Goal: Information Seeking & Learning: Learn about a topic

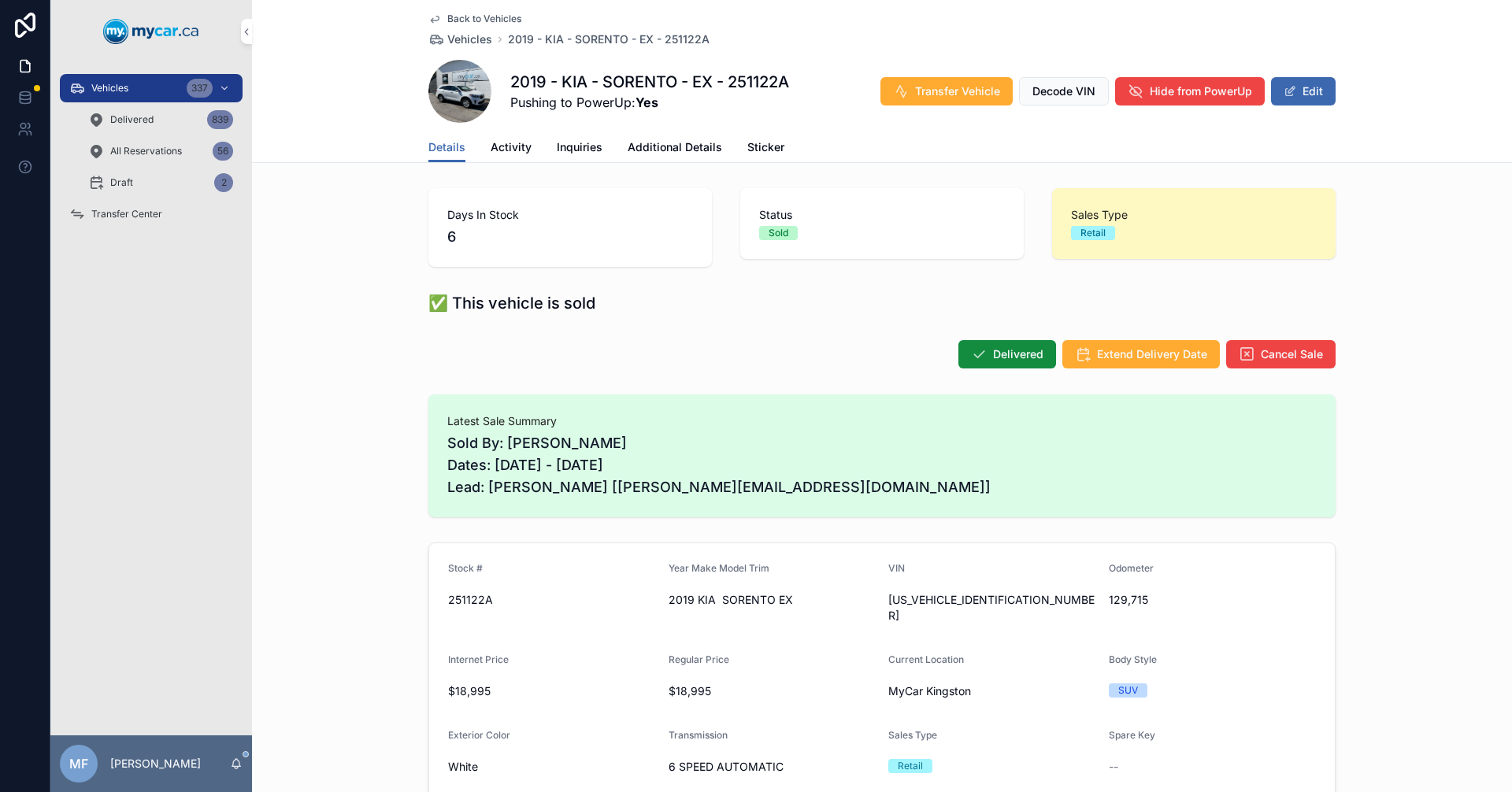
click at [476, 35] on span "Vehicles" at bounding box center [470, 40] width 45 height 16
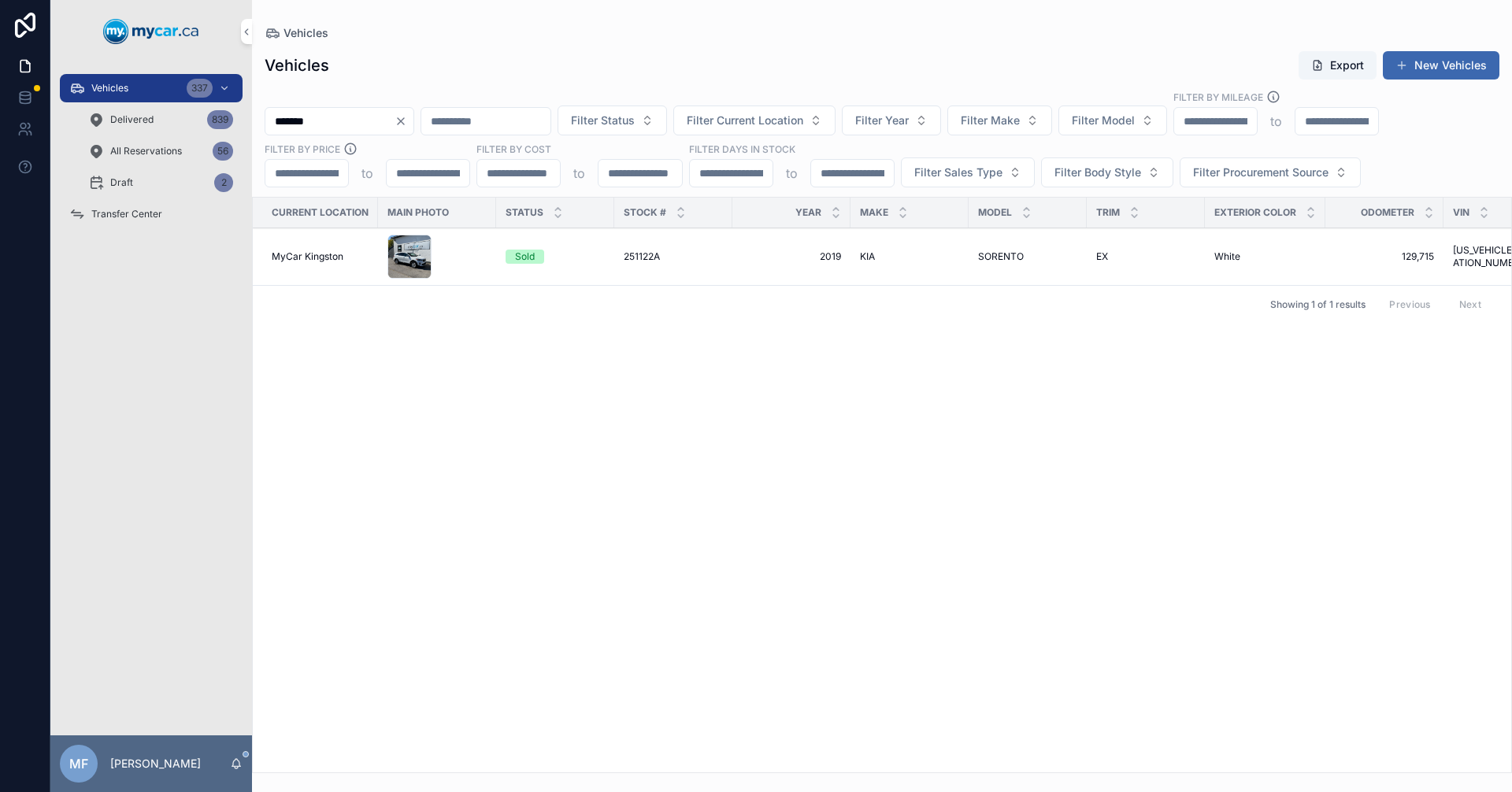
drag, startPoint x: 349, startPoint y: 125, endPoint x: 43, endPoint y: 111, distance: 306.3
click at [43, 111] on div "Vehicles 337 Delivered 839 All Reservations 56 Draft 2 Transfer Center MF [PERS…" at bounding box center [756, 396] width 1512 height 792
type input "******"
drag, startPoint x: 862, startPoint y: 257, endPoint x: 781, endPoint y: 289, distance: 87.1
click at [729, 294] on div "Showing 1 of 1 results Previous Next" at bounding box center [881, 304] width 1258 height 38
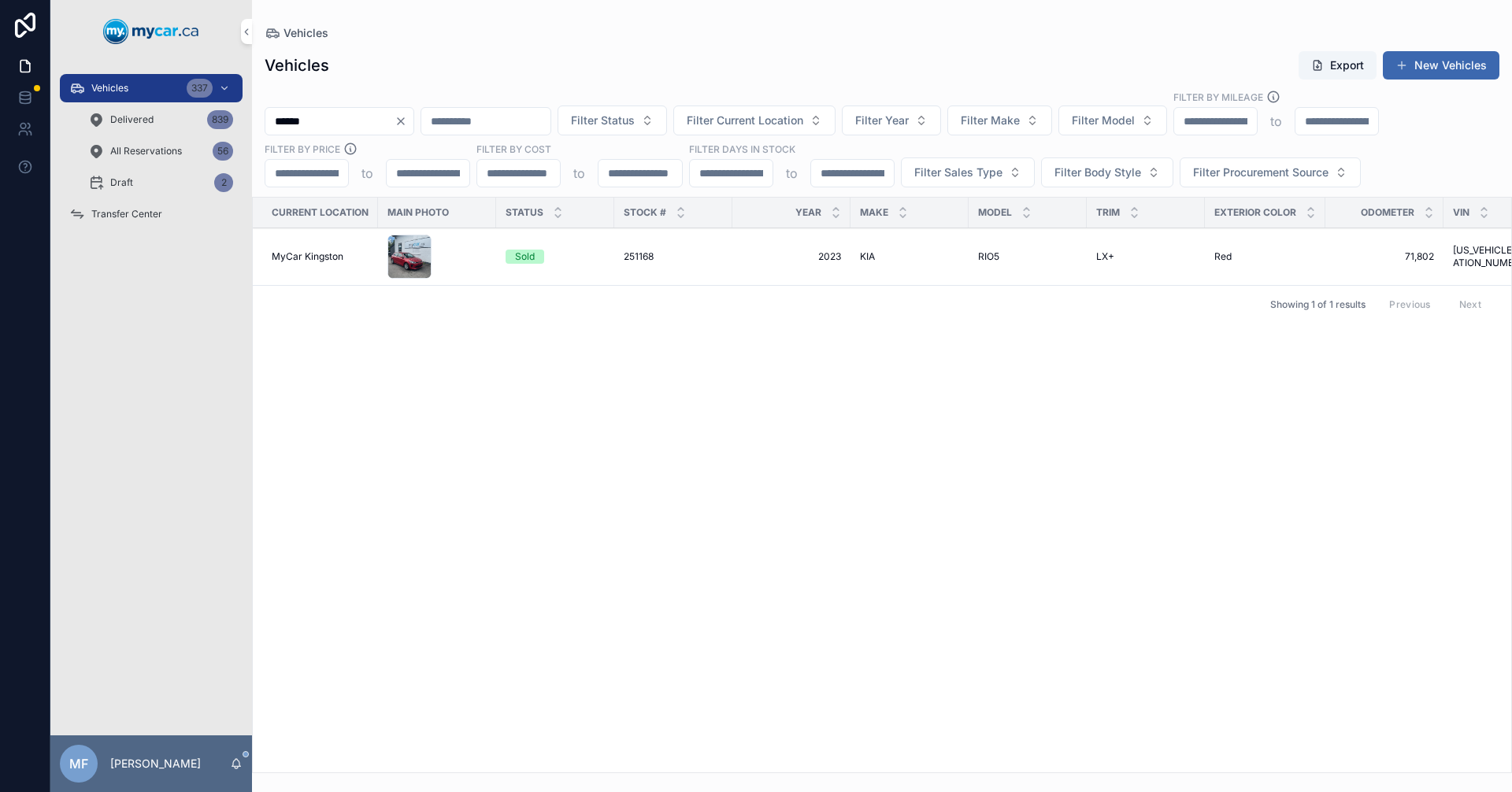
click at [828, 259] on span "2023" at bounding box center [792, 256] width 99 height 13
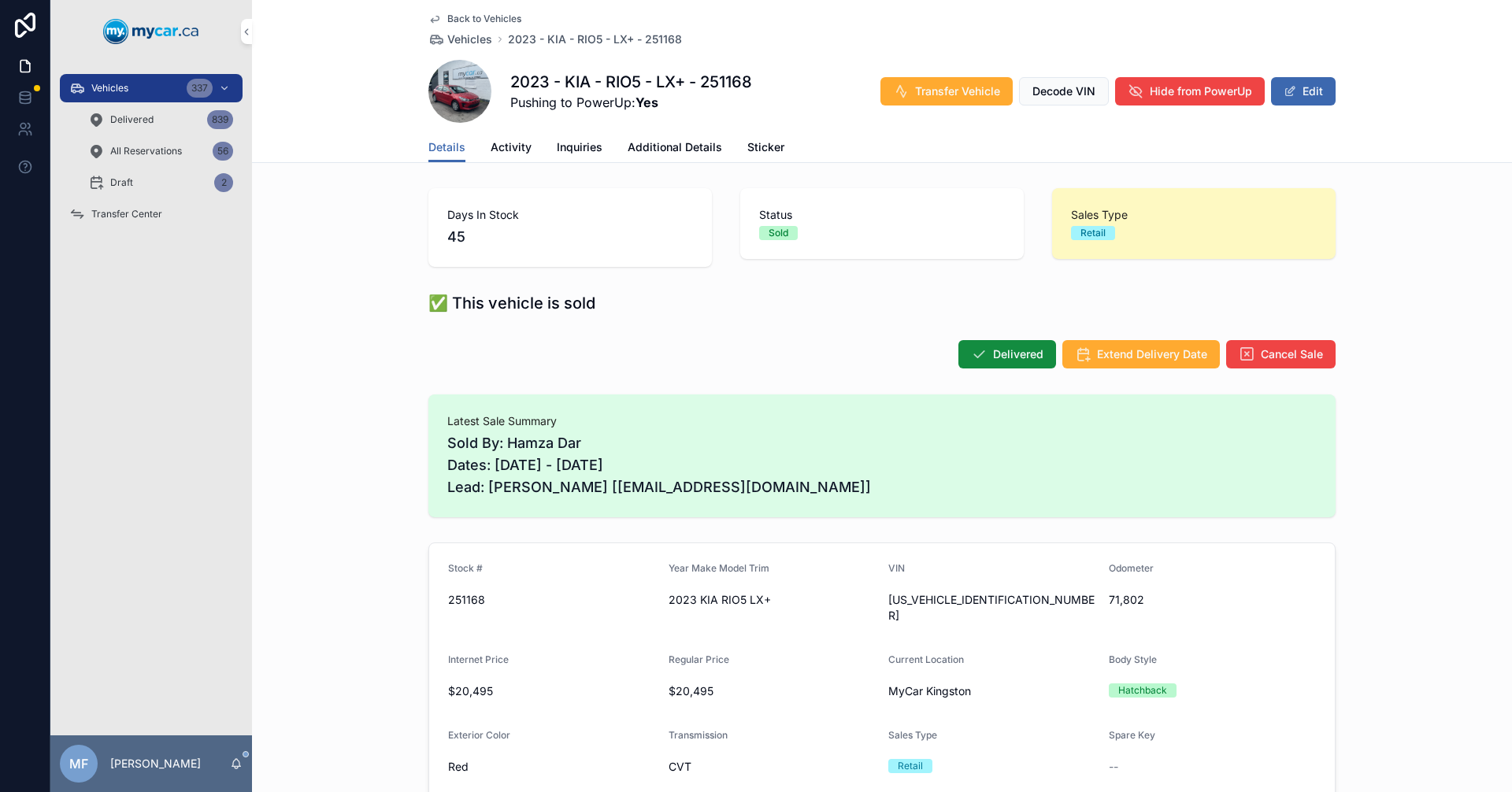
scroll to position [157, 0]
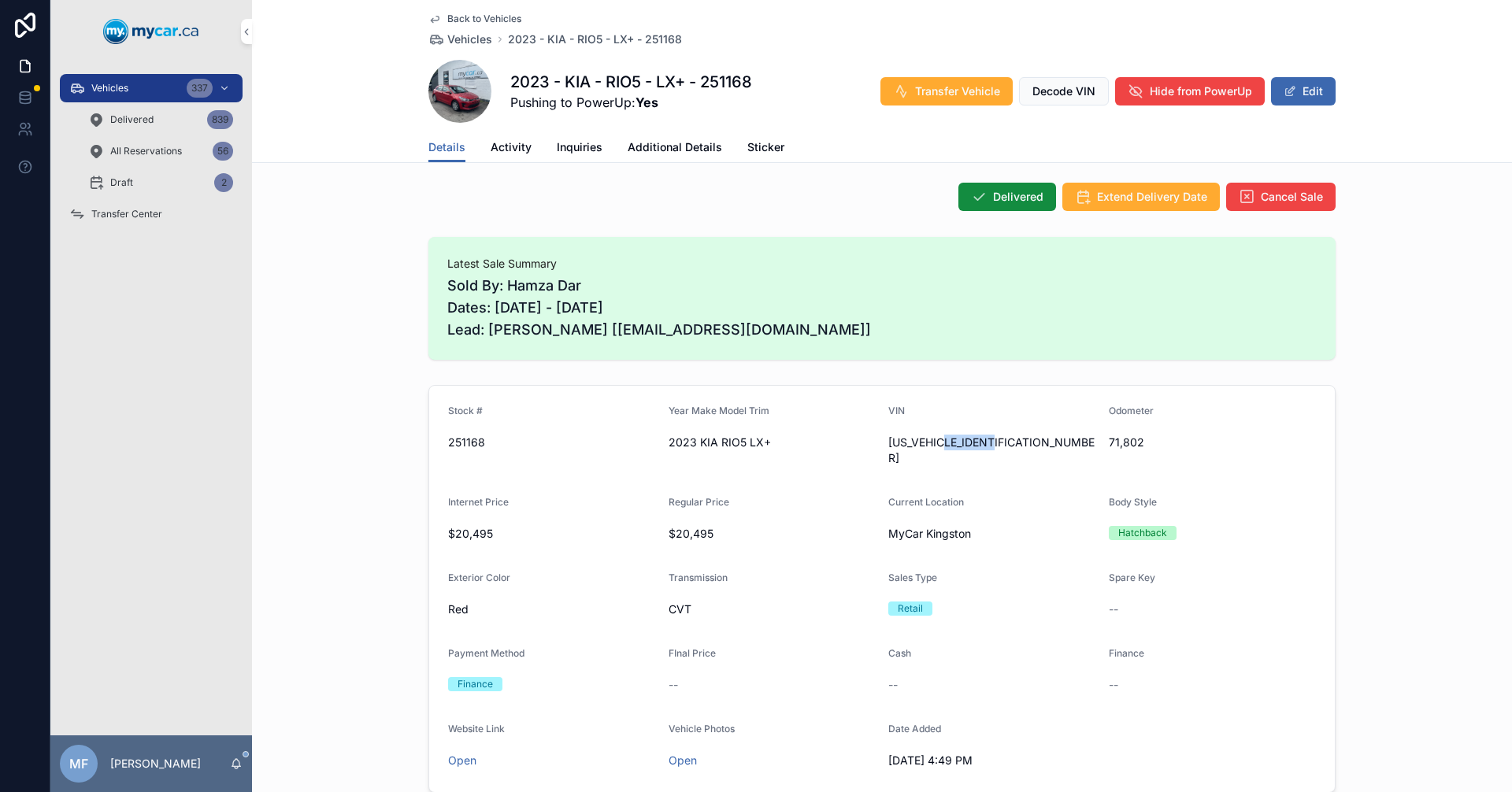
drag, startPoint x: 1006, startPoint y: 440, endPoint x: 945, endPoint y: 450, distance: 61.8
click at [945, 450] on div "[US_VEHICLE_IDENTIFICATION_NUMBER]" at bounding box center [992, 450] width 208 height 41
click at [456, 40] on span "Vehicles" at bounding box center [470, 40] width 45 height 16
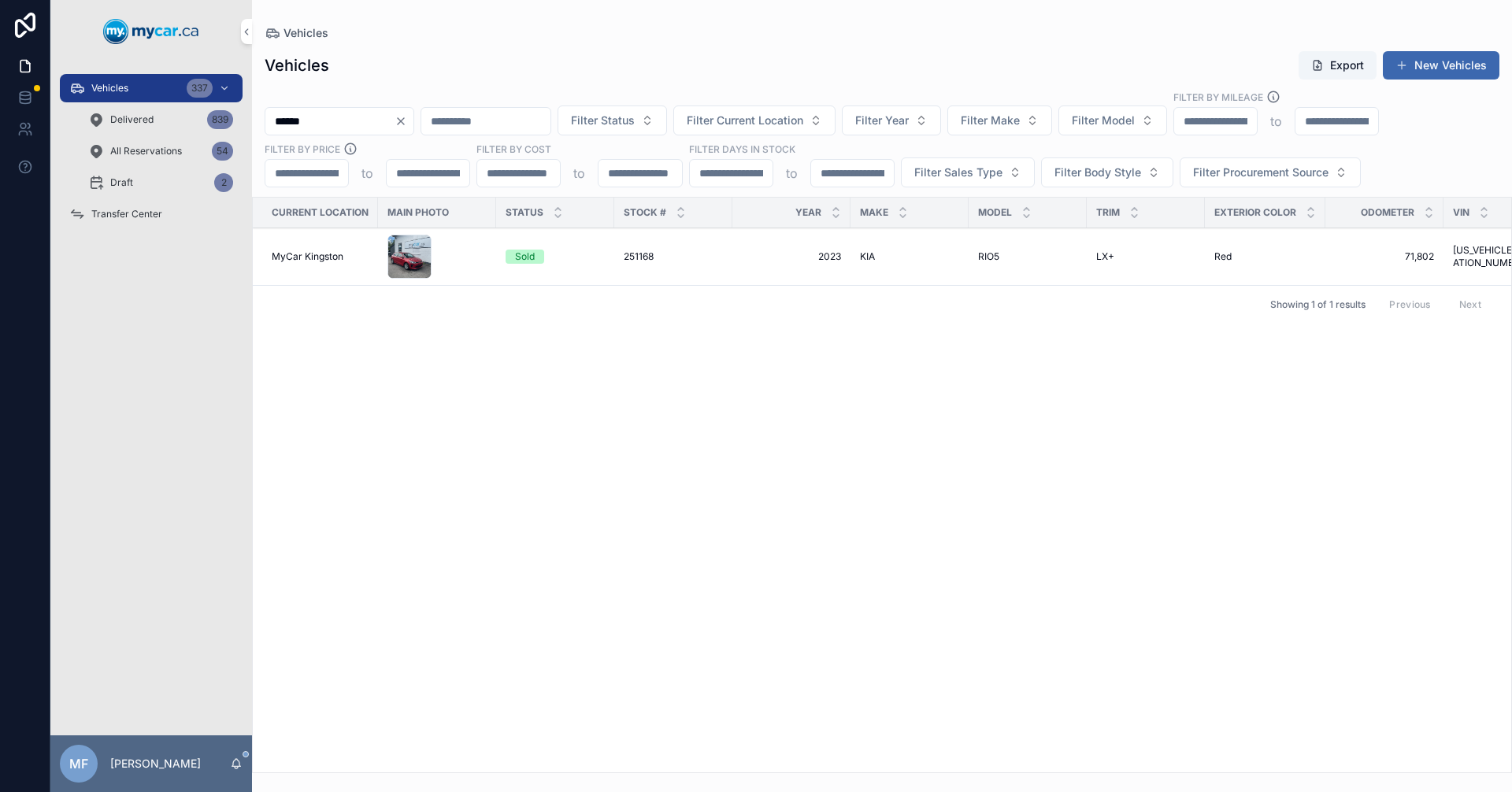
click at [407, 120] on icon "Clear" at bounding box center [401, 121] width 13 height 13
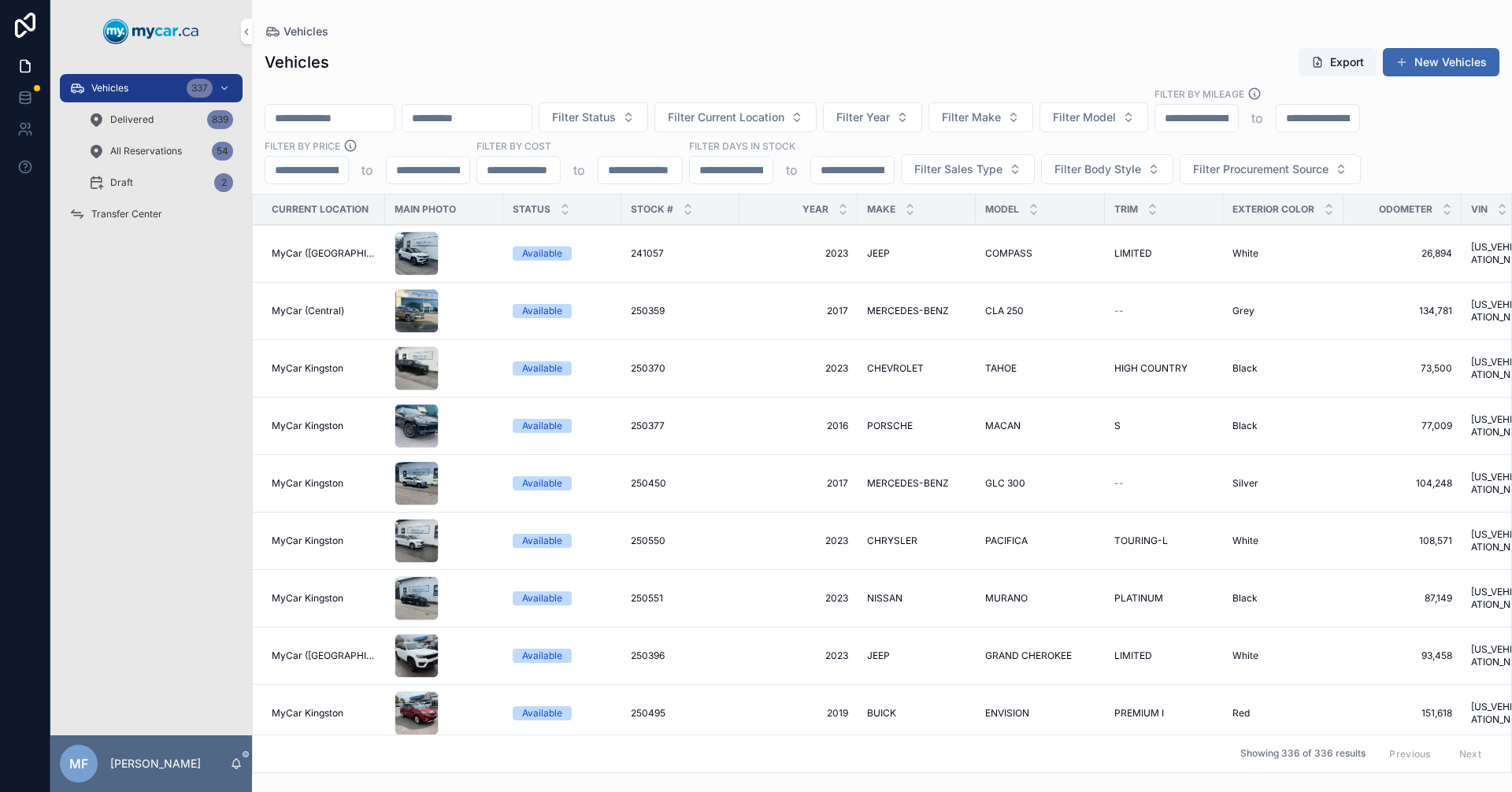
click at [532, 120] on input "scrollable content" at bounding box center [467, 118] width 130 height 22
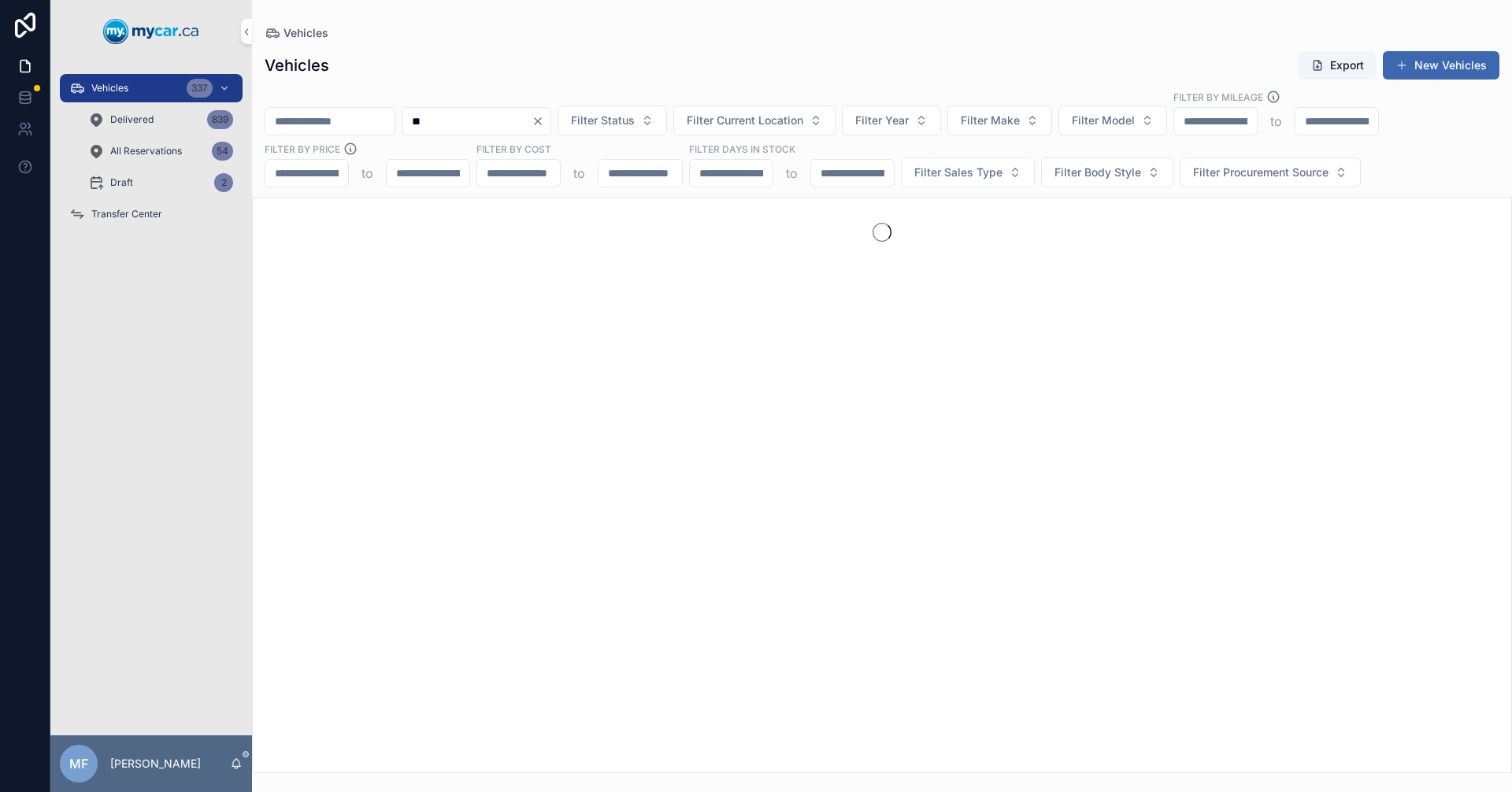
type input "*"
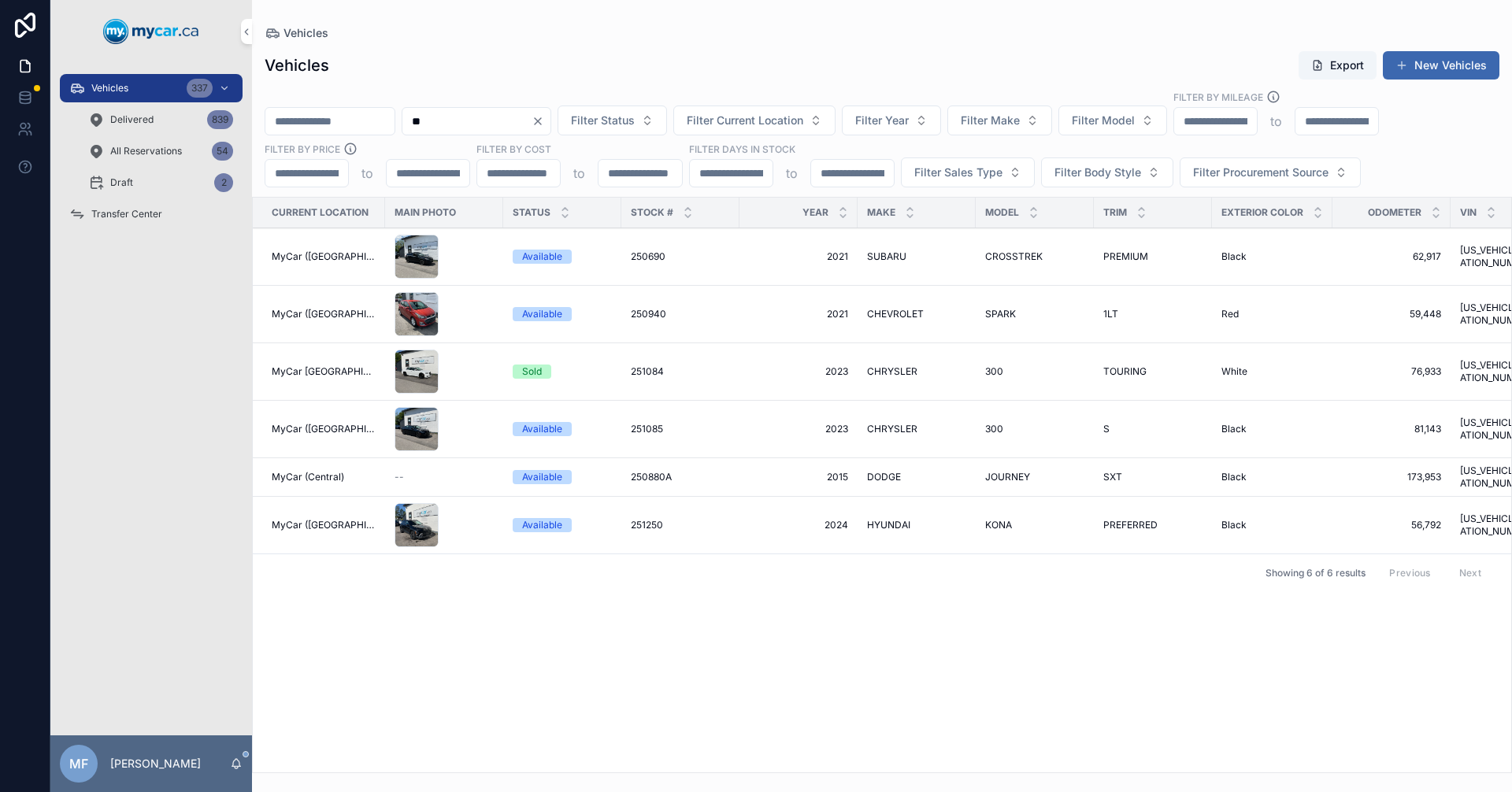
drag, startPoint x: 535, startPoint y: 120, endPoint x: 318, endPoint y: 117, distance: 217.0
click at [318, 117] on div "** Filter Status Filter Current Location Filter Year Filter Make Filter Model F…" at bounding box center [881, 138] width 1260 height 98
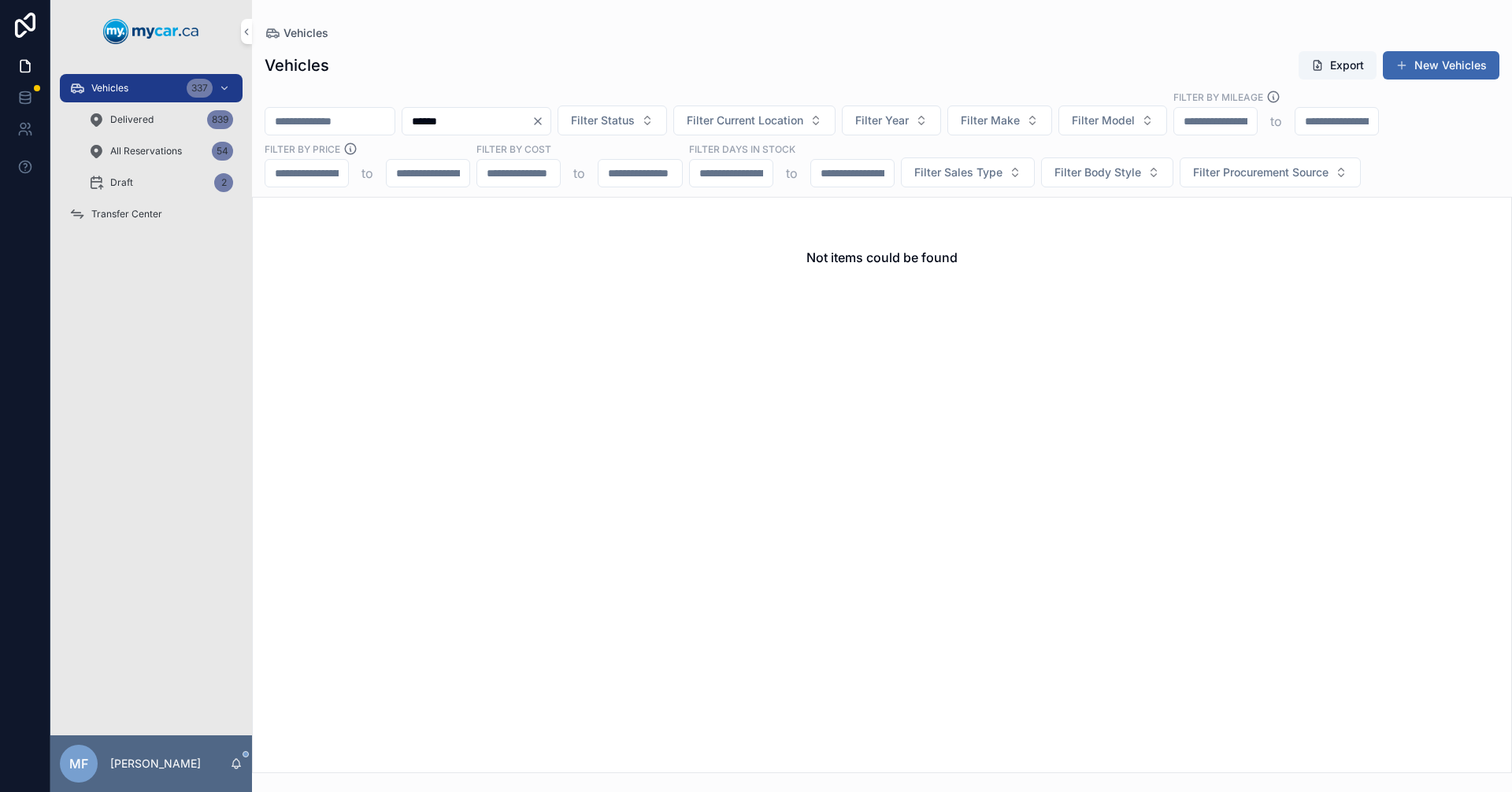
type input "******"
click at [146, 123] on span "Delivered" at bounding box center [132, 120] width 43 height 13
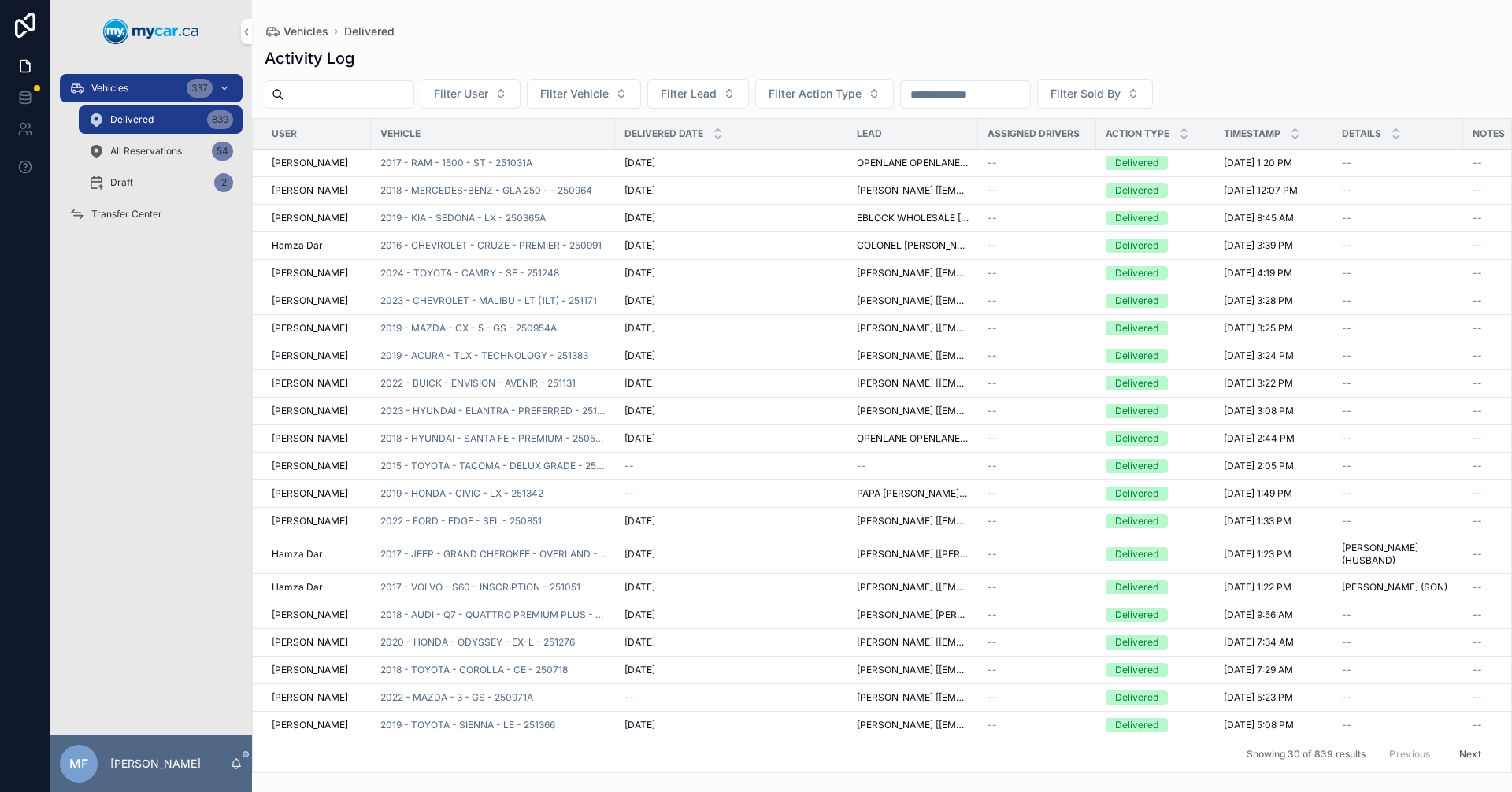
click at [983, 98] on input "scrollable content" at bounding box center [966, 94] width 130 height 22
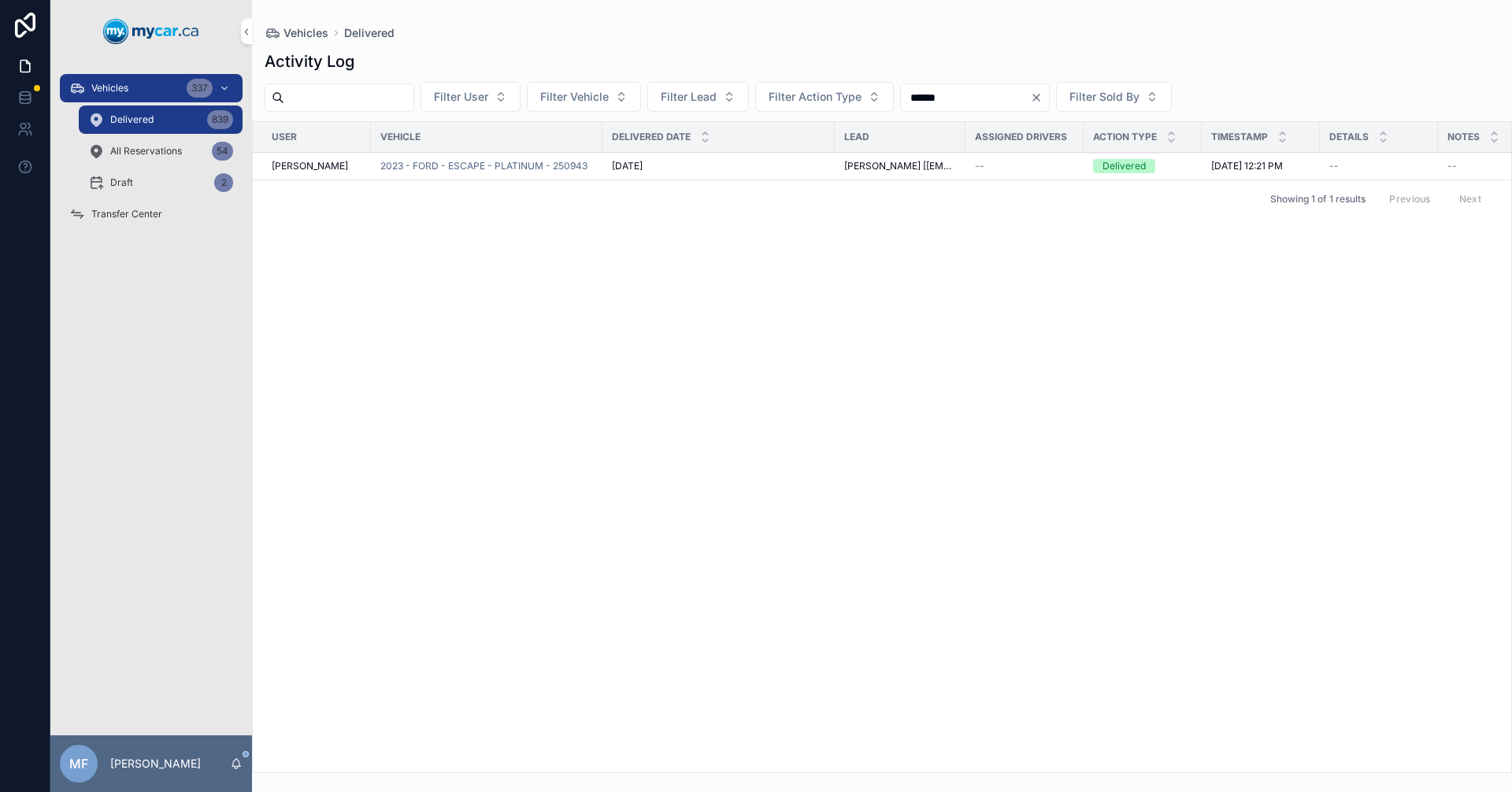
type input "******"
click at [876, 165] on span "[PERSON_NAME] [[EMAIL_ADDRESS][DOMAIN_NAME]]" at bounding box center [900, 166] width 112 height 13
click at [876, 170] on span "[PERSON_NAME] [[EMAIL_ADDRESS][DOMAIN_NAME]]" at bounding box center [900, 166] width 112 height 13
click at [1261, 167] on span "[DATE] 12:21 PM" at bounding box center [1248, 166] width 72 height 13
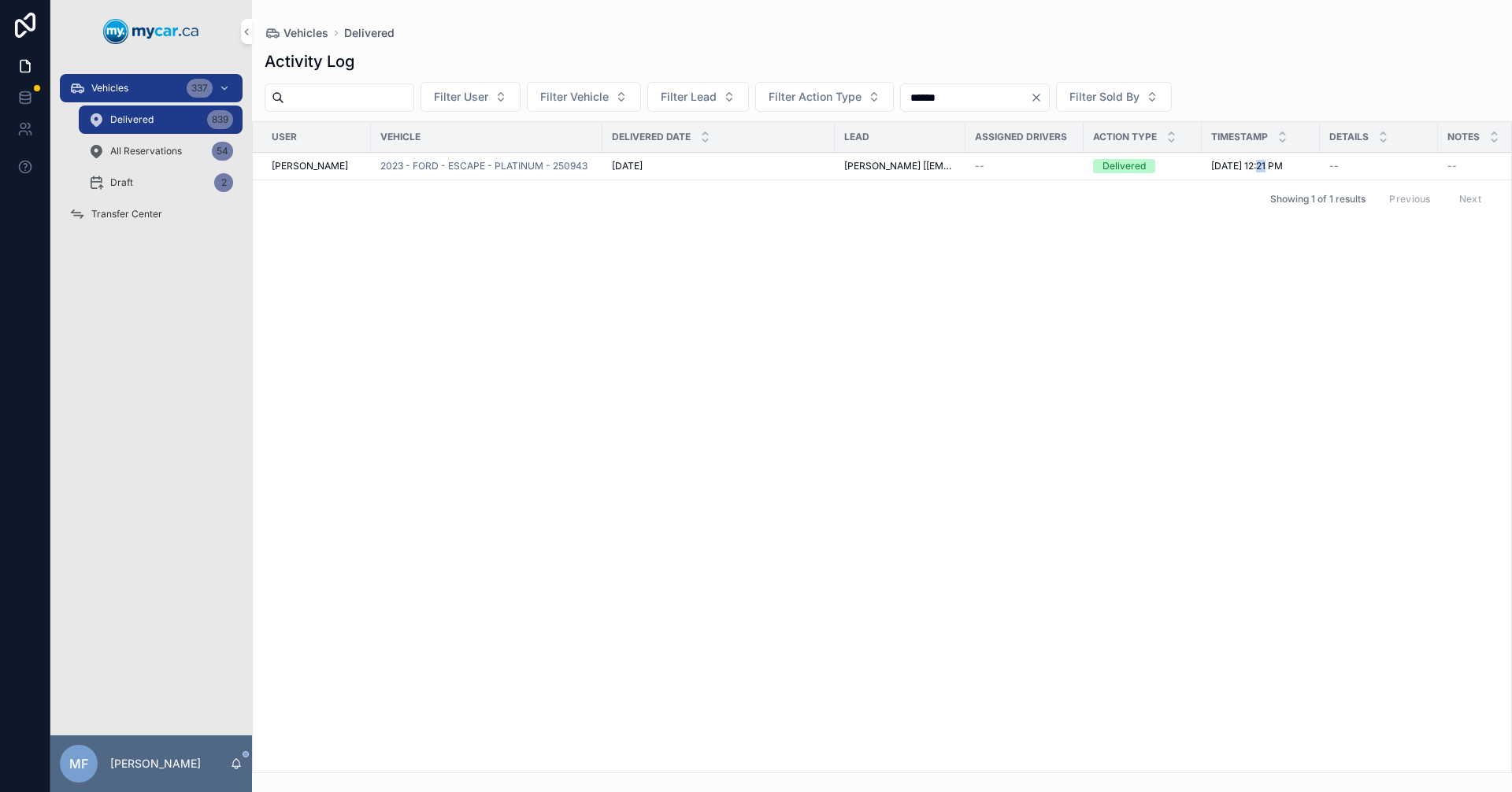
click at [1261, 167] on span "[DATE] 12:21 PM" at bounding box center [1248, 166] width 72 height 13
click at [856, 173] on td "[PERSON_NAME] [[EMAIL_ADDRESS][DOMAIN_NAME]]" at bounding box center [899, 166] width 130 height 28
click at [877, 166] on span "[PERSON_NAME] [[EMAIL_ADDRESS][DOMAIN_NAME]]" at bounding box center [900, 166] width 112 height 13
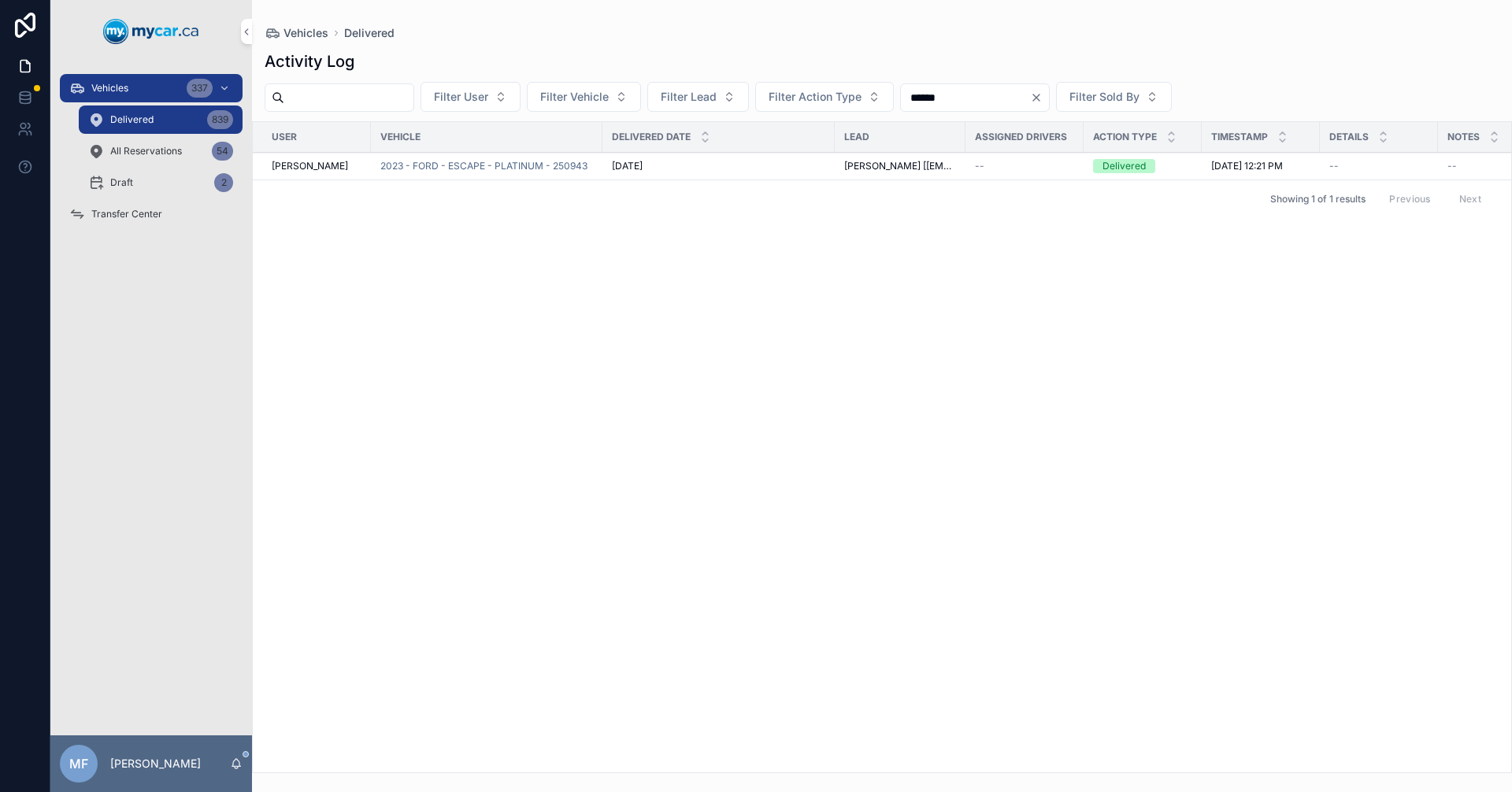
click at [905, 162] on span "[PERSON_NAME] [[EMAIL_ADDRESS][DOMAIN_NAME]]" at bounding box center [900, 166] width 112 height 13
click at [511, 164] on span "2023 - FORD - ESCAPE - PLATINUM - 250943" at bounding box center [484, 166] width 207 height 13
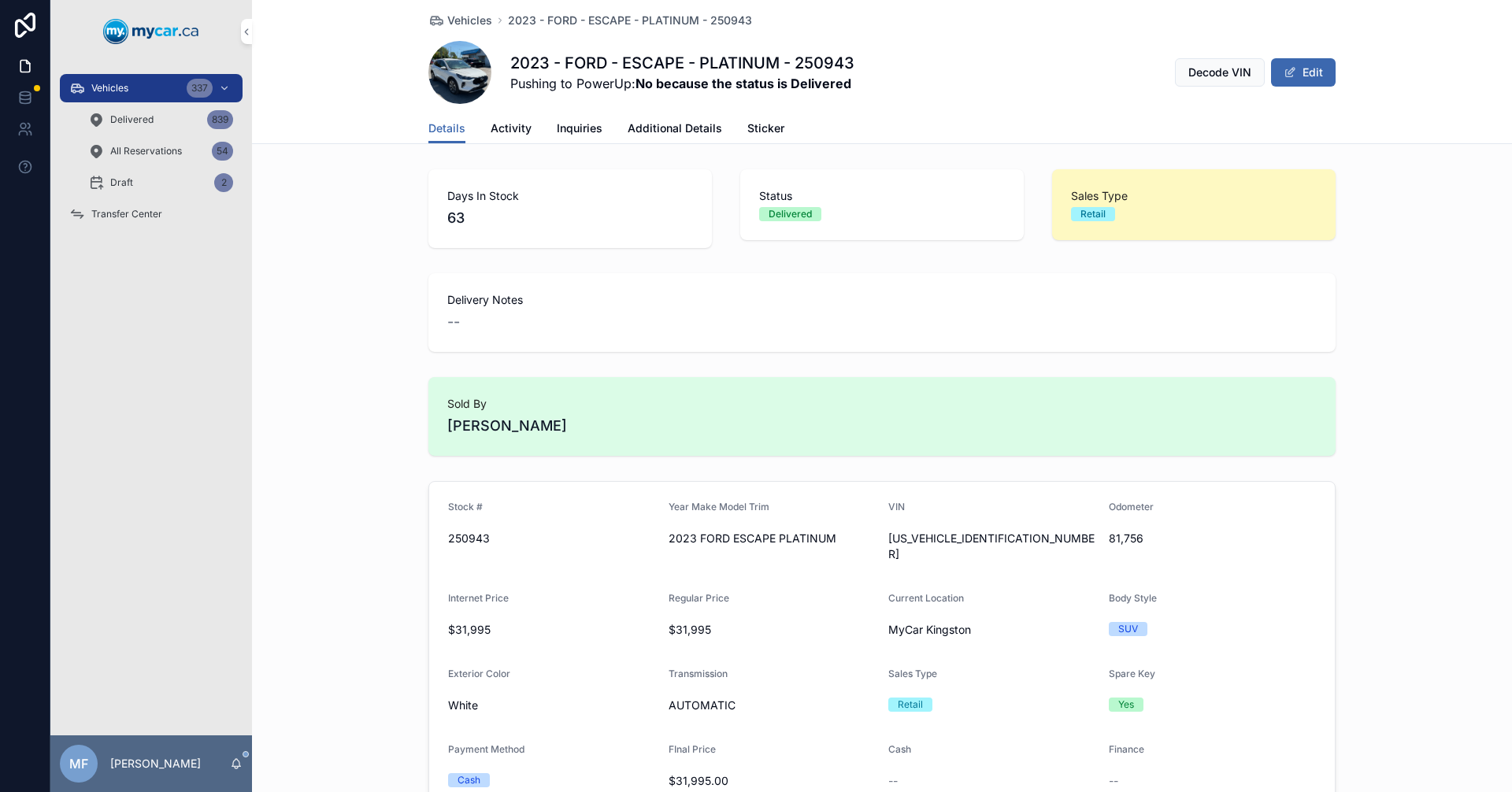
click at [655, 120] on link "Additional Details" at bounding box center [675, 129] width 94 height 31
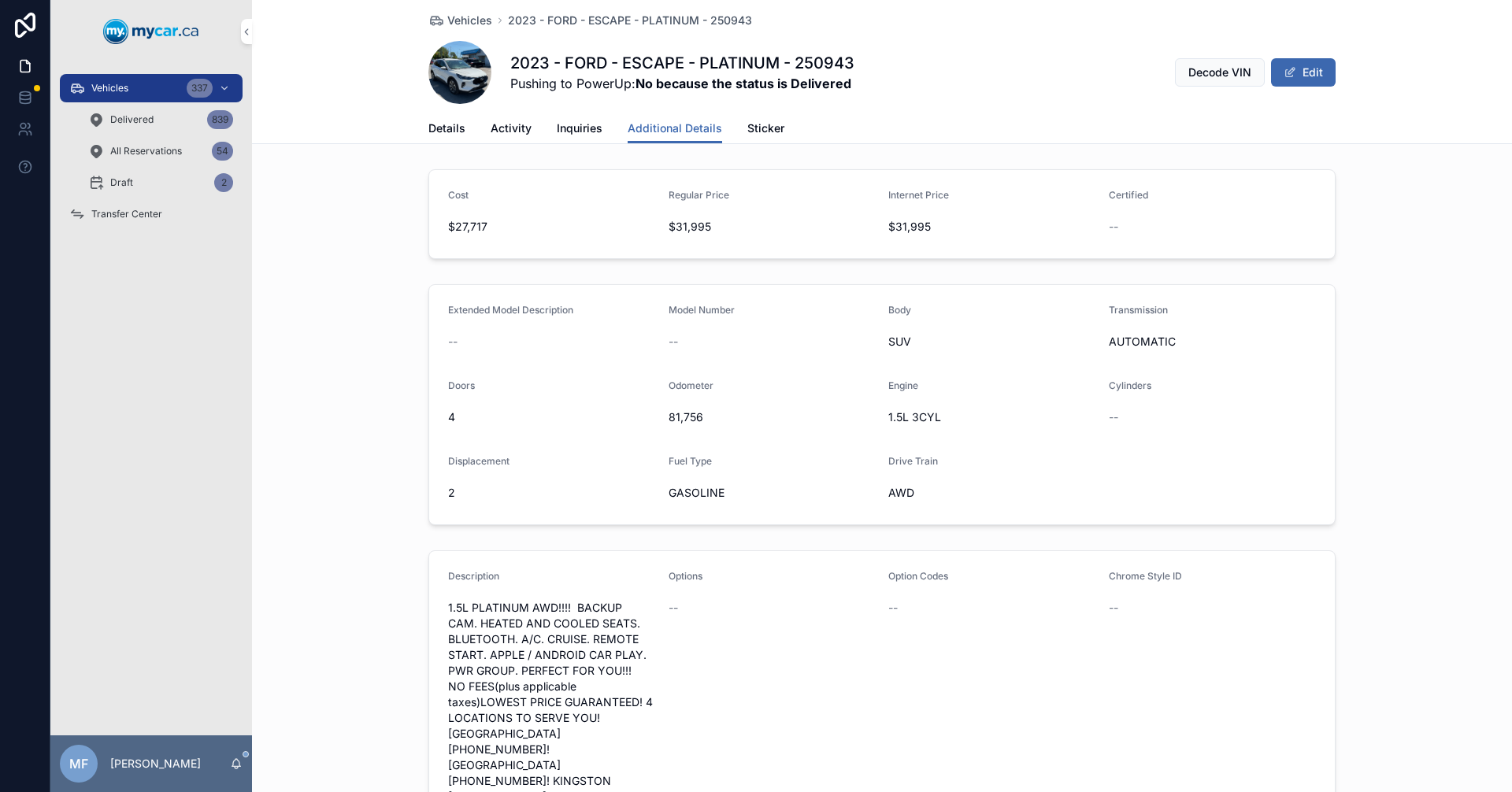
click at [557, 134] on span "Inquiries" at bounding box center [579, 129] width 46 height 16
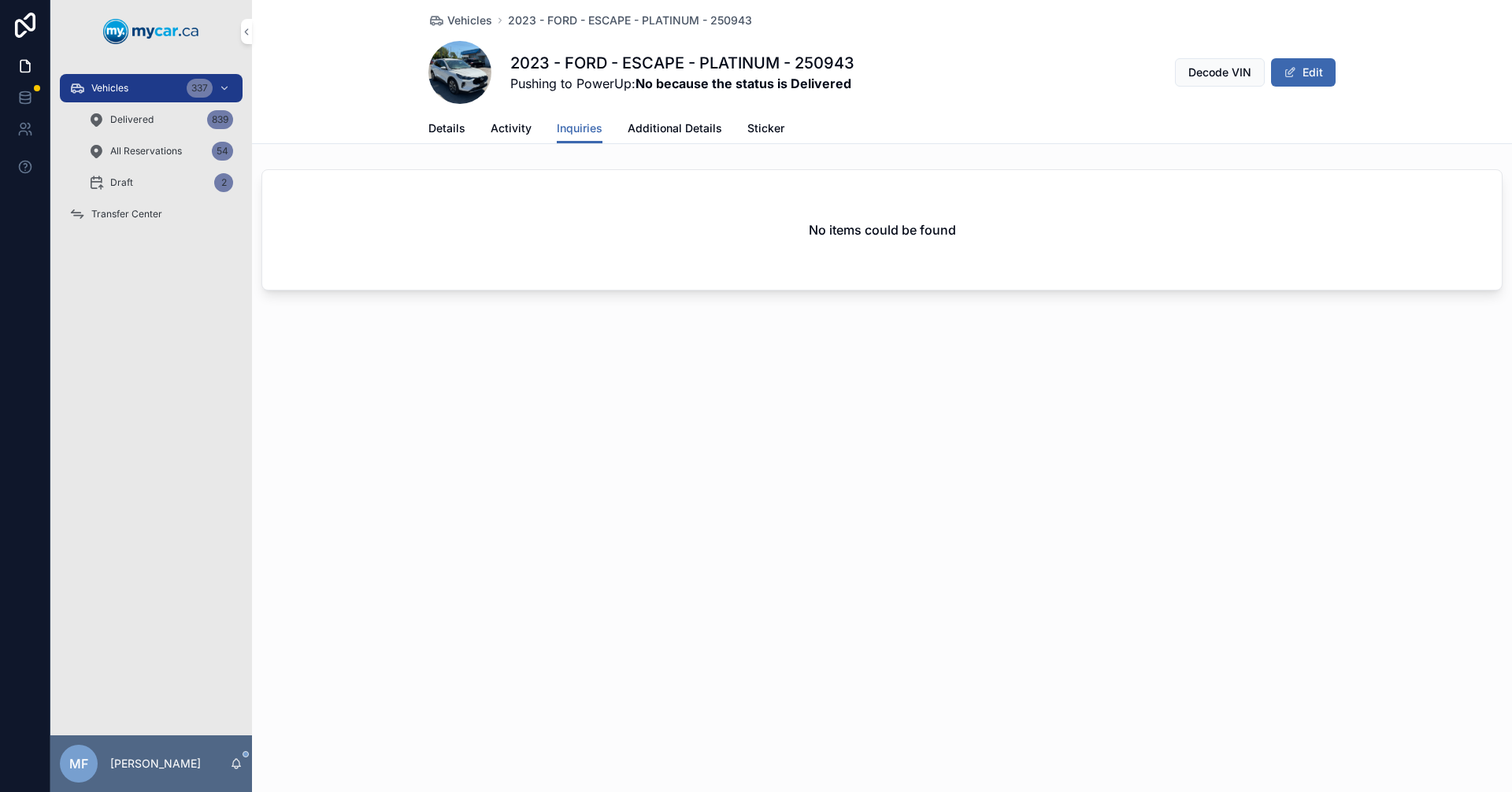
click at [129, 117] on span "Delivered" at bounding box center [132, 120] width 43 height 13
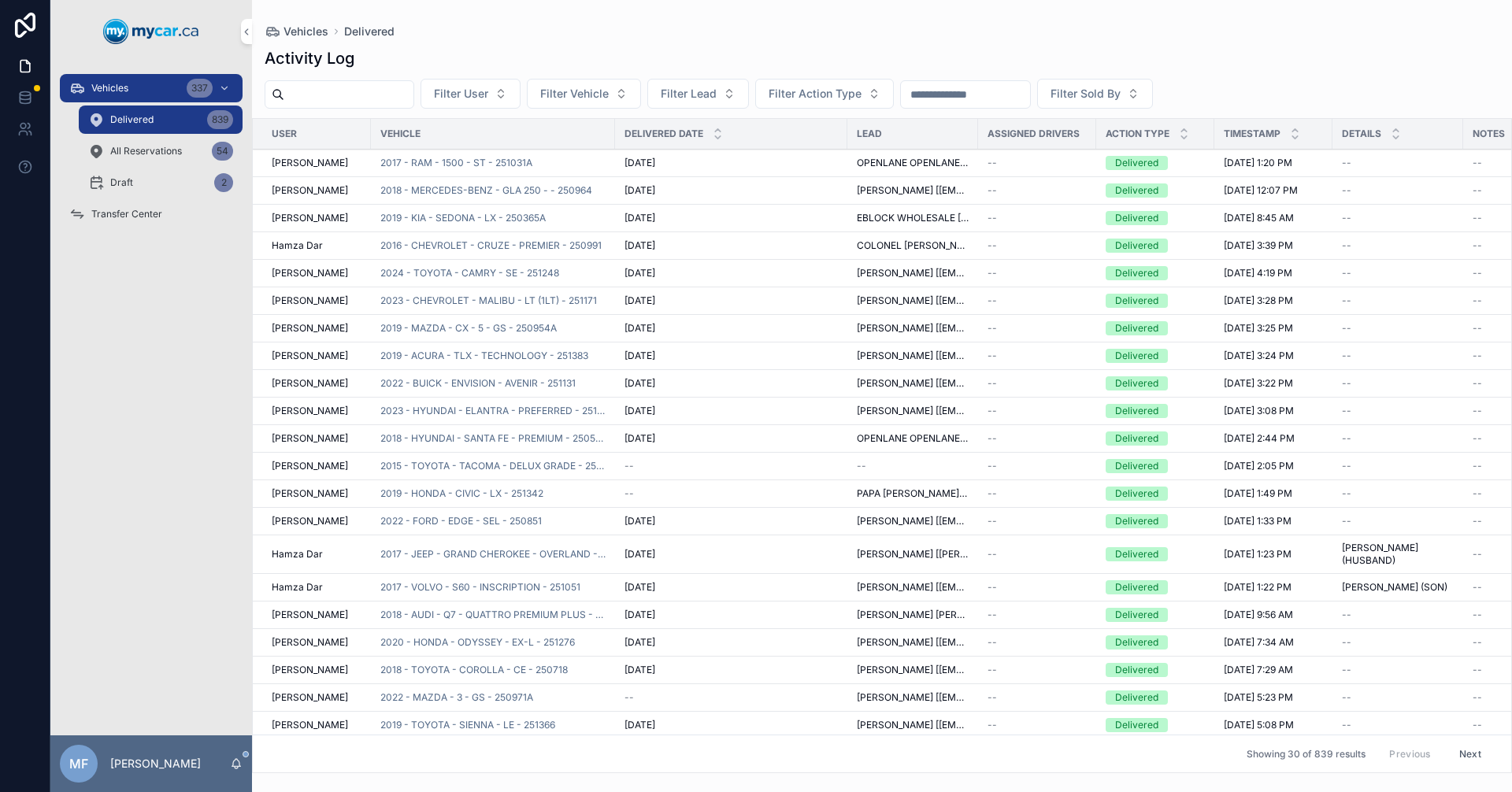
click at [995, 100] on input "scrollable content" at bounding box center [966, 94] width 130 height 22
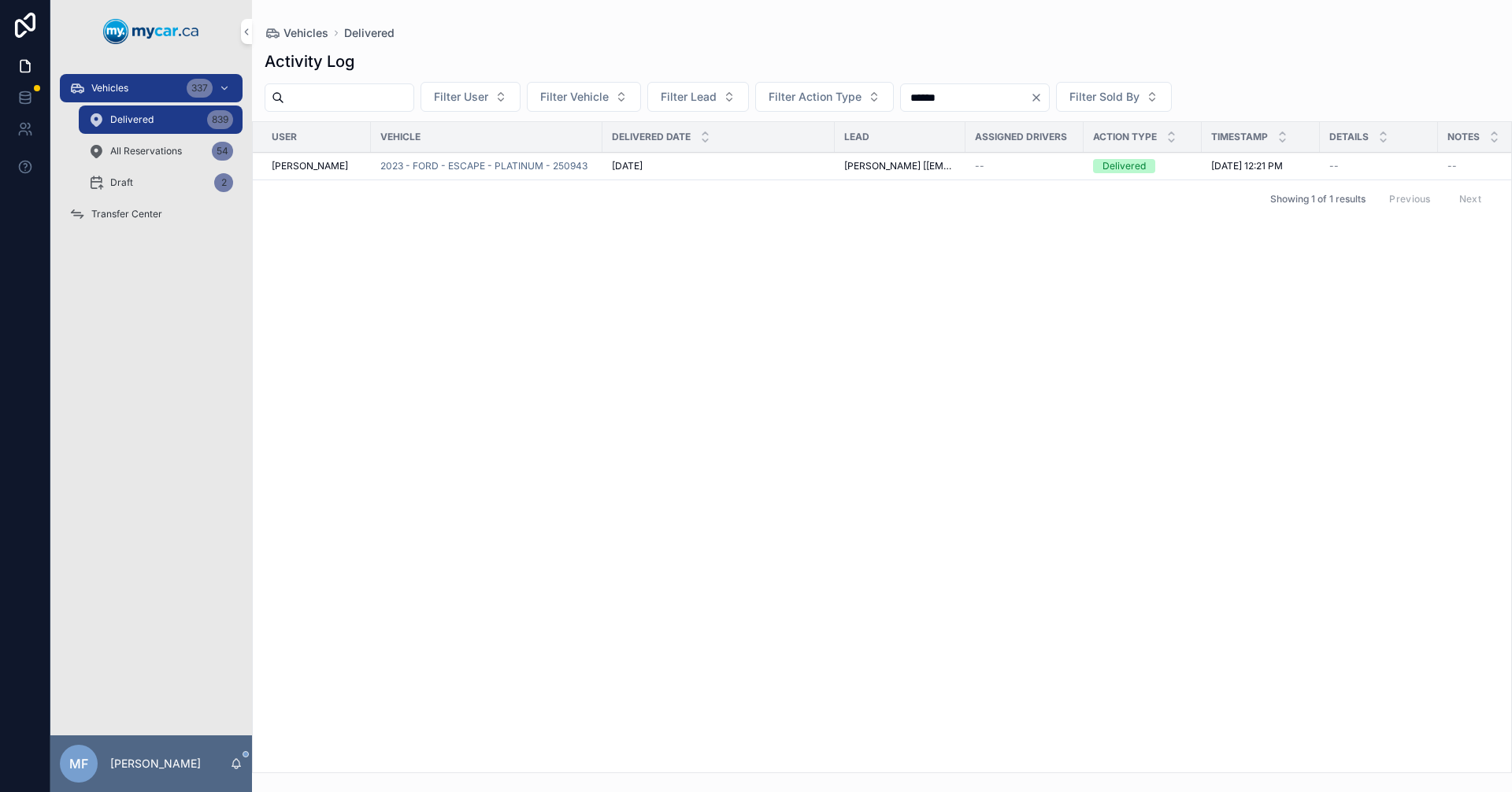
type input "******"
click at [882, 170] on span "[PERSON_NAME] [[EMAIL_ADDRESS][DOMAIN_NAME]]" at bounding box center [900, 166] width 112 height 13
drag, startPoint x: 882, startPoint y: 170, endPoint x: 658, endPoint y: 223, distance: 230.2
click at [692, 254] on div "User Vehicle Delivered Date Lead Assigned Drivers Action Type Timestamp Details…" at bounding box center [881, 447] width 1258 height 650
click at [835, 401] on div "User Vehicle Delivered Date Lead Assigned Drivers Action Type Timestamp Details…" at bounding box center [881, 447] width 1258 height 650
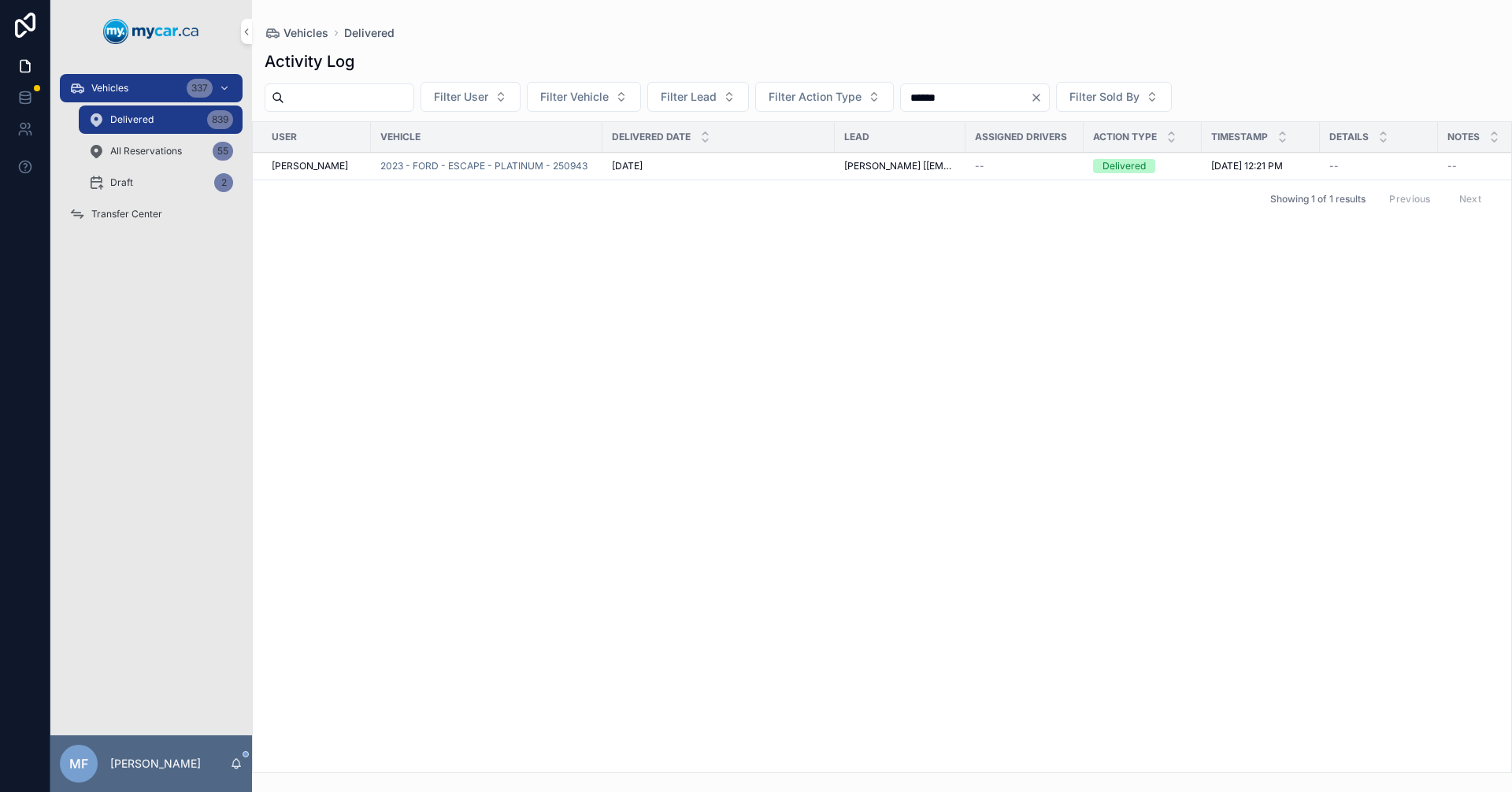
click at [126, 90] on span "Vehicles" at bounding box center [110, 88] width 37 height 13
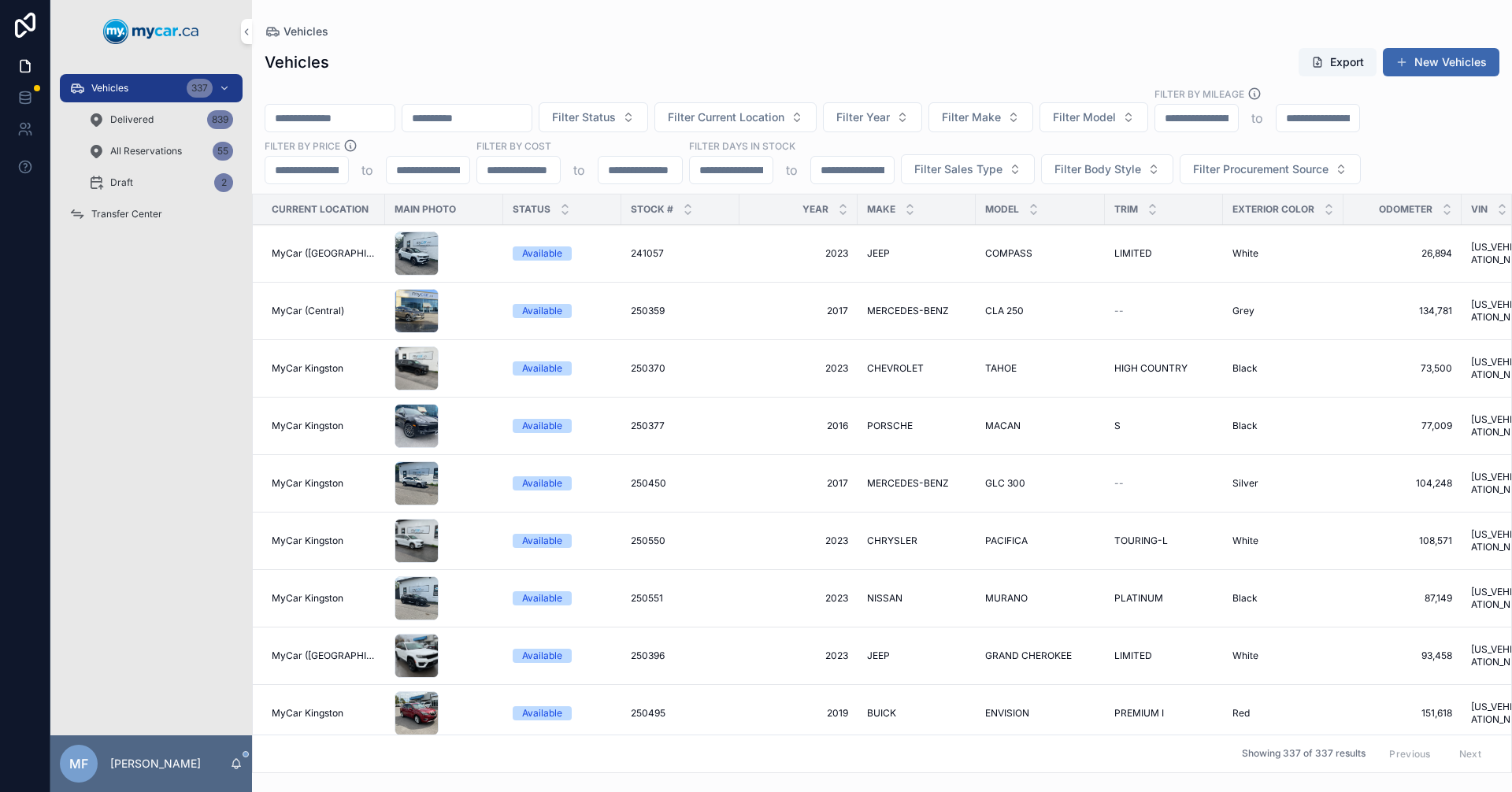
click at [110, 85] on span "Vehicles" at bounding box center [110, 88] width 37 height 13
click at [784, 118] on span "Filter Current Location" at bounding box center [726, 118] width 117 height 16
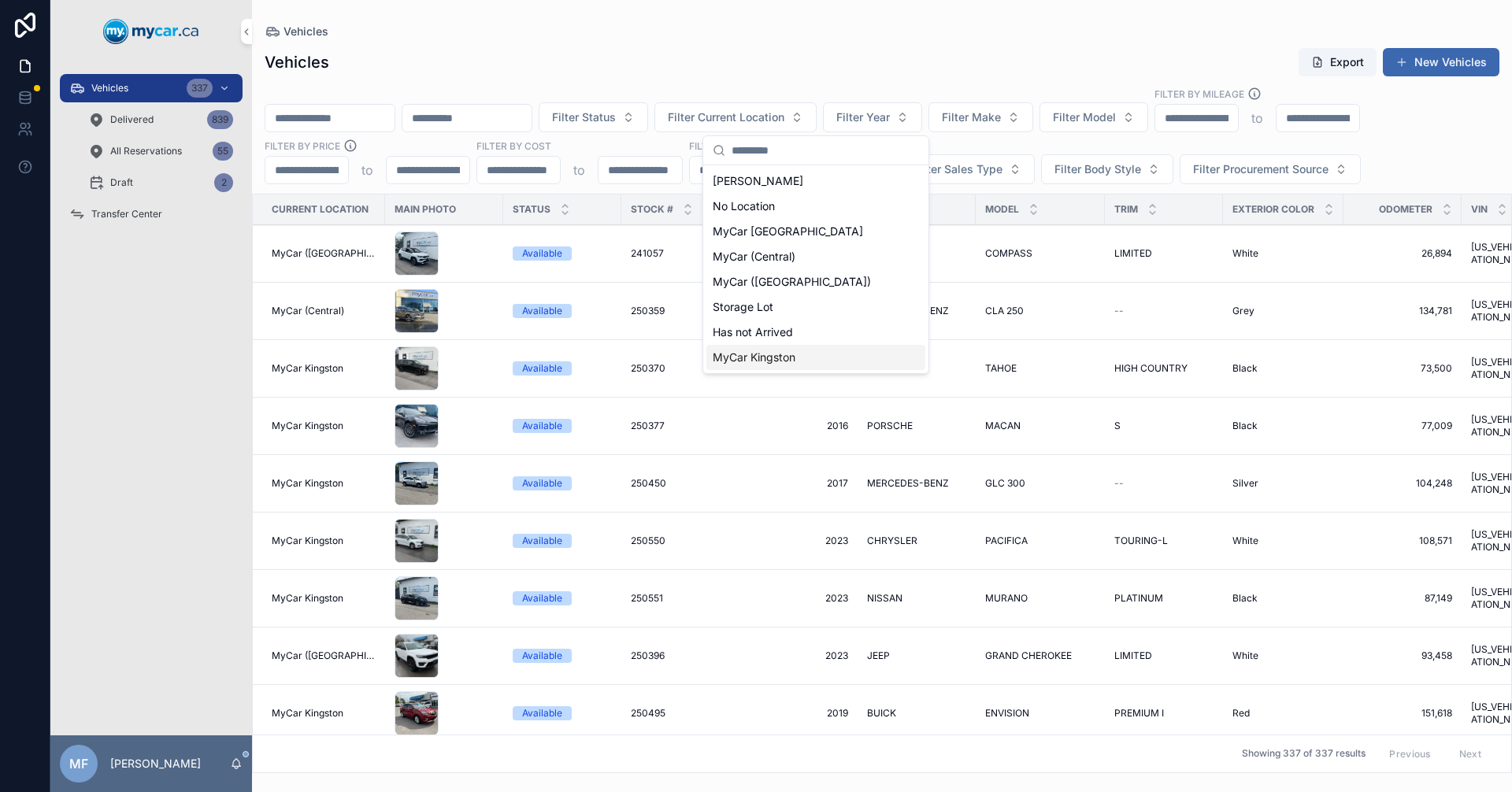
click at [753, 353] on span "MyCar Kingston" at bounding box center [754, 358] width 83 height 16
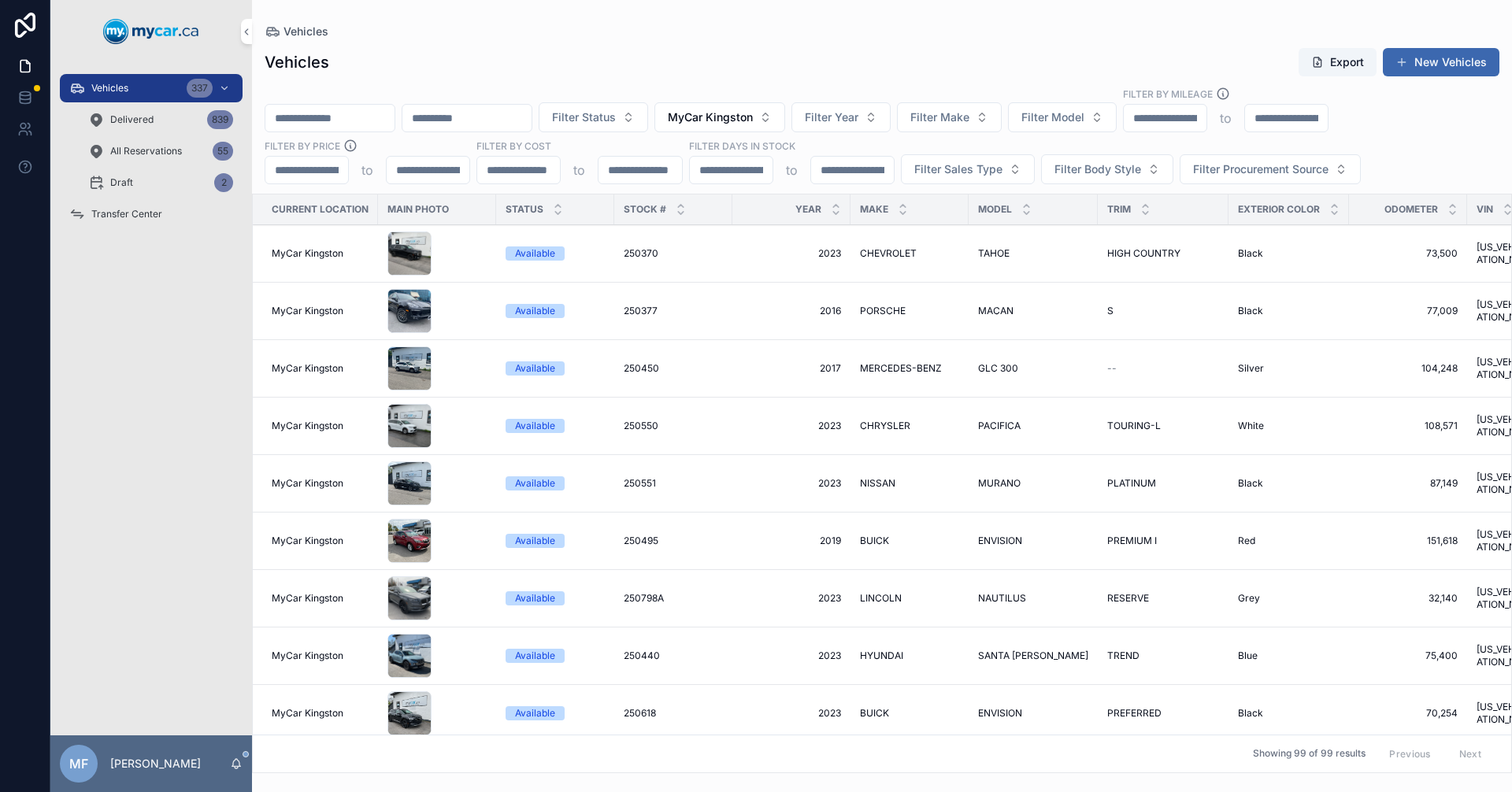
click at [971, 167] on span "Filter Sales Type" at bounding box center [958, 169] width 88 height 16
click at [872, 260] on div "Retail" at bounding box center [966, 258] width 219 height 25
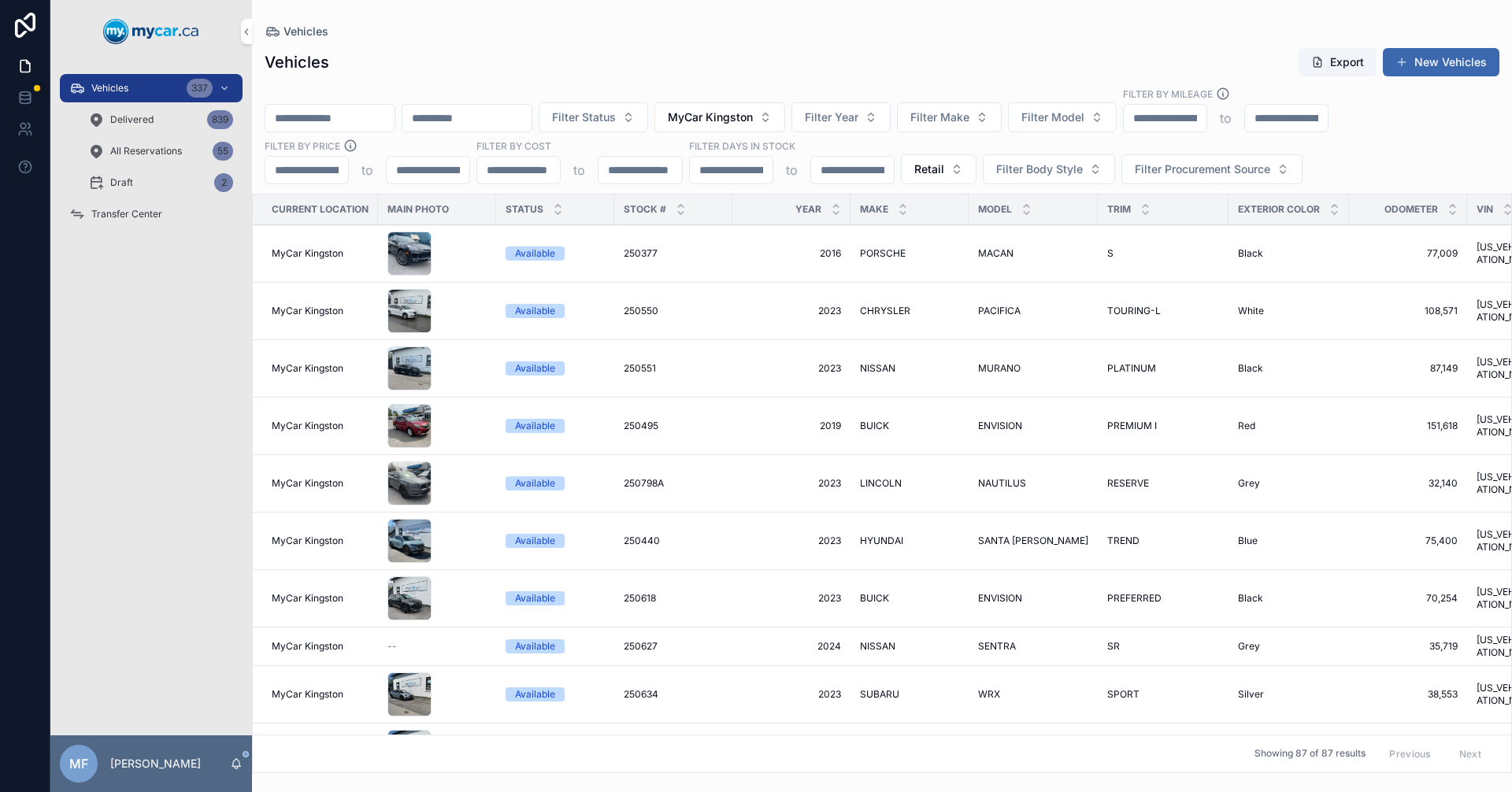
click at [902, 212] on icon "scrollable content" at bounding box center [902, 212] width 10 height 10
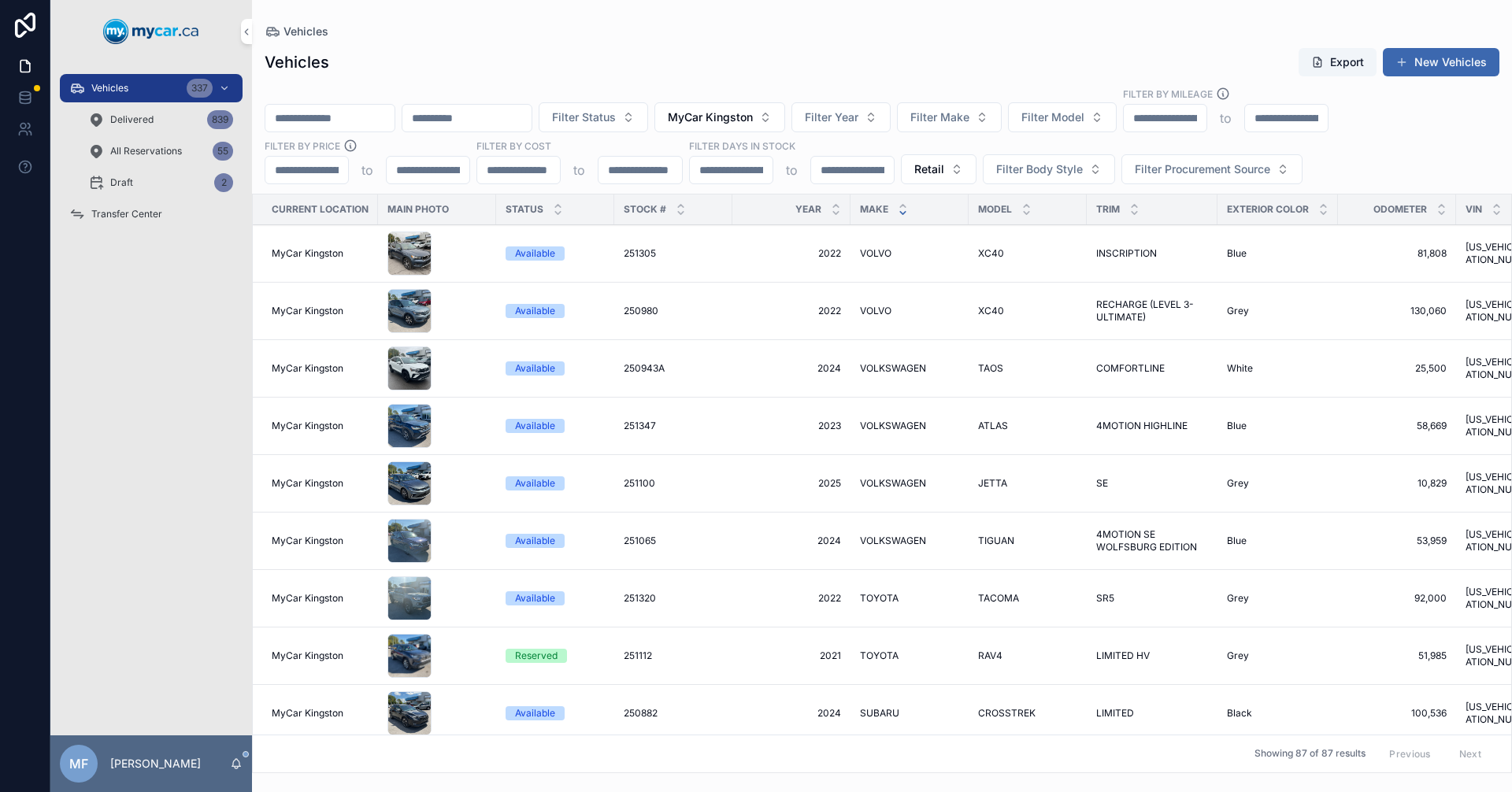
click at [905, 204] on icon "scrollable content" at bounding box center [902, 205] width 10 height 10
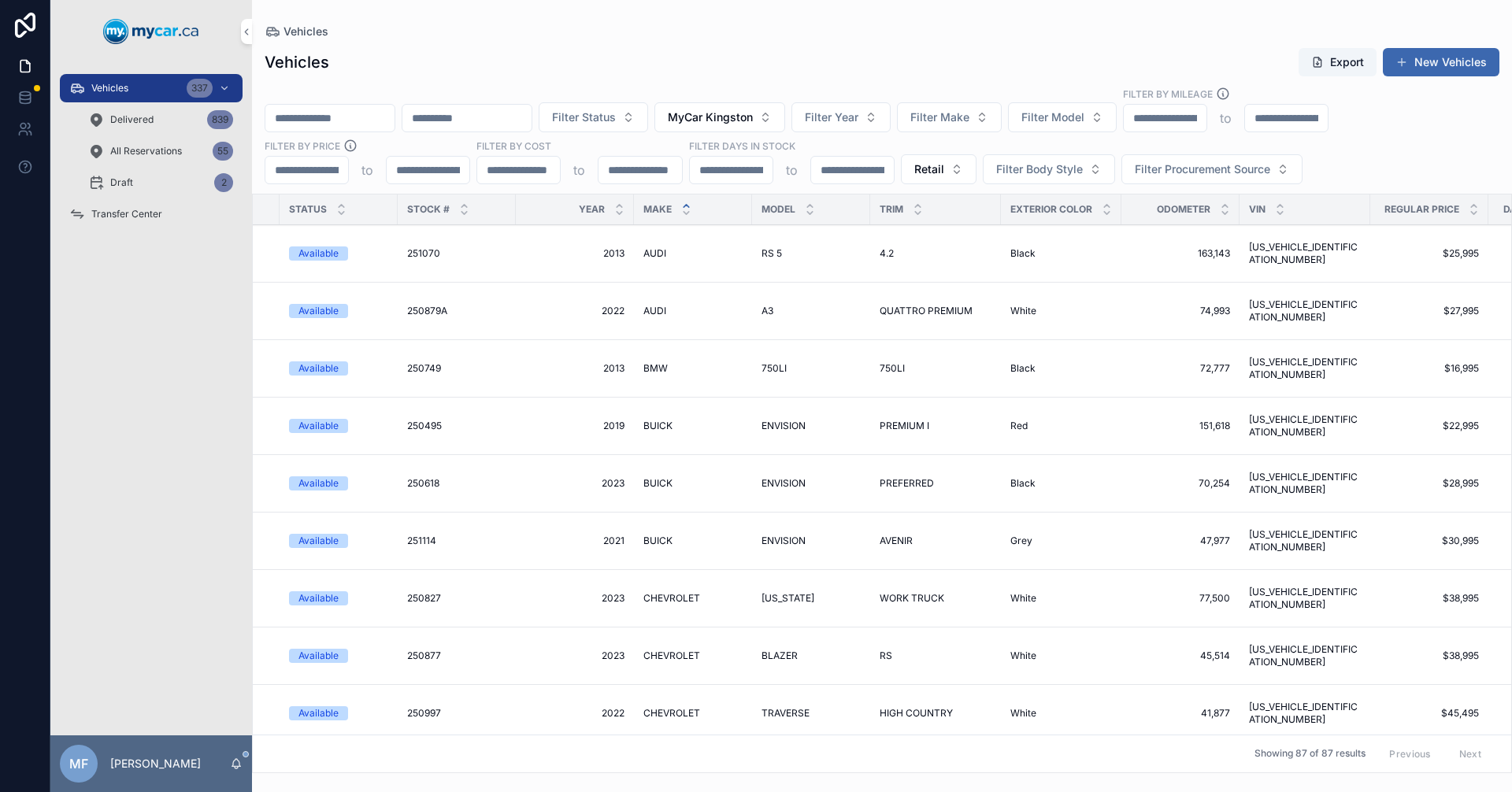
scroll to position [0, 264]
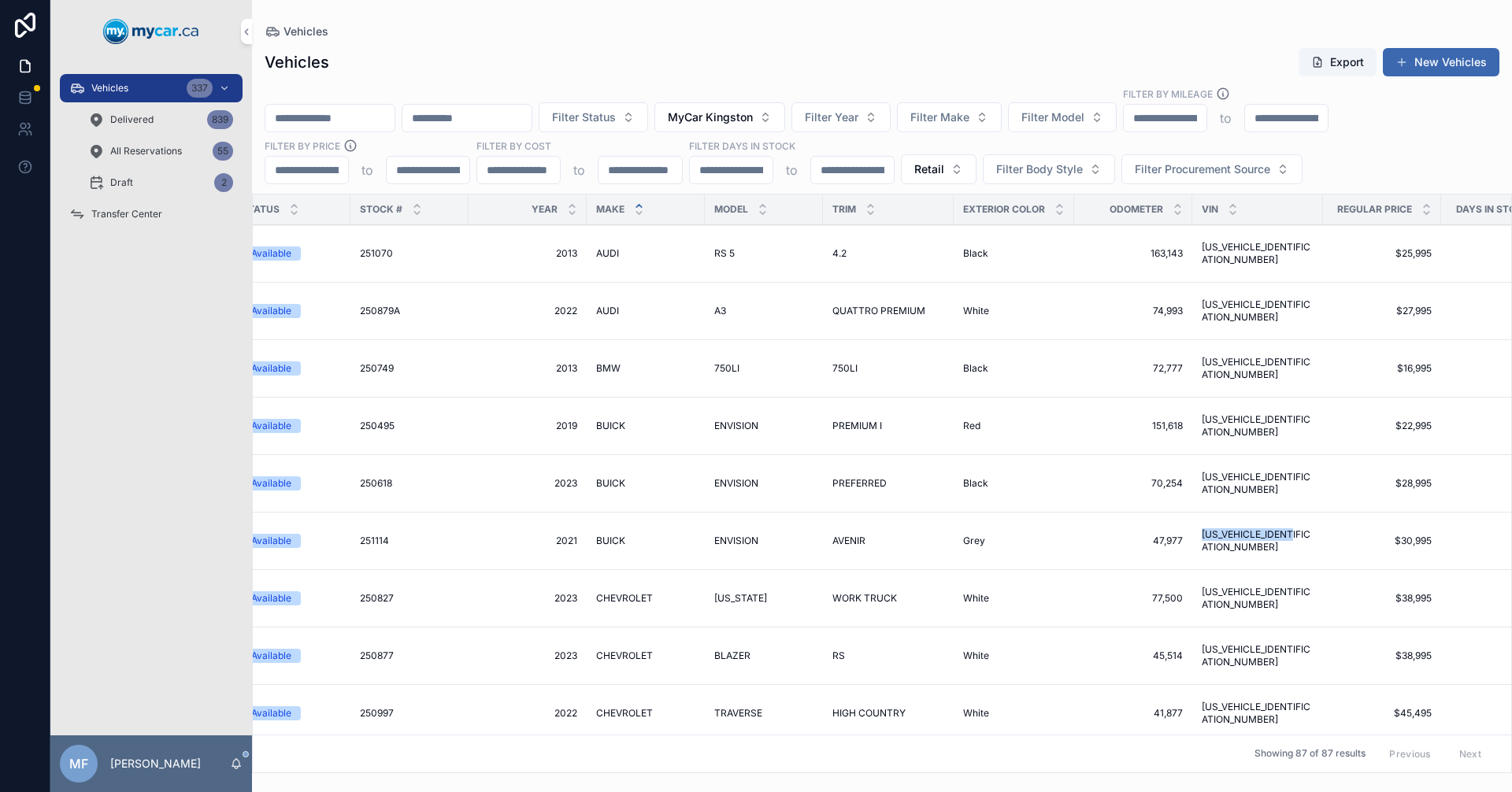
drag, startPoint x: 1311, startPoint y: 540, endPoint x: 1201, endPoint y: 542, distance: 110.0
click at [1198, 542] on td "[US_VEHICLE_IDENTIFICATION_NUMBER] [US_VEHICLE_IDENTIFICATION_NUMBER]" at bounding box center [1257, 541] width 130 height 58
copy span "[US_VEHICLE_IDENTIFICATION_NUMBER]"
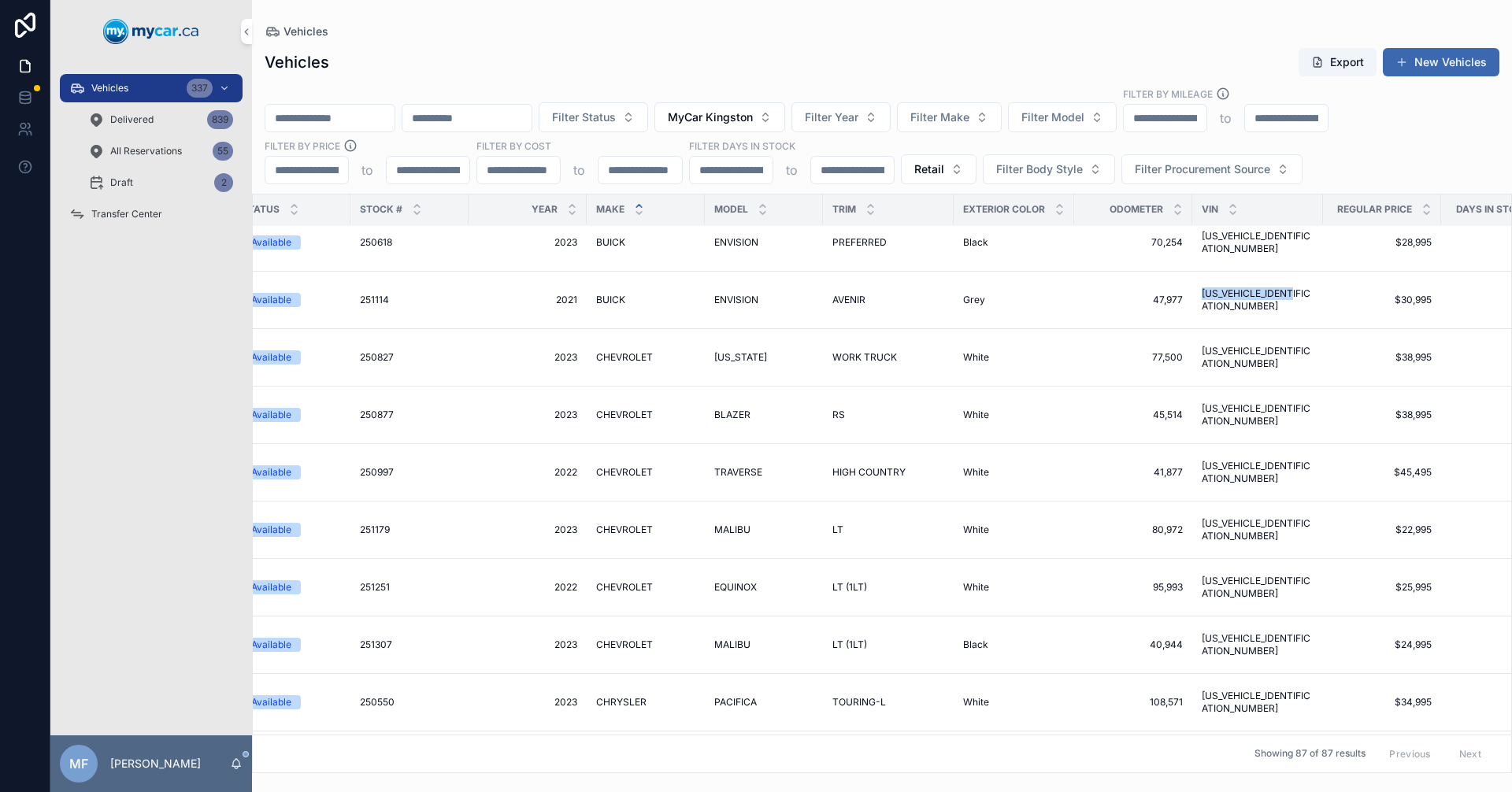
scroll to position [315, 264]
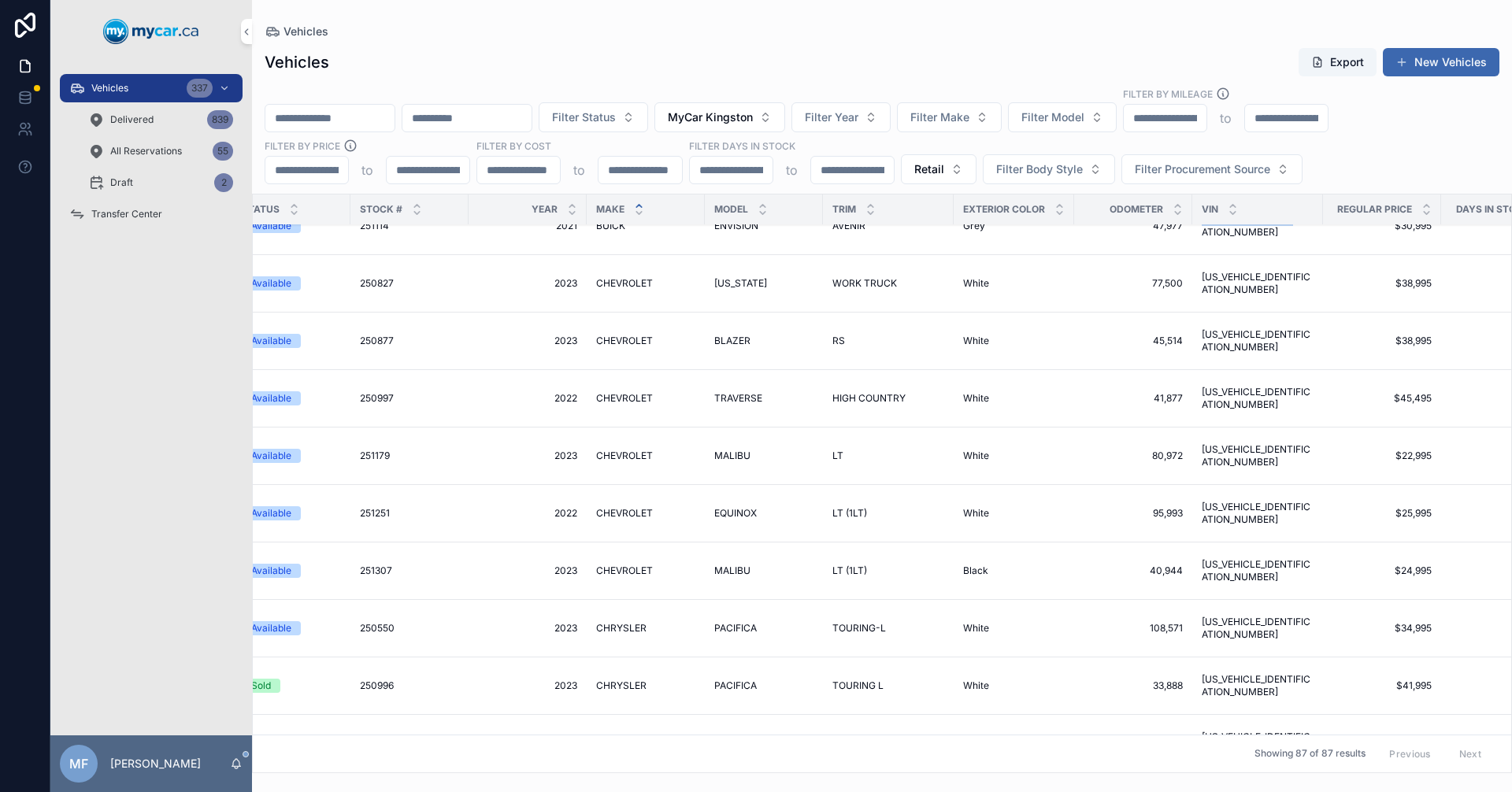
click at [1279, 280] on span "[US_VEHICLE_IDENTIFICATION_NUMBER]" at bounding box center [1257, 283] width 112 height 25
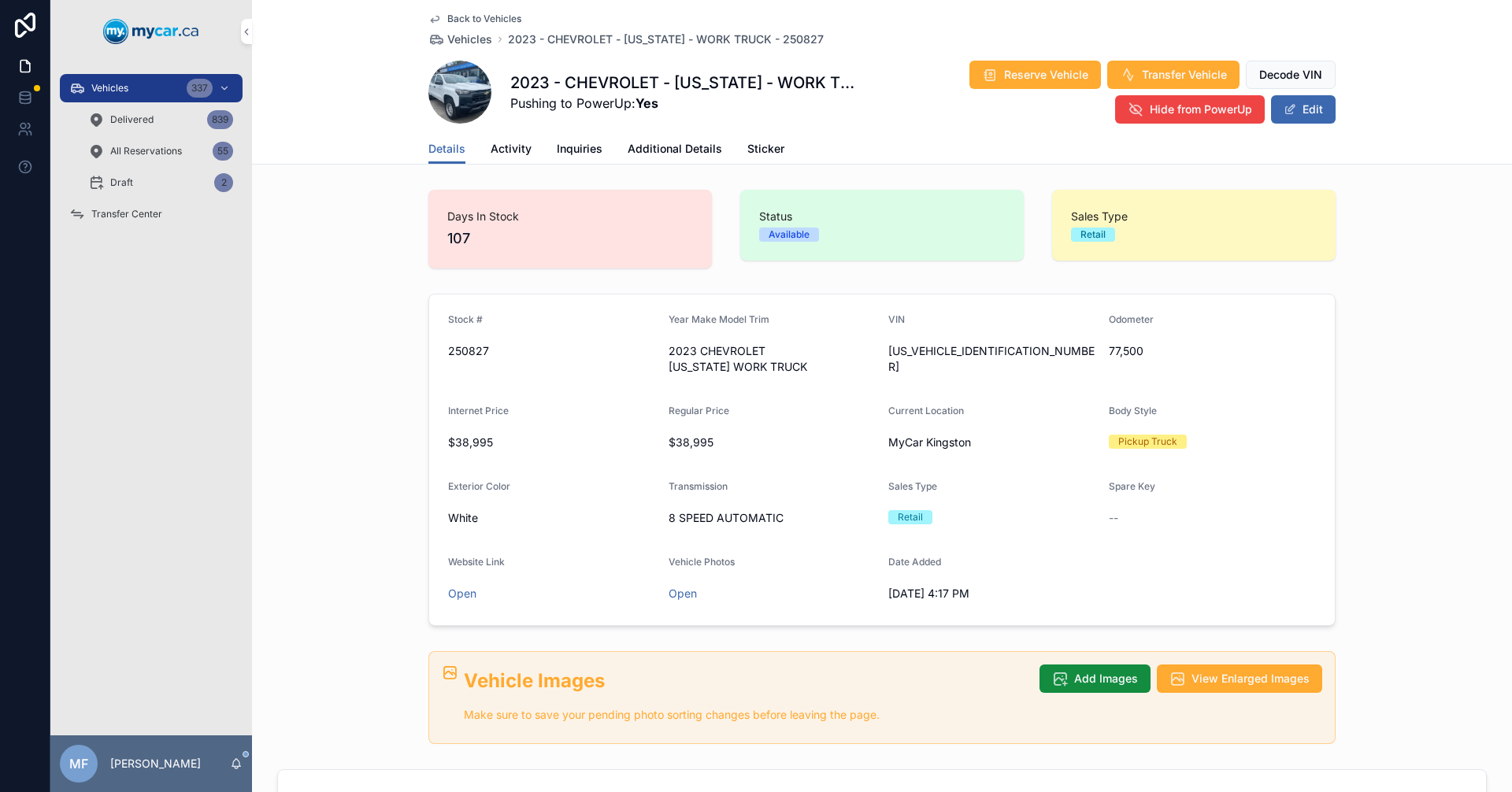
click at [459, 20] on span "Back to Vehicles" at bounding box center [484, 19] width 74 height 13
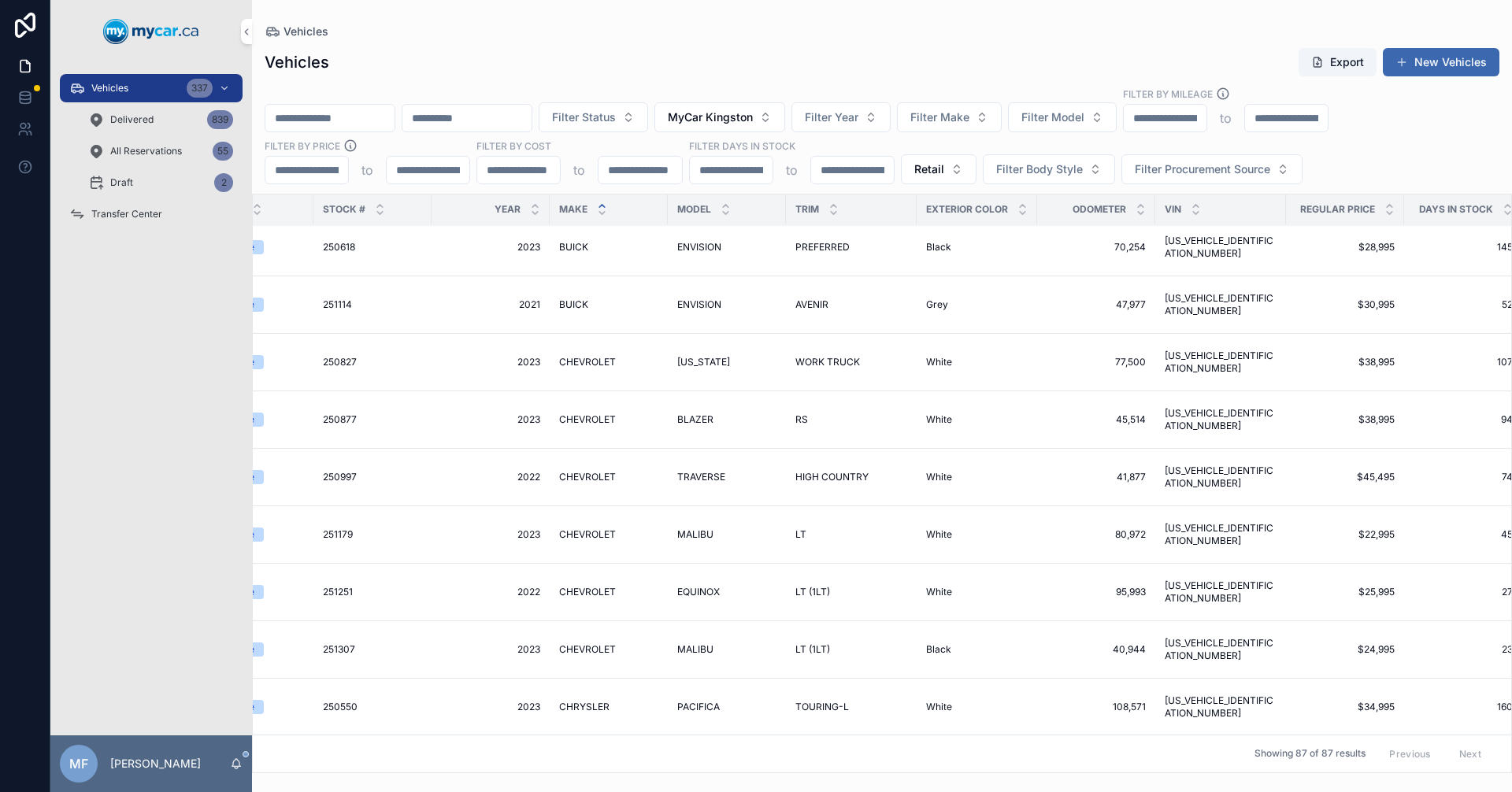
scroll to position [236, 336]
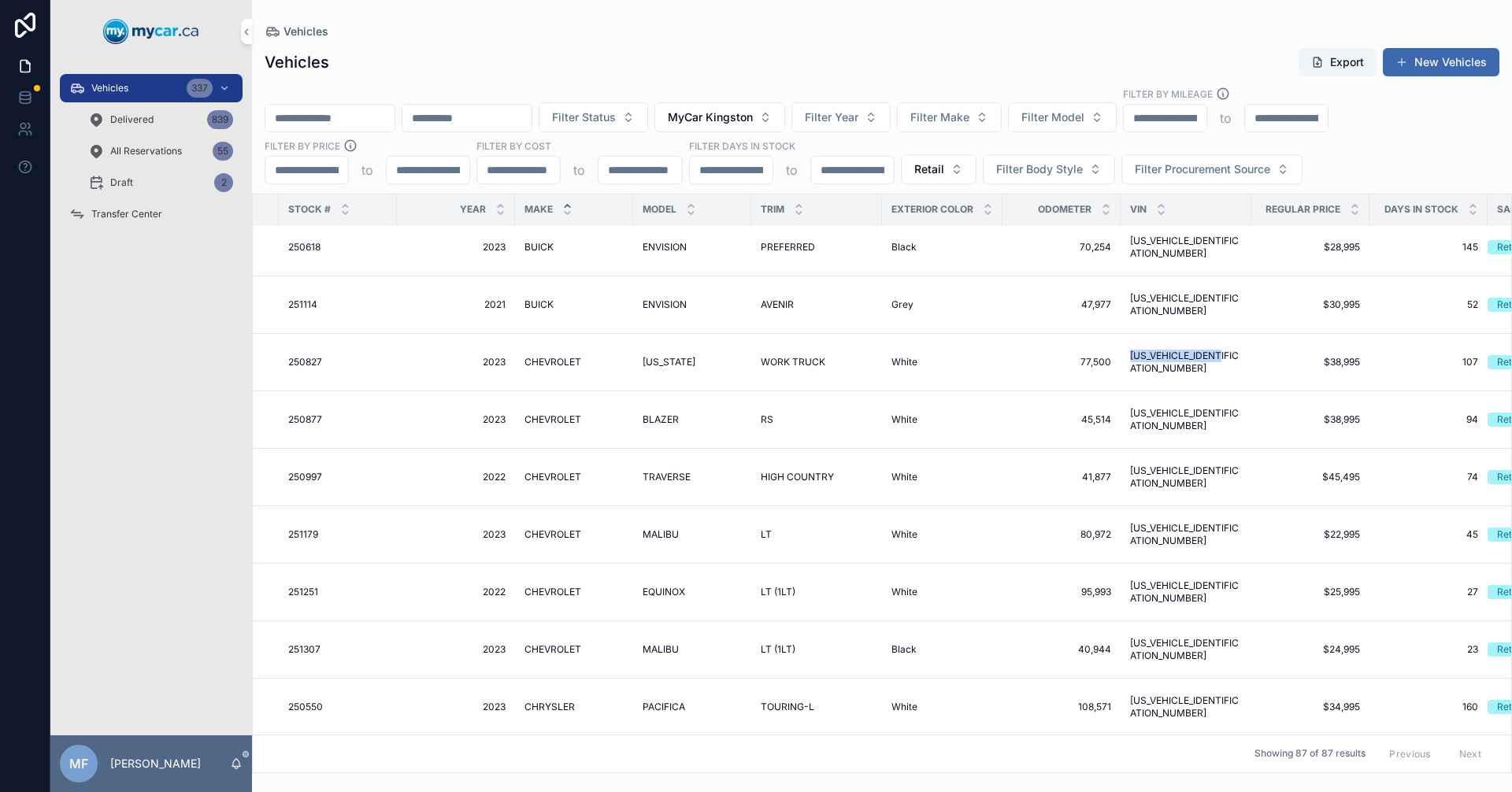
drag, startPoint x: 1225, startPoint y: 374, endPoint x: 1129, endPoint y: 367, distance: 96.3
click at [1129, 367] on td "[US_VEHICLE_IDENTIFICATION_NUMBER] [US_VEHICLE_IDENTIFICATION_NUMBER]" at bounding box center [1185, 362] width 130 height 58
copy span "[US_VEHICLE_IDENTIFICATION_NUMBER]"
drag, startPoint x: 1231, startPoint y: 431, endPoint x: 1129, endPoint y: 425, distance: 102.2
click at [1129, 425] on td "[US_VEHICLE_IDENTIFICATION_NUMBER] [US_VEHICLE_IDENTIFICATION_NUMBER]" at bounding box center [1185, 420] width 130 height 58
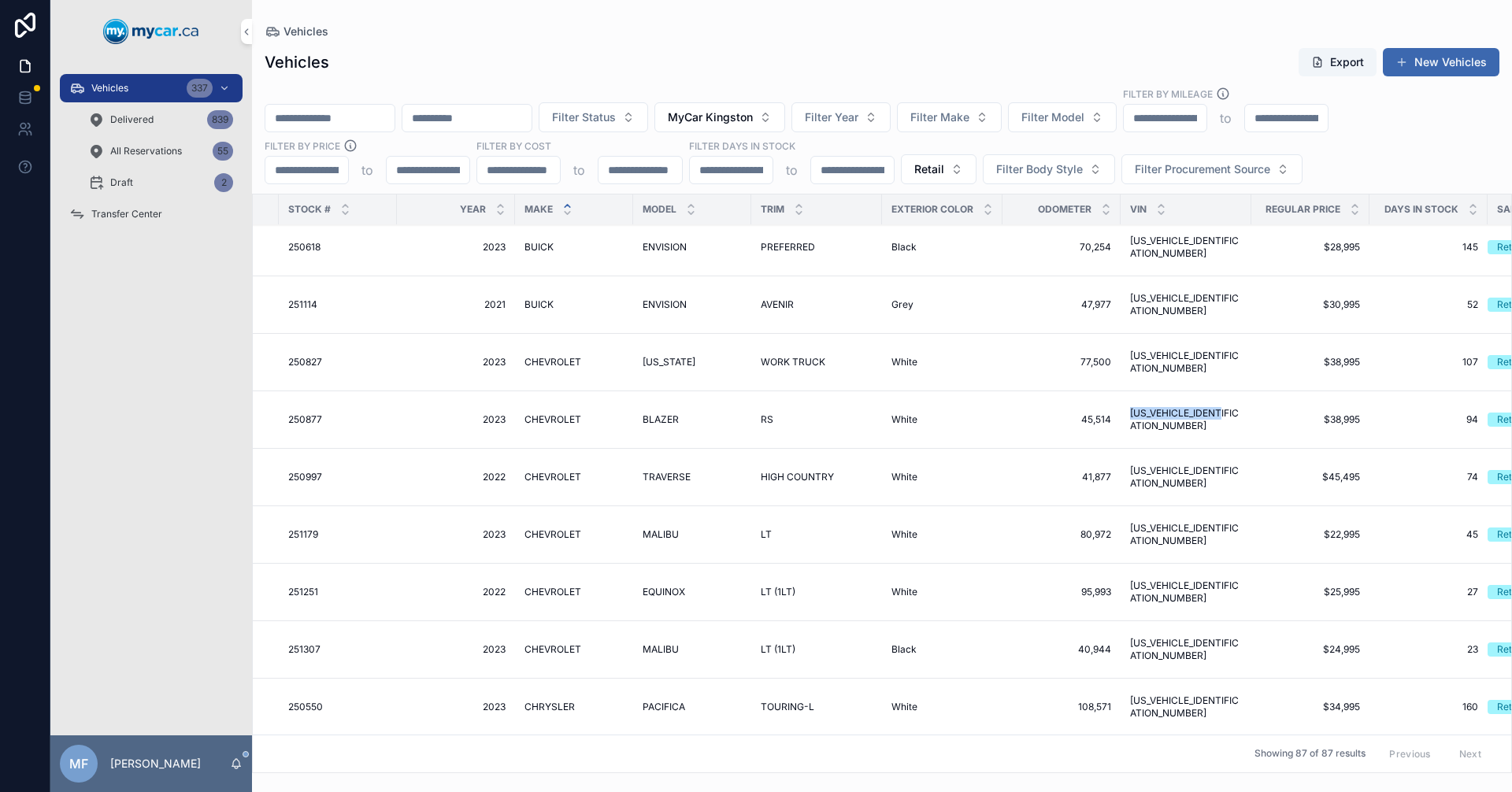
copy span "[US_VEHICLE_IDENTIFICATION_NUMBER]"
drag, startPoint x: 1235, startPoint y: 490, endPoint x: 1129, endPoint y: 485, distance: 106.1
click at [1129, 485] on td "[US_VEHICLE_IDENTIFICATION_NUMBER] [US_VEHICLE_IDENTIFICATION_NUMBER]" at bounding box center [1185, 477] width 130 height 58
copy span "[US_VEHICLE_IDENTIFICATION_NUMBER]"
drag, startPoint x: 1228, startPoint y: 549, endPoint x: 1127, endPoint y: 534, distance: 102.1
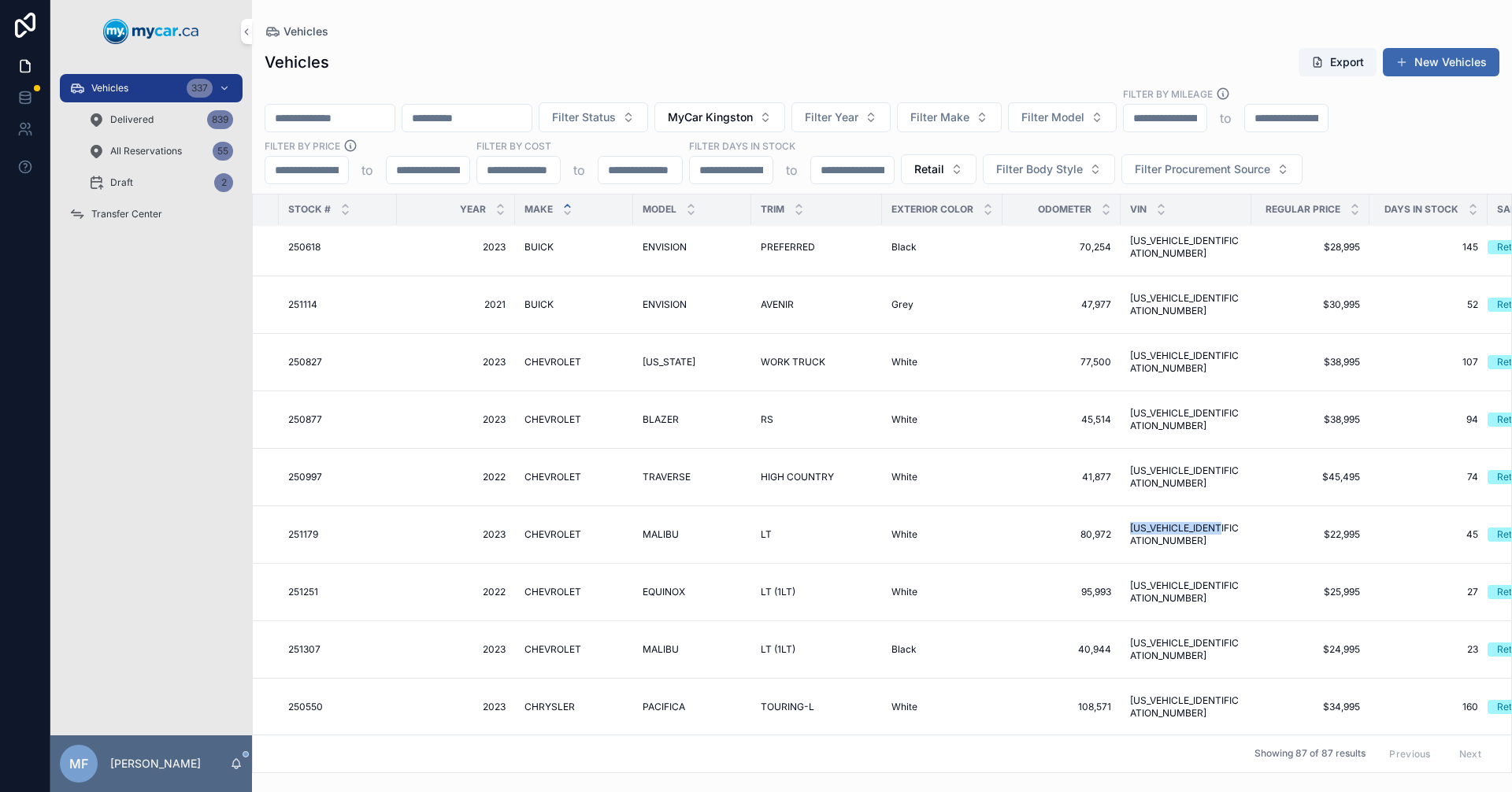
click at [1127, 534] on td "[US_VEHICLE_IDENTIFICATION_NUMBER] [US_VEHICLE_IDENTIFICATION_NUMBER]" at bounding box center [1185, 535] width 130 height 58
copy span "[US_VEHICLE_IDENTIFICATION_NUMBER]"
drag, startPoint x: 1240, startPoint y: 593, endPoint x: 1128, endPoint y: 604, distance: 112.5
click at [1128, 604] on td "[US_VEHICLE_IDENTIFICATION_NUMBER] [US_VEHICLE_IDENTIFICATION_NUMBER]" at bounding box center [1185, 592] width 130 height 58
copy span "[US_VEHICLE_IDENTIFICATION_NUMBER]"
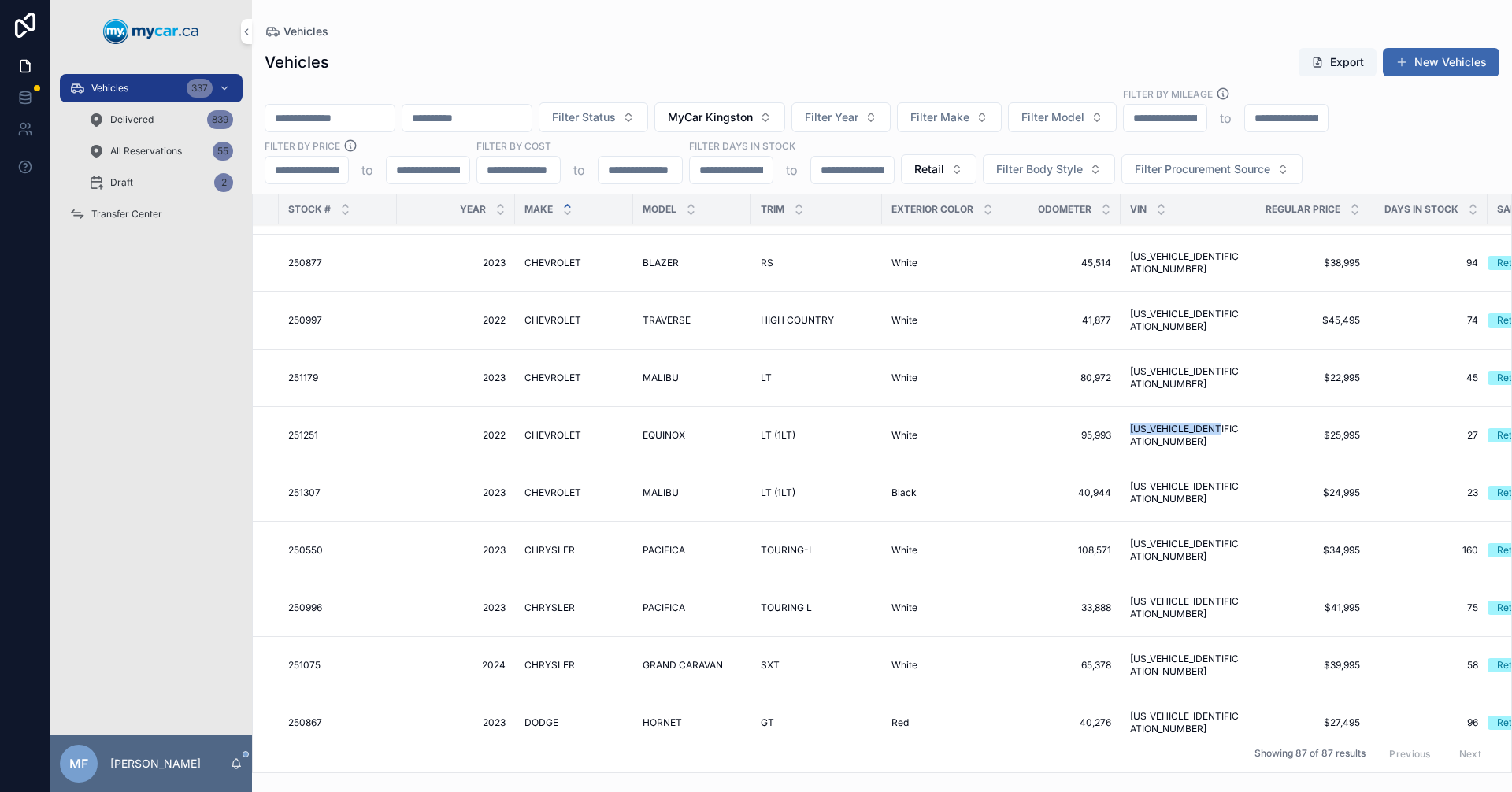
scroll to position [394, 336]
drag, startPoint x: 1196, startPoint y: 482, endPoint x: 1121, endPoint y: 492, distance: 75.7
click at [1121, 492] on td "[US_VEHICLE_IDENTIFICATION_NUMBER] [US_VEHICLE_IDENTIFICATION_NUMBER]" at bounding box center [1185, 493] width 130 height 58
copy span "[US_VEHICLE_IDENTIFICATION_NUMBER]"
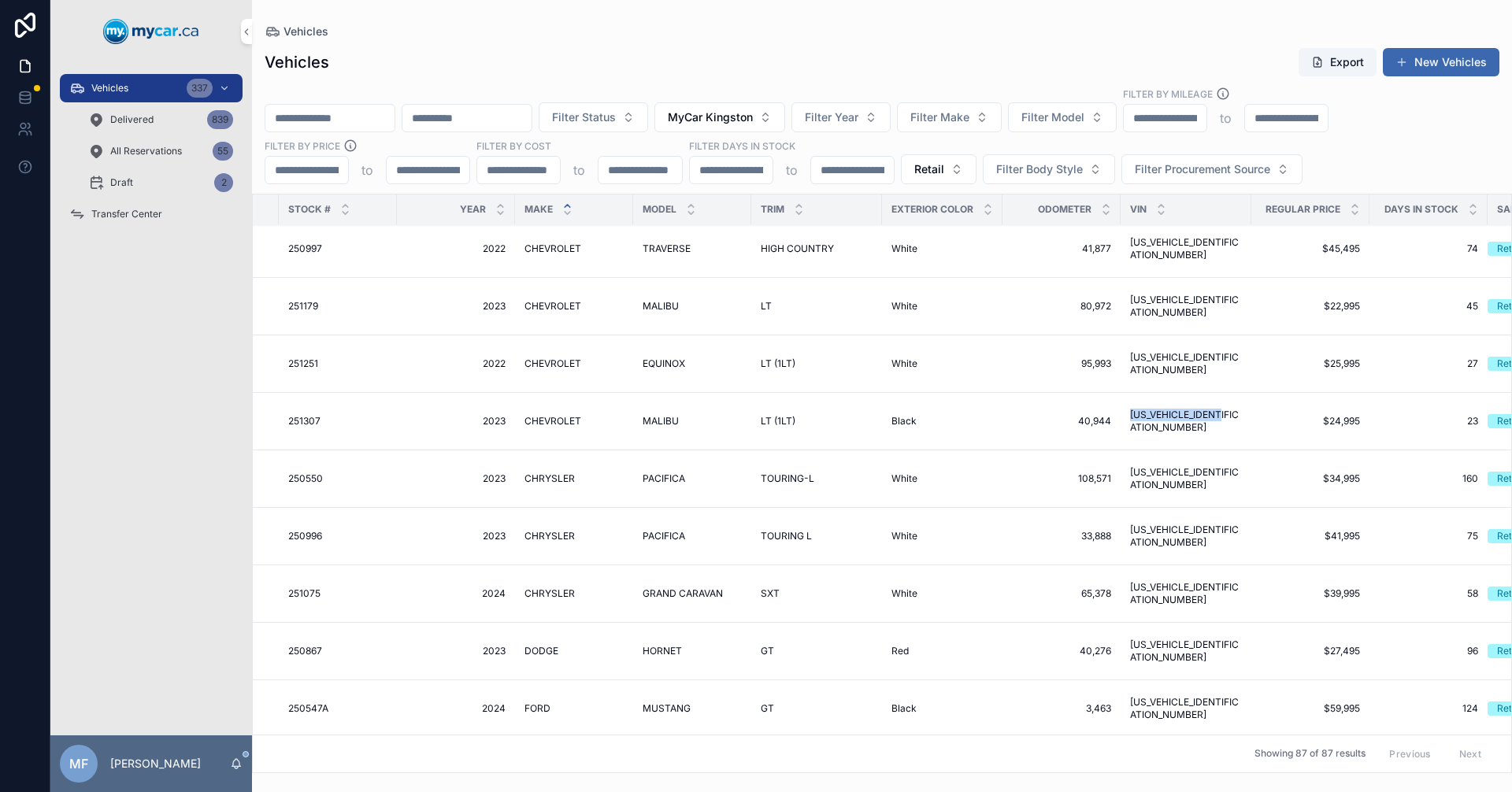
scroll to position [472, 336]
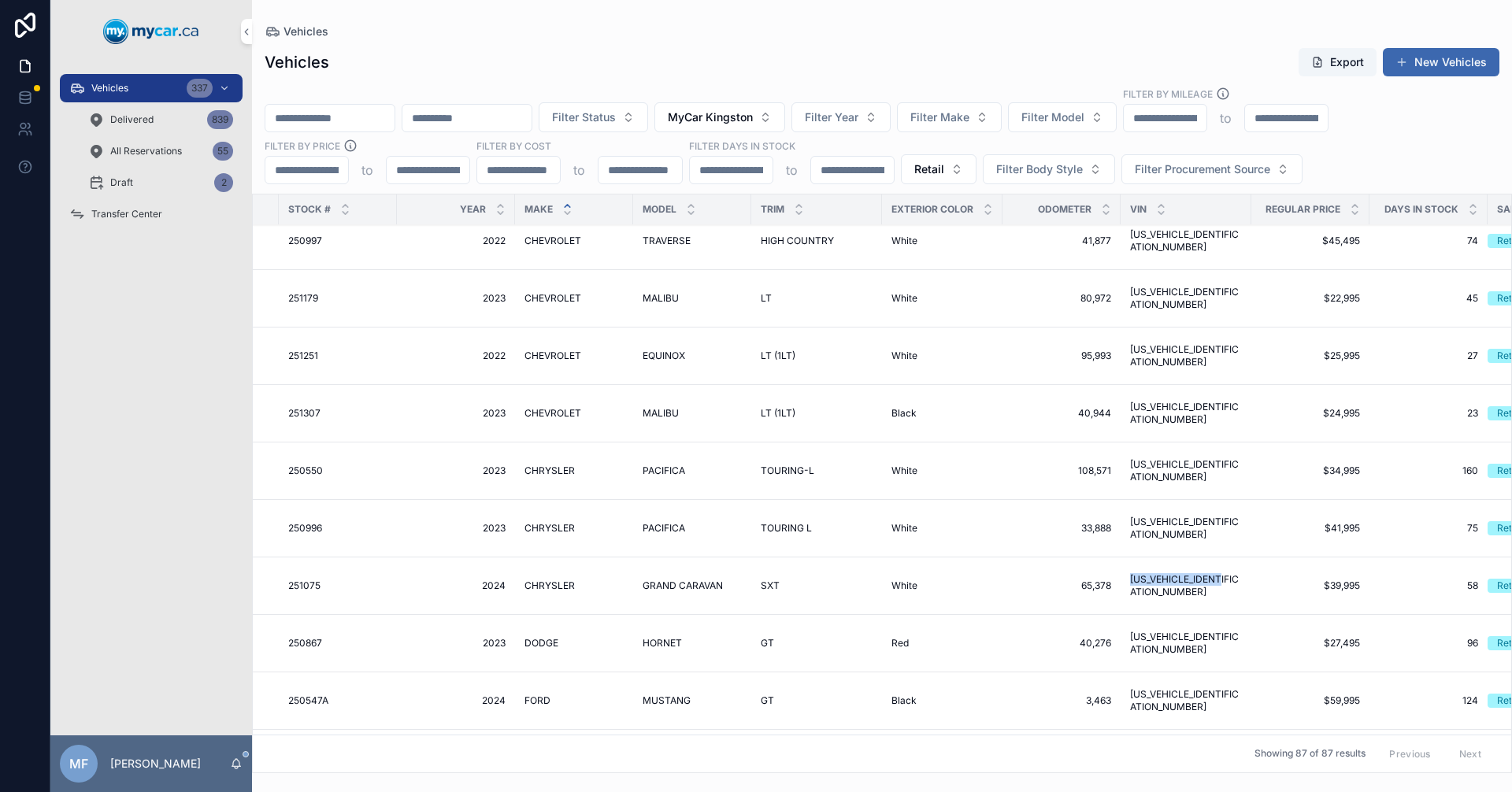
drag, startPoint x: 1230, startPoint y: 597, endPoint x: 1130, endPoint y: 592, distance: 100.1
click at [1130, 592] on td "[US_VEHICLE_IDENTIFICATION_NUMBER] [US_VEHICLE_IDENTIFICATION_NUMBER]" at bounding box center [1185, 586] width 130 height 58
copy span "[US_VEHICLE_IDENTIFICATION_NUMBER]"
drag, startPoint x: 1239, startPoint y: 654, endPoint x: 1126, endPoint y: 644, distance: 113.4
click at [1126, 644] on td "[US_VEHICLE_IDENTIFICATION_NUMBER] [US_VEHICLE_IDENTIFICATION_NUMBER]" at bounding box center [1185, 644] width 130 height 58
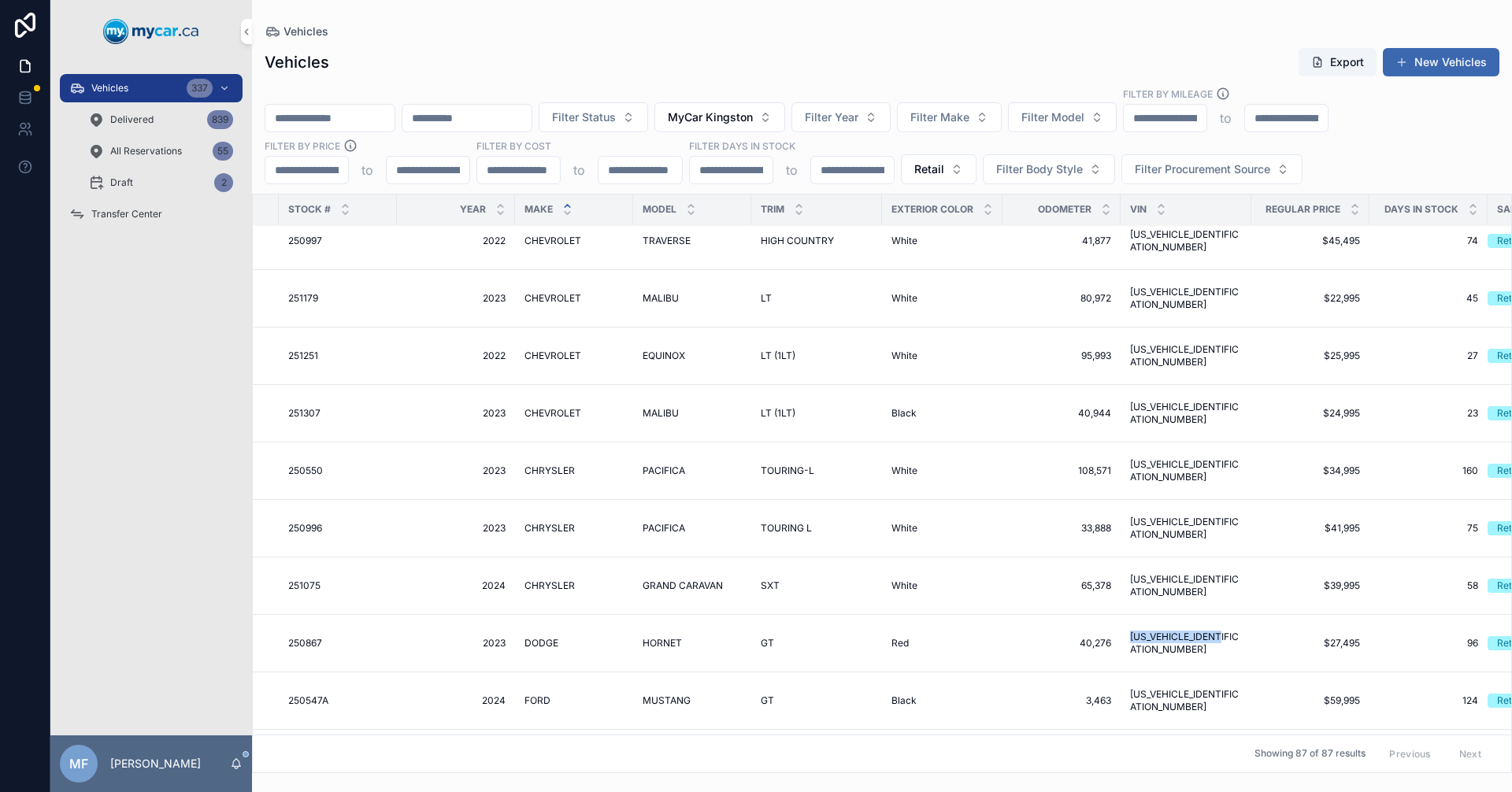
copy span "[US_VEHICLE_IDENTIFICATION_NUMBER]"
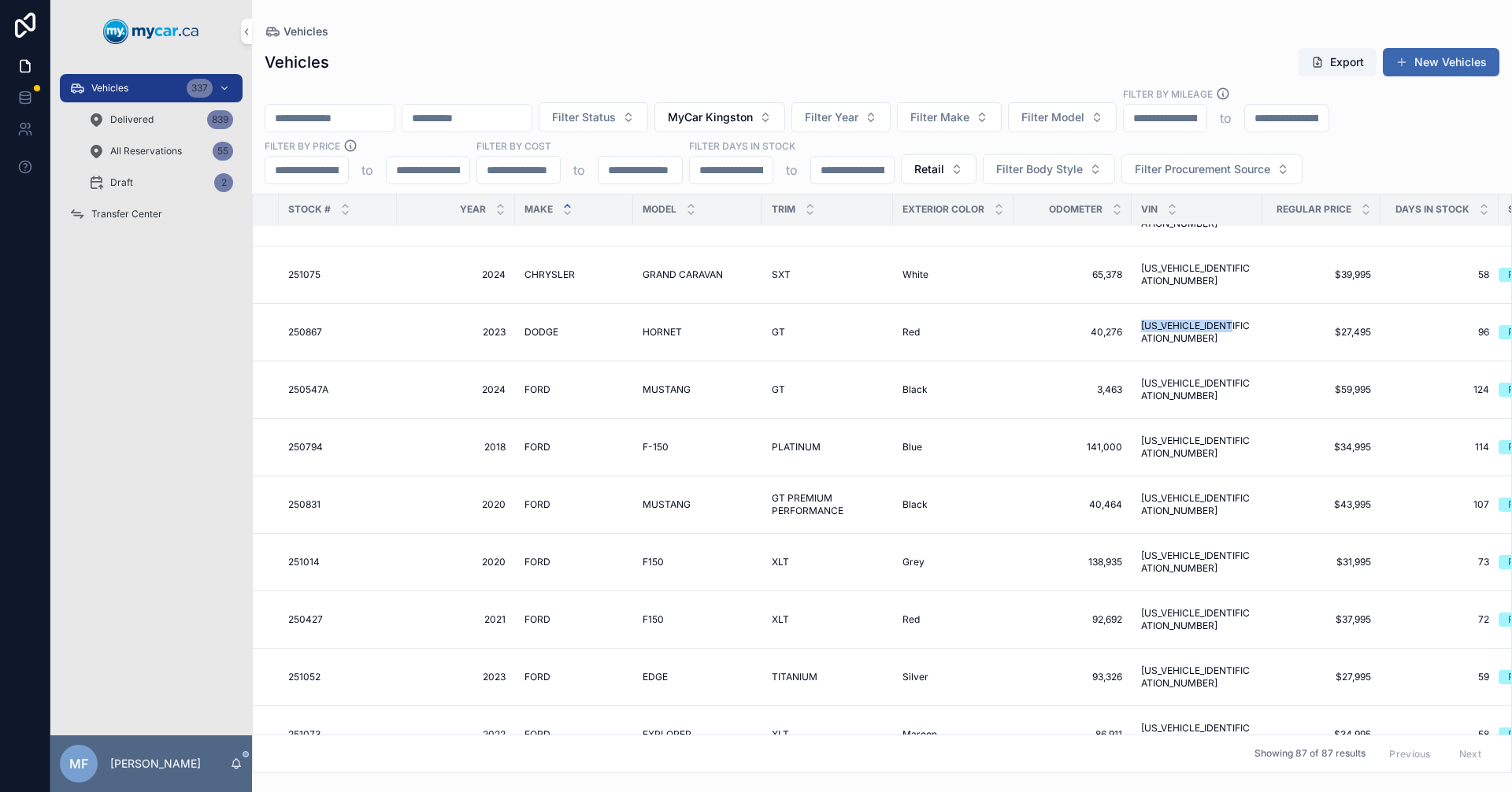
scroll to position [787, 336]
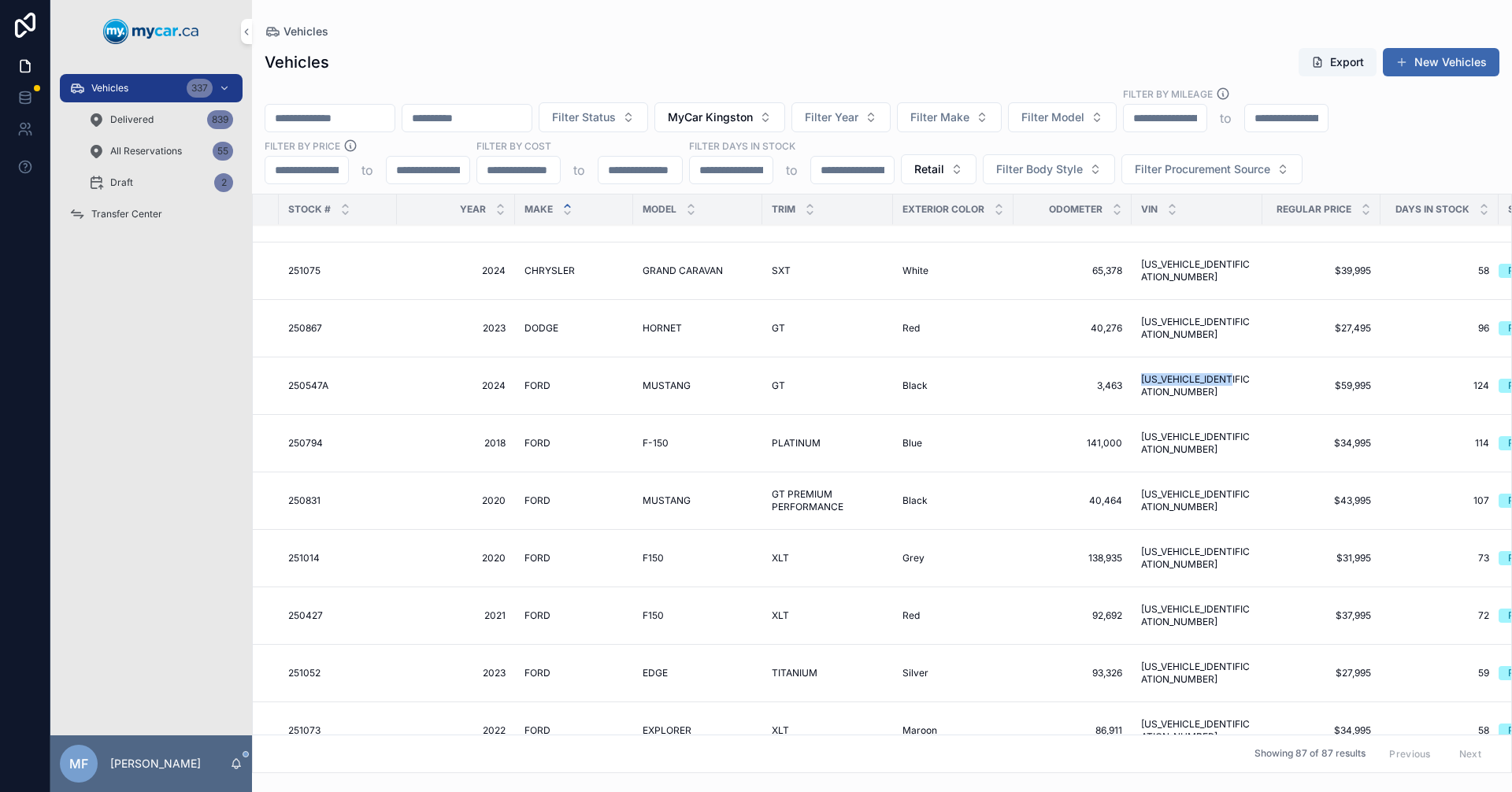
drag, startPoint x: 1234, startPoint y: 395, endPoint x: 1126, endPoint y: 398, distance: 108.0
click at [1132, 398] on td "[US_VEHICLE_IDENTIFICATION_NUMBER] [US_VEHICLE_IDENTIFICATION_NUMBER]" at bounding box center [1196, 386] width 130 height 58
copy span "[US_VEHICLE_IDENTIFICATION_NUMBER]"
drag, startPoint x: 1225, startPoint y: 461, endPoint x: 1123, endPoint y: 446, distance: 103.1
click at [1132, 446] on td "[US_VEHICLE_IDENTIFICATION_NUMBER] [US_VEHICLE_IDENTIFICATION_NUMBER]" at bounding box center [1196, 443] width 130 height 58
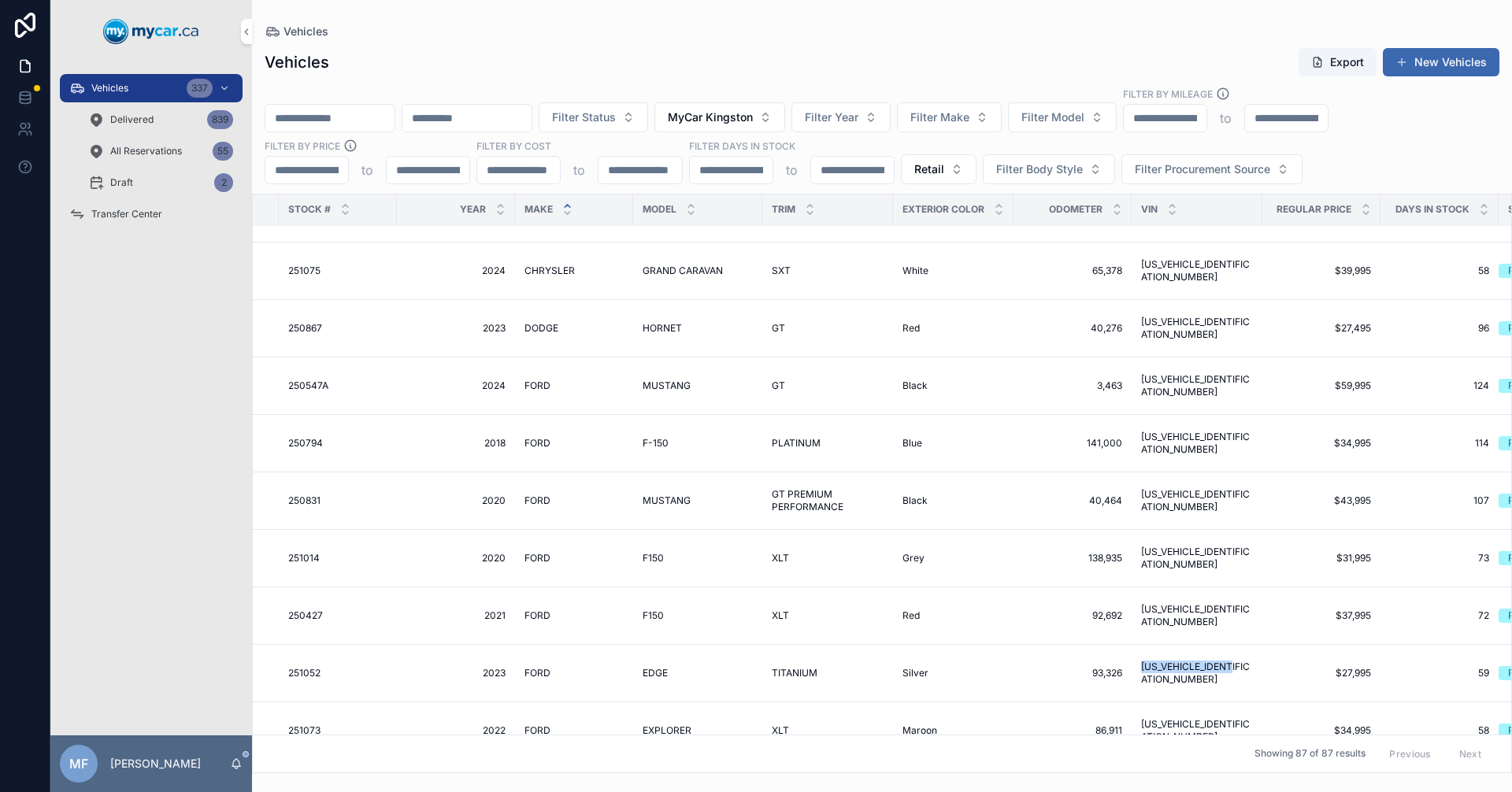
drag, startPoint x: 1235, startPoint y: 690, endPoint x: 1124, endPoint y: 668, distance: 113.2
click at [1132, 668] on td "[US_VEHICLE_IDENTIFICATION_NUMBER] [US_VEHICLE_IDENTIFICATION_NUMBER]" at bounding box center [1196, 673] width 130 height 58
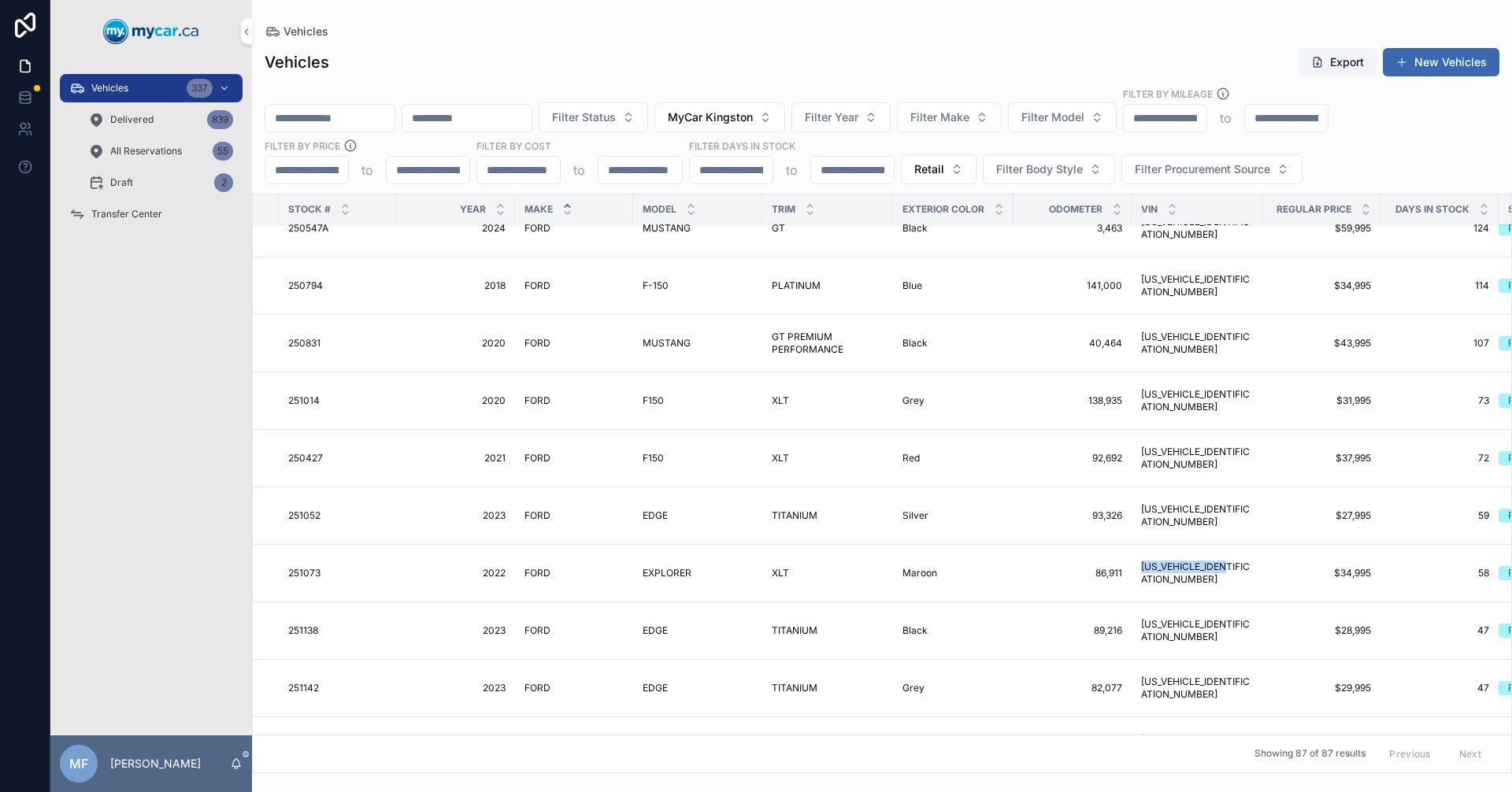
drag, startPoint x: 1231, startPoint y: 592, endPoint x: 1121, endPoint y: 572, distance: 111.8
click at [1132, 572] on td "[US_VEHICLE_IDENTIFICATION_NUMBER] [US_VEHICLE_IDENTIFICATION_NUMBER]" at bounding box center [1196, 574] width 130 height 58
drag, startPoint x: 1239, startPoint y: 592, endPoint x: 1123, endPoint y: 565, distance: 119.1
click at [1132, 565] on td "[US_VEHICLE_IDENTIFICATION_NUMBER] [US_VEHICLE_IDENTIFICATION_NUMBER]" at bounding box center [1196, 574] width 130 height 58
drag, startPoint x: 1239, startPoint y: 642, endPoint x: 1107, endPoint y: 623, distance: 133.4
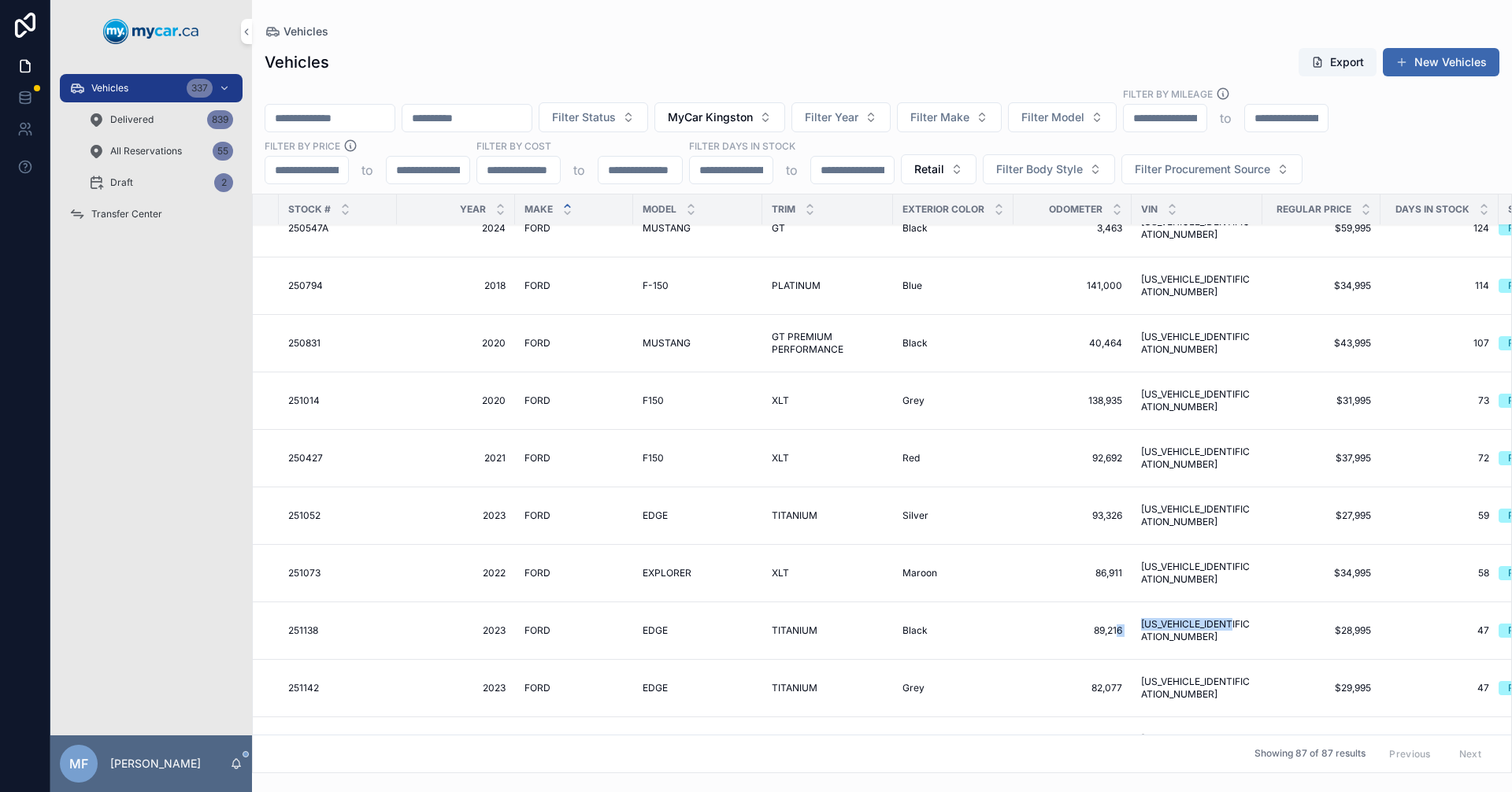
click at [1107, 623] on tr "MyCar Kingston Available 251138 251138 2023 2023 [PERSON_NAME] EDGE EDGE TITANI…" at bounding box center [766, 631] width 1699 height 58
click at [1218, 651] on td "[US_VEHICLE_IDENTIFICATION_NUMBER] [US_VEHICLE_IDENTIFICATION_NUMBER]" at bounding box center [1196, 631] width 130 height 58
drag, startPoint x: 1234, startPoint y: 648, endPoint x: 1131, endPoint y: 638, distance: 103.5
click at [1132, 638] on td "[US_VEHICLE_IDENTIFICATION_NUMBER] [US_VEHICLE_IDENTIFICATION_NUMBER]" at bounding box center [1196, 631] width 130 height 58
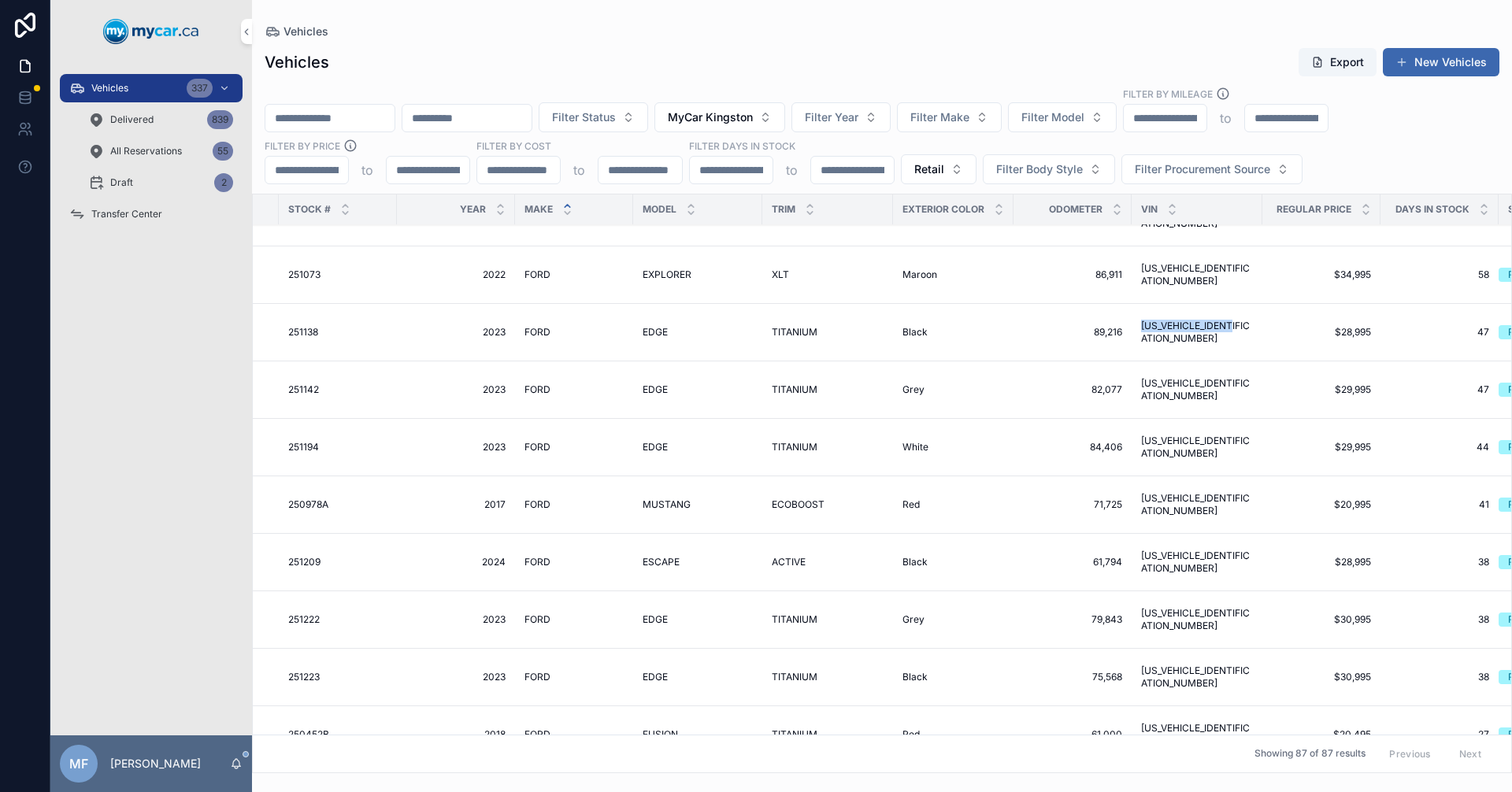
scroll to position [1259, 336]
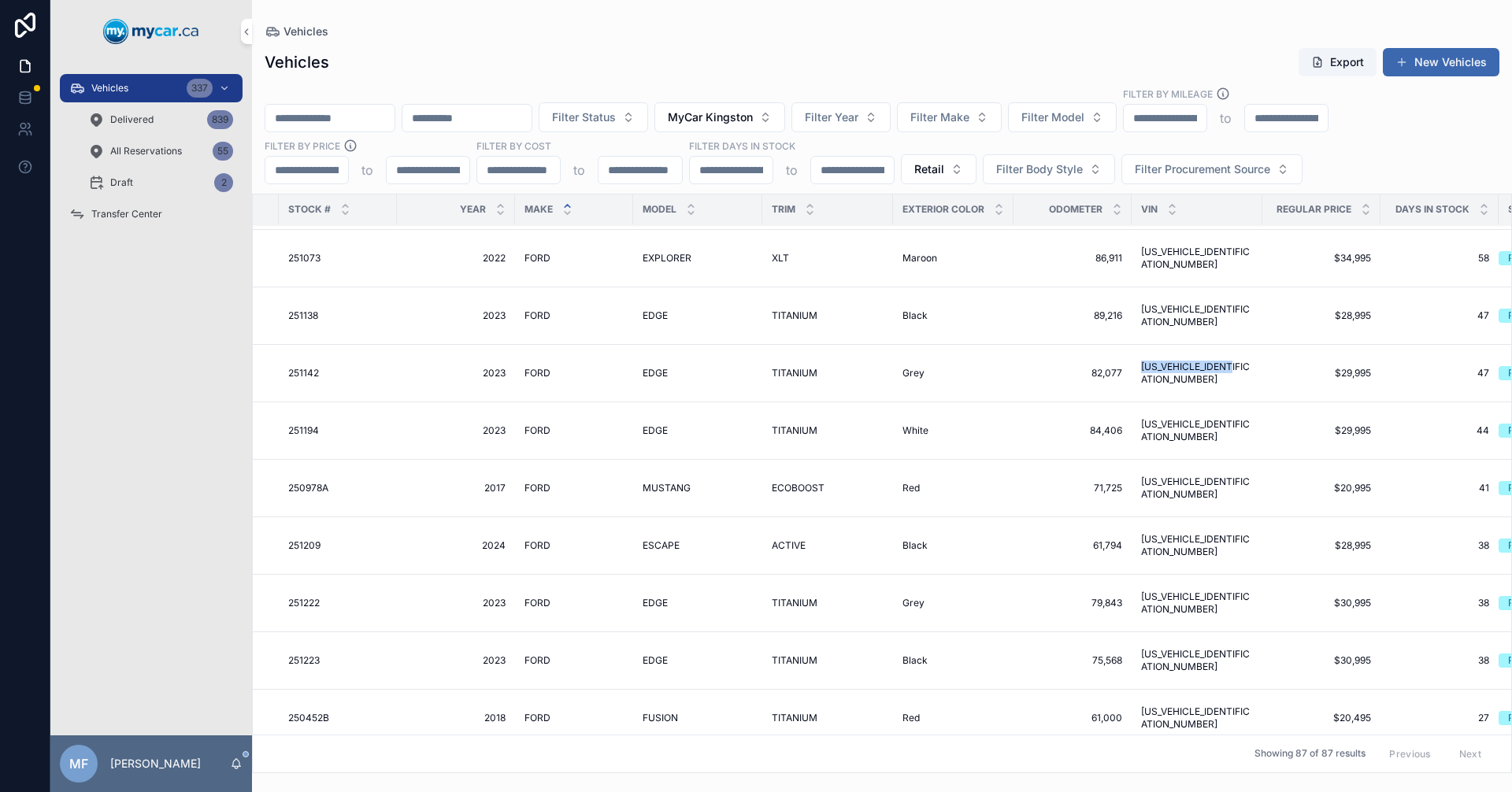
drag, startPoint x: 1234, startPoint y: 386, endPoint x: 1122, endPoint y: 369, distance: 113.3
click at [1132, 369] on td "[US_VEHICLE_IDENTIFICATION_NUMBER] [US_VEHICLE_IDENTIFICATION_NUMBER]" at bounding box center [1196, 373] width 130 height 58
drag, startPoint x: 1237, startPoint y: 446, endPoint x: 1110, endPoint y: 412, distance: 131.5
click at [1110, 412] on tr "MyCar Kingston Available 251194 251194 2023 2023 [PERSON_NAME] EDGE EDGE TITANI…" at bounding box center [766, 431] width 1699 height 58
drag, startPoint x: 1229, startPoint y: 556, endPoint x: 1127, endPoint y: 544, distance: 102.7
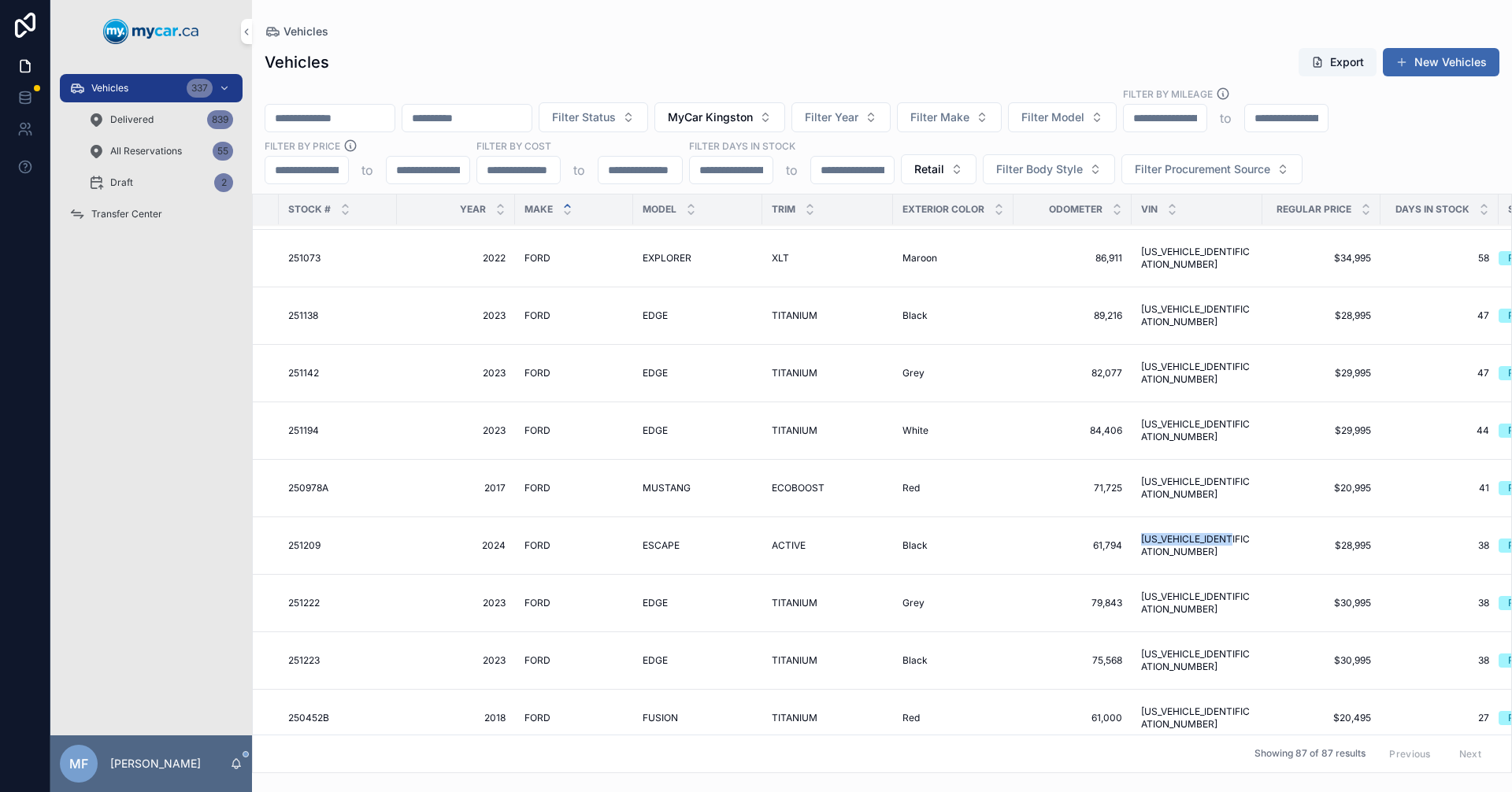
click at [1132, 544] on td "[US_VEHICLE_IDENTIFICATION_NUMBER] [US_VEHICLE_IDENTIFICATION_NUMBER]" at bounding box center [1196, 546] width 130 height 58
drag, startPoint x: 1233, startPoint y: 614, endPoint x: 1093, endPoint y: 590, distance: 142.0
click at [1093, 590] on tr "MyCar Kingston Available 251222 251222 2023 2023 [PERSON_NAME] EDGE EDGE TITANI…" at bounding box center [766, 603] width 1699 height 58
click at [1208, 629] on td "[US_VEHICLE_IDENTIFICATION_NUMBER] [US_VEHICLE_IDENTIFICATION_NUMBER]" at bounding box center [1196, 603] width 130 height 58
drag, startPoint x: 1233, startPoint y: 618, endPoint x: 1131, endPoint y: 605, distance: 102.8
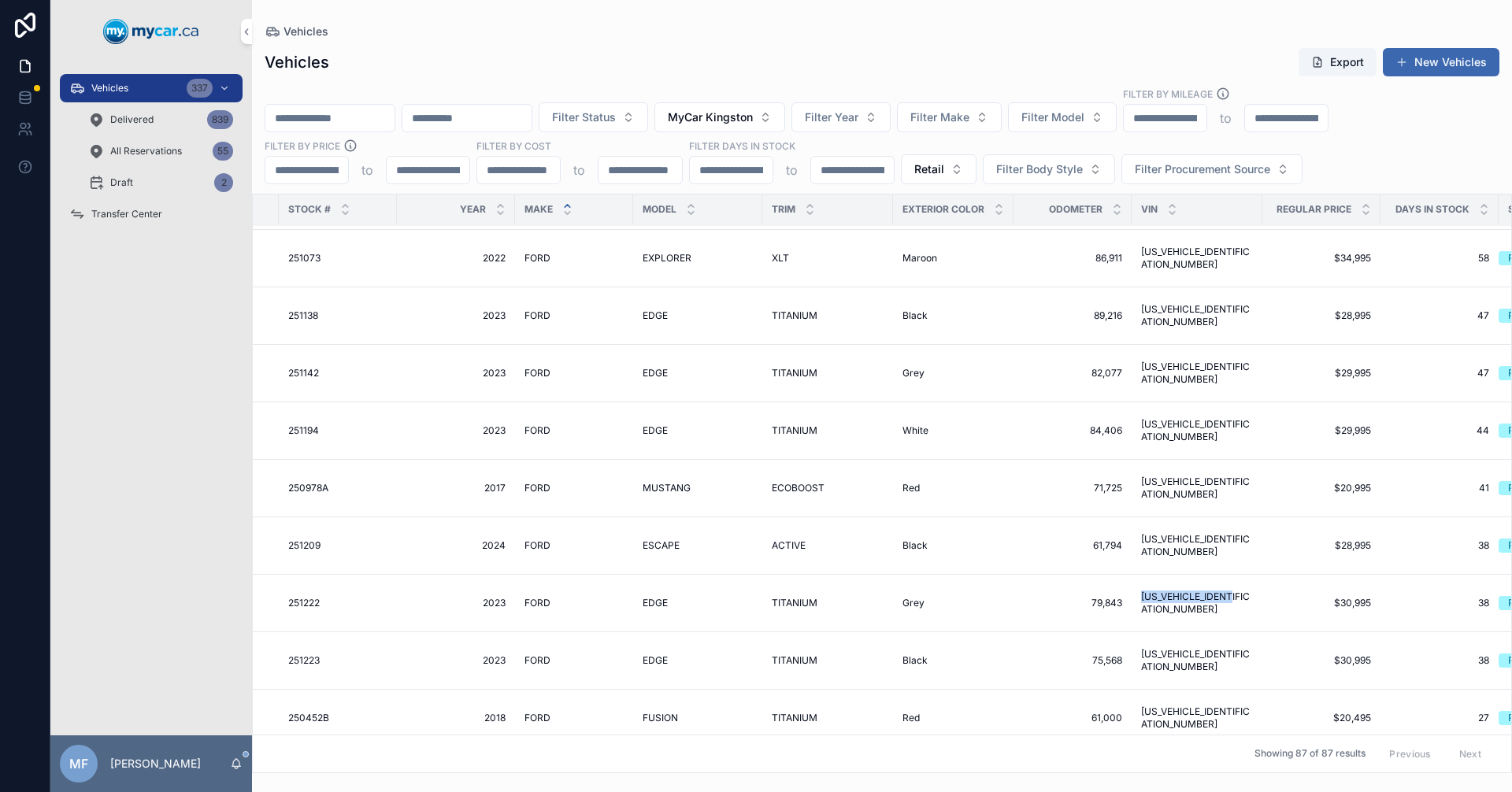
click at [1132, 605] on td "[US_VEHICLE_IDENTIFICATION_NUMBER] [US_VEHICLE_IDENTIFICATION_NUMBER]" at bounding box center [1196, 603] width 130 height 58
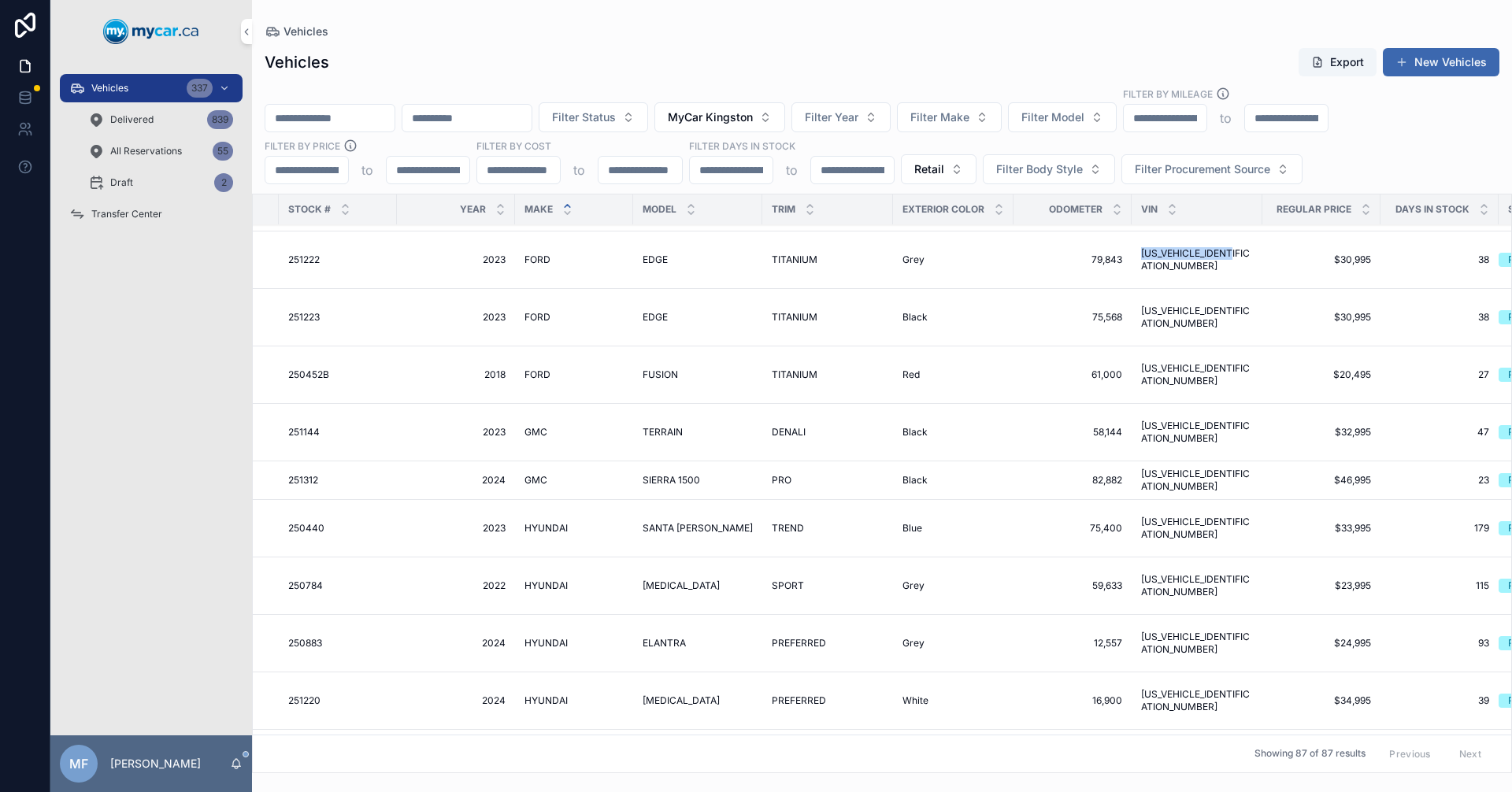
scroll to position [1574, 336]
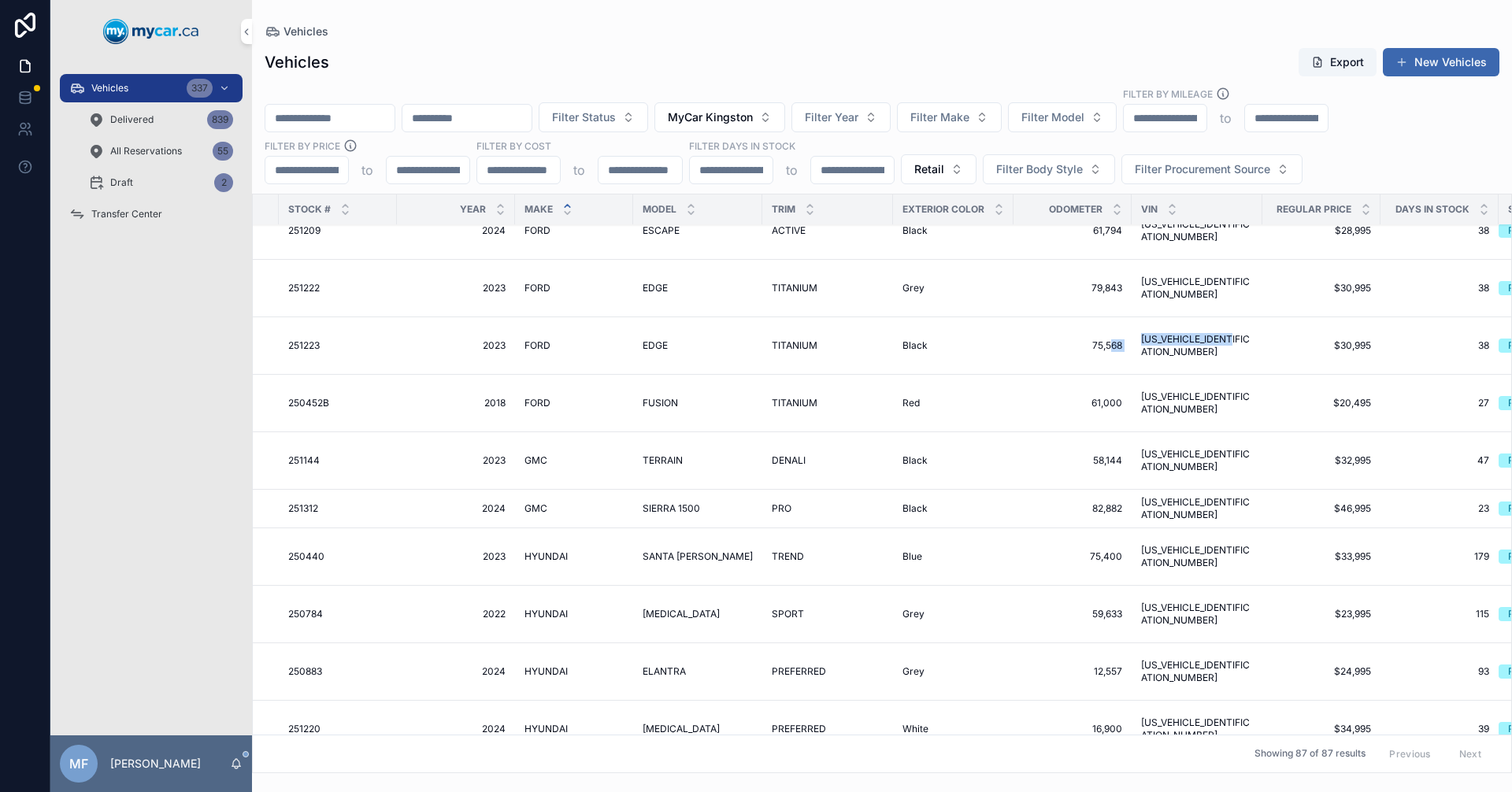
drag, startPoint x: 1239, startPoint y: 360, endPoint x: 1097, endPoint y: 335, distance: 144.2
click at [1097, 335] on tr "MyCar Kingston Available 251223 251223 2023 2023 [PERSON_NAME] EDGE EDGE TITANI…" at bounding box center [766, 346] width 1699 height 58
click at [1097, 335] on td "75,568 75,568" at bounding box center [1072, 346] width 118 height 58
drag, startPoint x: 1237, startPoint y: 363, endPoint x: 1127, endPoint y: 333, distance: 114.0
click at [1132, 333] on td "[US_VEHICLE_IDENTIFICATION_NUMBER] [US_VEHICLE_IDENTIFICATION_NUMBER]" at bounding box center [1196, 346] width 130 height 58
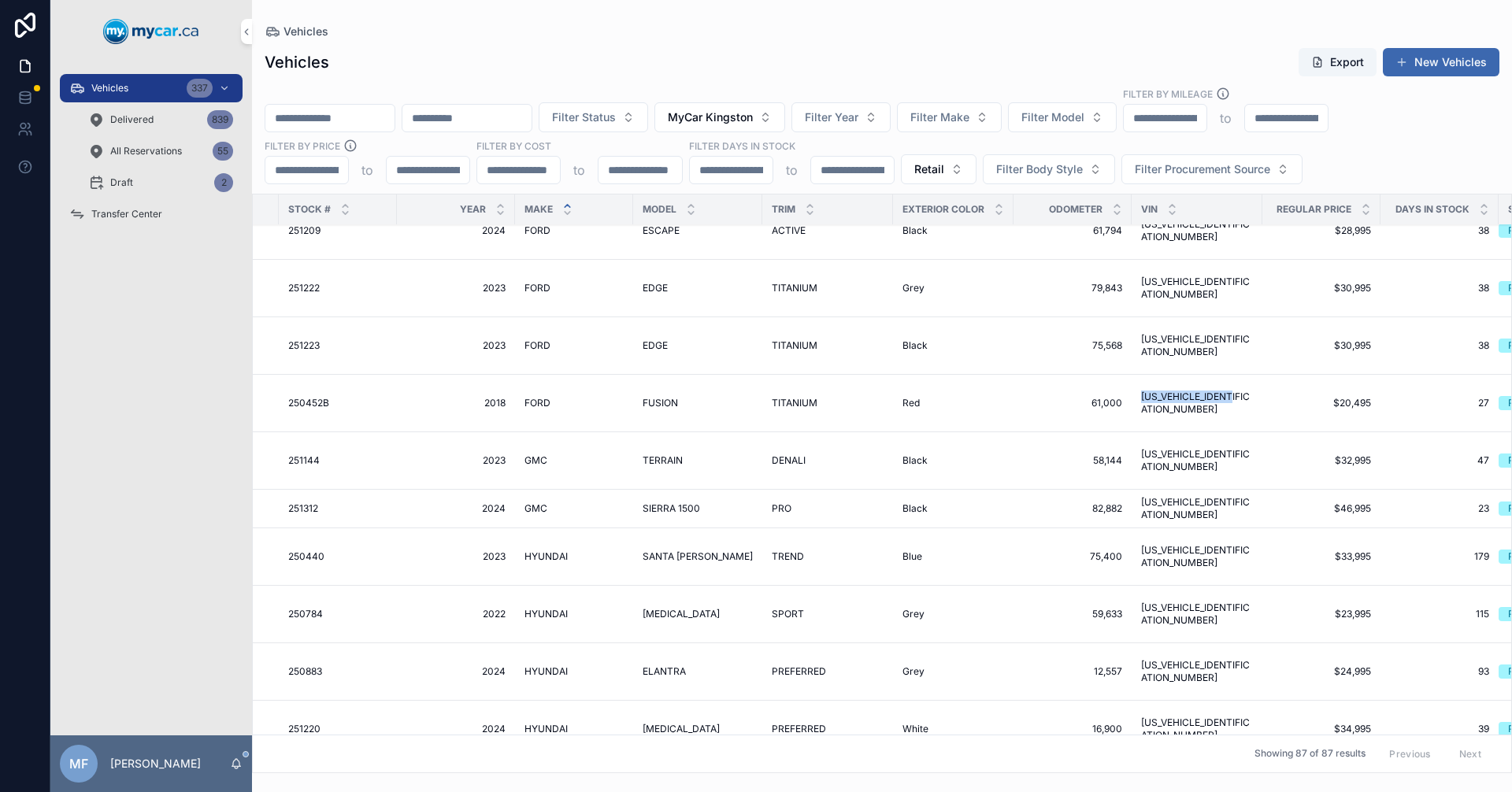
drag, startPoint x: 1232, startPoint y: 421, endPoint x: 1123, endPoint y: 402, distance: 110.6
click at [1132, 402] on td "[US_VEHICLE_IDENTIFICATION_NUMBER] [US_VEHICLE_IDENTIFICATION_NUMBER]" at bounding box center [1196, 404] width 130 height 58
drag, startPoint x: 1229, startPoint y: 477, endPoint x: 1128, endPoint y: 466, distance: 101.6
click at [1132, 466] on td "[US_VEHICLE_IDENTIFICATION_NUMBER] [US_VEHICLE_IDENTIFICATION_NUMBER]" at bounding box center [1196, 461] width 130 height 58
drag, startPoint x: 1230, startPoint y: 512, endPoint x: 1112, endPoint y: 494, distance: 119.4
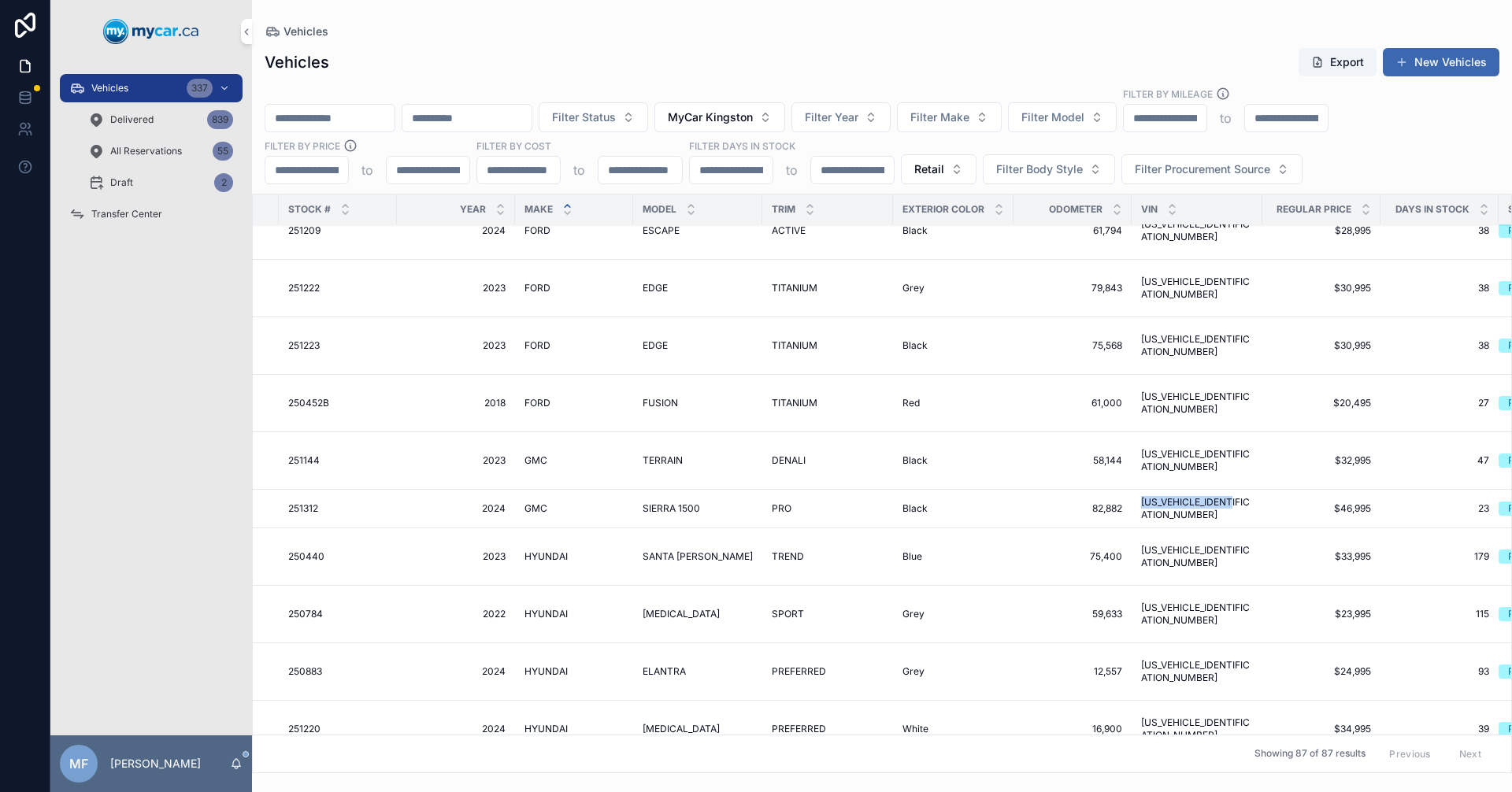
click at [1112, 494] on tr "MyCar Kingston -- Available 251312 251312 2024 2024 GMC GMC SIERRA 1500 SIERRA …" at bounding box center [766, 509] width 1699 height 39
drag, startPoint x: 1235, startPoint y: 552, endPoint x: 1125, endPoint y: 553, distance: 110.0
click at [1132, 553] on td "[US_VEHICLE_IDENTIFICATION_NUMBER] [US_VEHICLE_IDENTIFICATION_NUMBER]" at bounding box center [1196, 556] width 130 height 58
drag, startPoint x: 1235, startPoint y: 612, endPoint x: 1129, endPoint y: 610, distance: 106.0
click at [1132, 610] on td "[US_VEHICLE_IDENTIFICATION_NUMBER] [US_VEHICLE_IDENTIFICATION_NUMBER]" at bounding box center [1196, 614] width 130 height 58
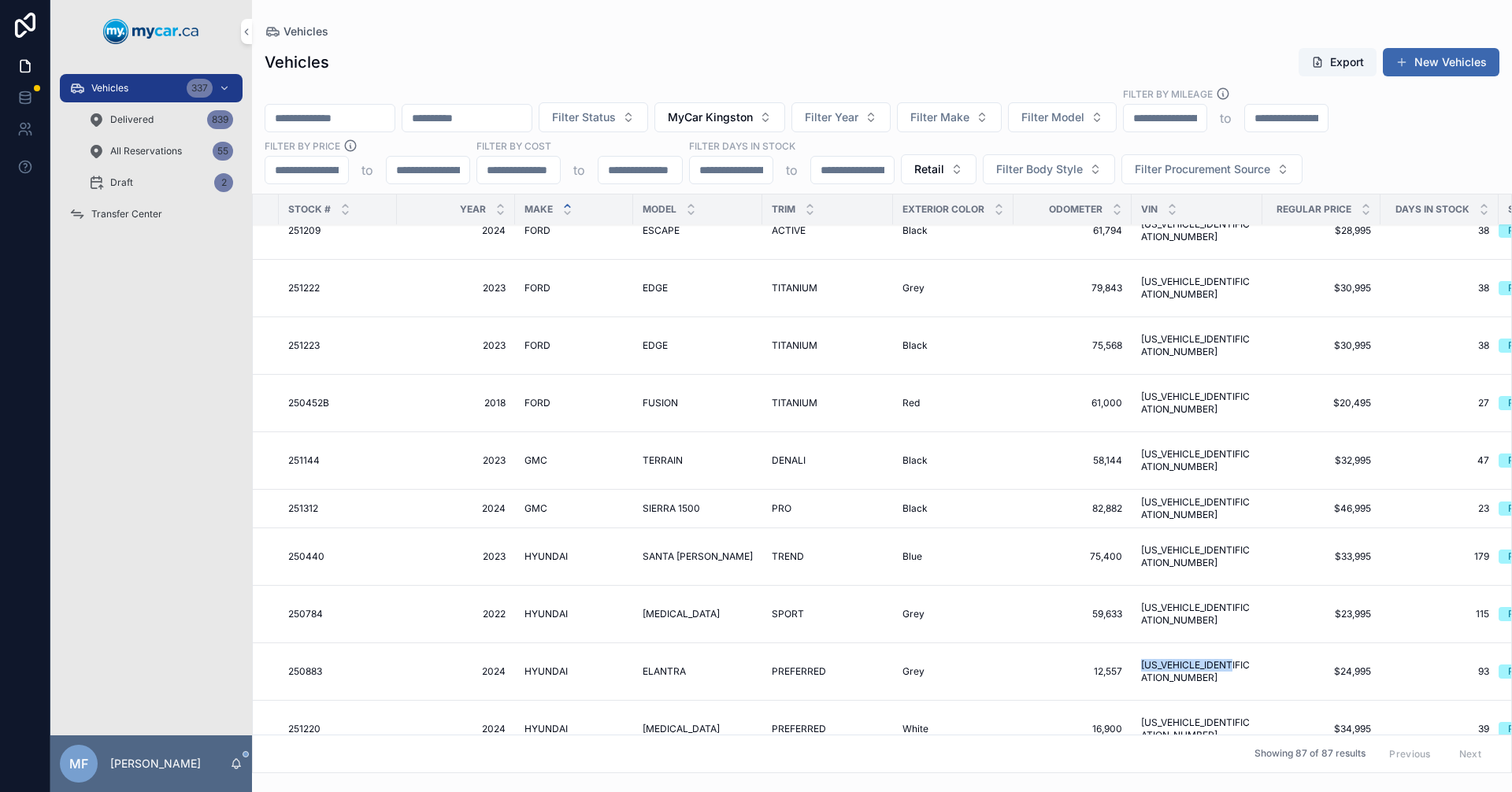
drag, startPoint x: 1242, startPoint y: 660, endPoint x: 1119, endPoint y: 666, distance: 123.1
click at [1119, 666] on tr "MyCar Kingston Available 250883 250883 2024 2024 HYUNDAI HYUNDAI ELANTRA ELANTR…" at bounding box center [766, 672] width 1699 height 58
click at [360, 120] on input "scrollable content" at bounding box center [330, 118] width 130 height 22
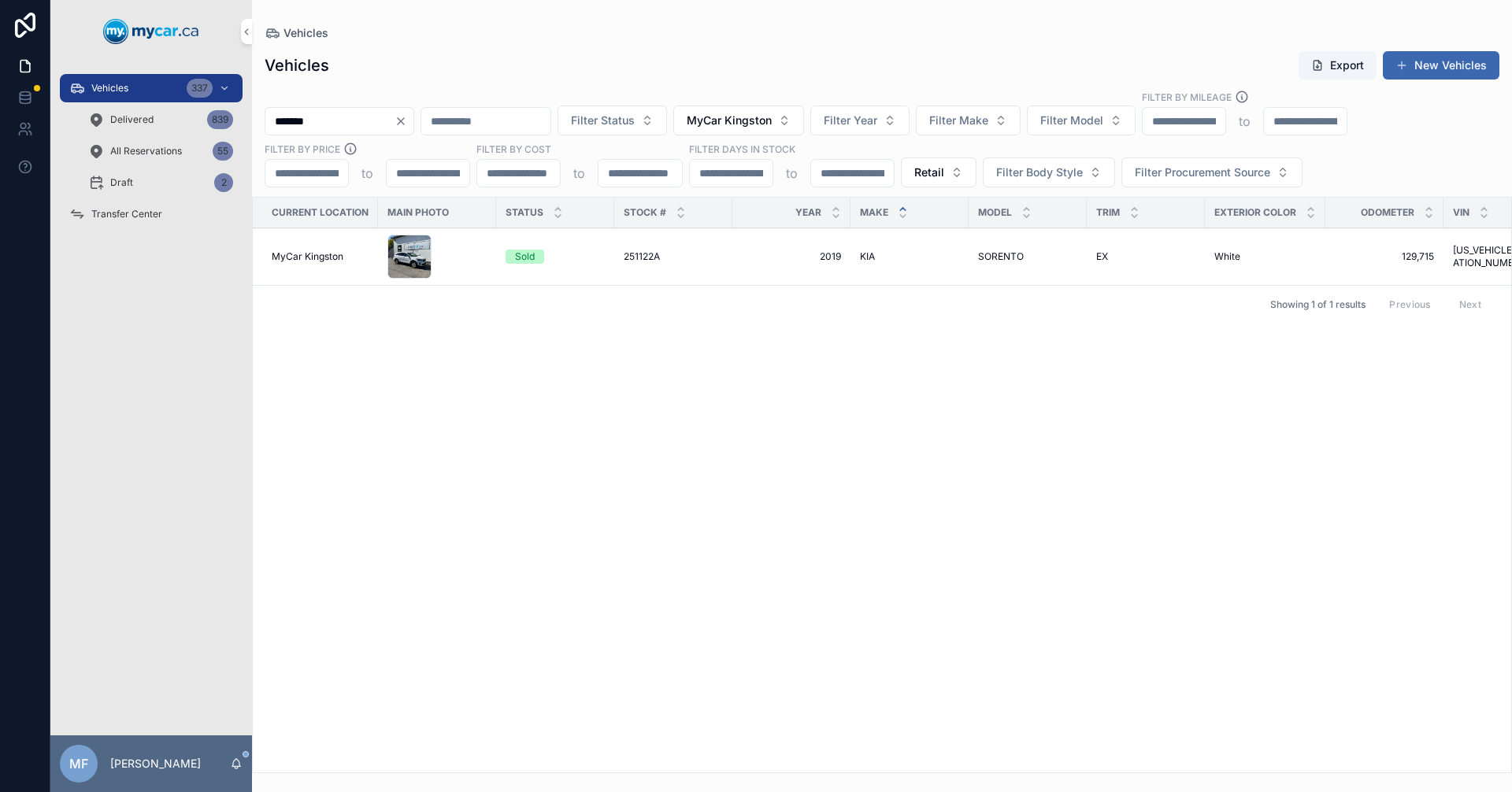
type input "*******"
click at [1015, 256] on span "SORENTO" at bounding box center [1000, 256] width 46 height 13
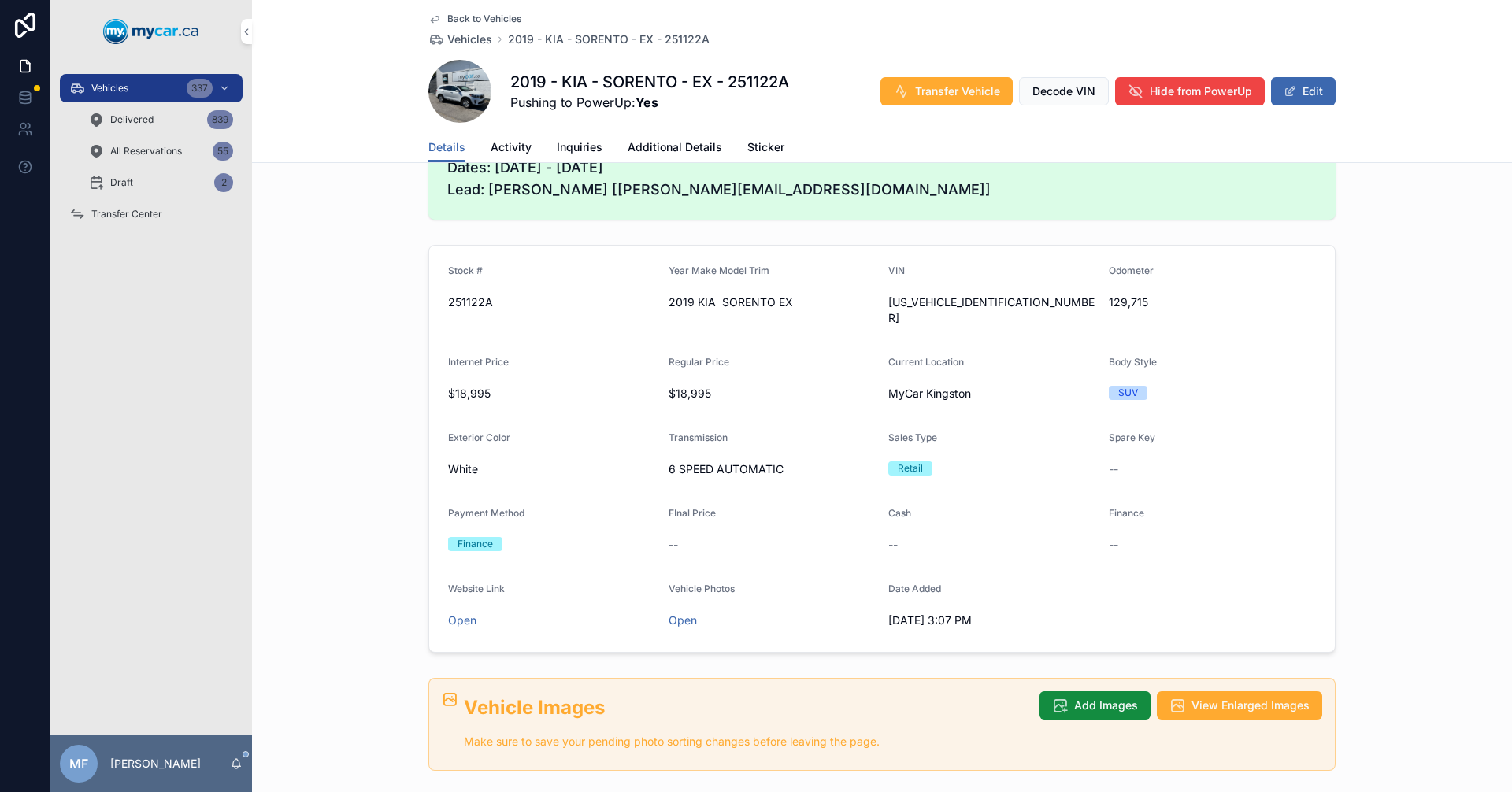
scroll to position [79, 0]
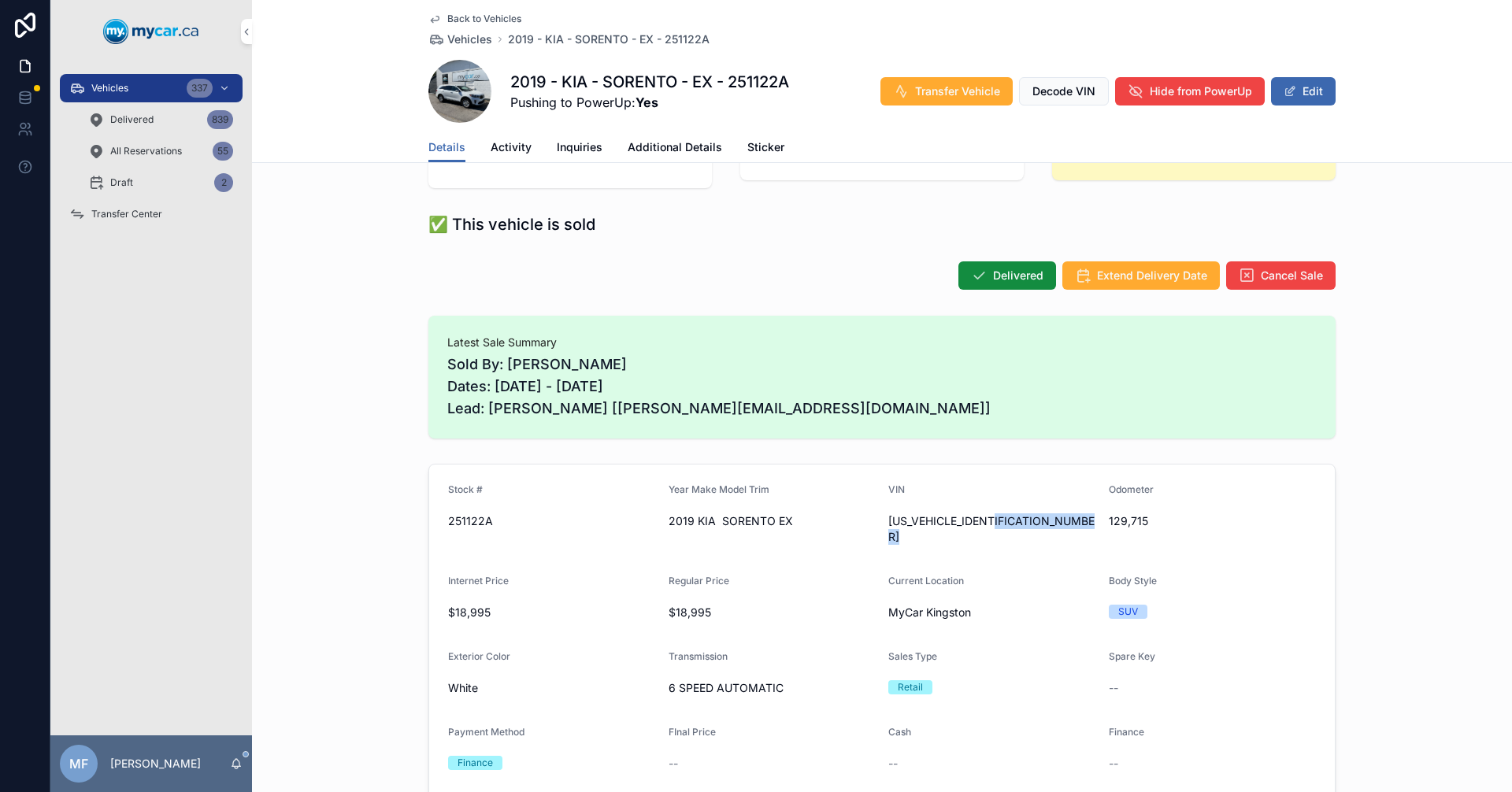
drag, startPoint x: 987, startPoint y: 522, endPoint x: 883, endPoint y: 522, distance: 104.0
click at [889, 522] on div "[US_VEHICLE_IDENTIFICATION_NUMBER]" at bounding box center [992, 529] width 208 height 31
click at [1034, 524] on span "[US_VEHICLE_IDENTIFICATION_NUMBER]" at bounding box center [992, 529] width 208 height 31
drag, startPoint x: 1035, startPoint y: 521, endPoint x: 954, endPoint y: 543, distance: 83.9
click at [954, 543] on form "Stock # 251122A Year Make Model Trim 2019 KIA SORENTO EX VIN [US_VEHICLE_IDENTI…" at bounding box center [881, 668] width 906 height 406
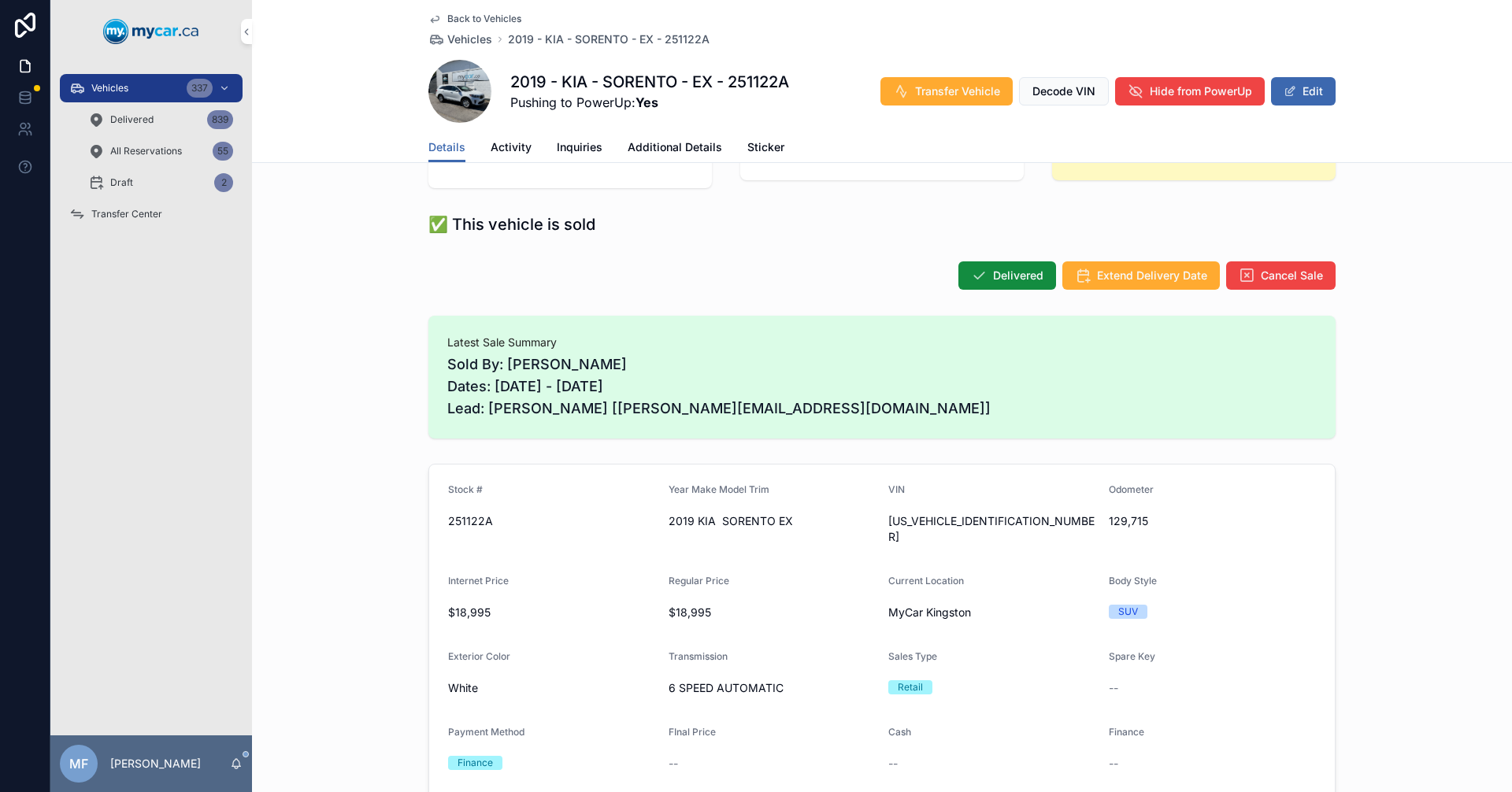
click at [670, 342] on span "Latest Sale Summary" at bounding box center [881, 343] width 870 height 16
drag, startPoint x: 950, startPoint y: 522, endPoint x: 1054, endPoint y: 530, distance: 104.3
click at [1054, 530] on div "[US_VEHICLE_IDENTIFICATION_NUMBER]" at bounding box center [992, 529] width 208 height 41
click at [919, 523] on span "[US_VEHICLE_IDENTIFICATION_NUMBER]" at bounding box center [992, 529] width 208 height 31
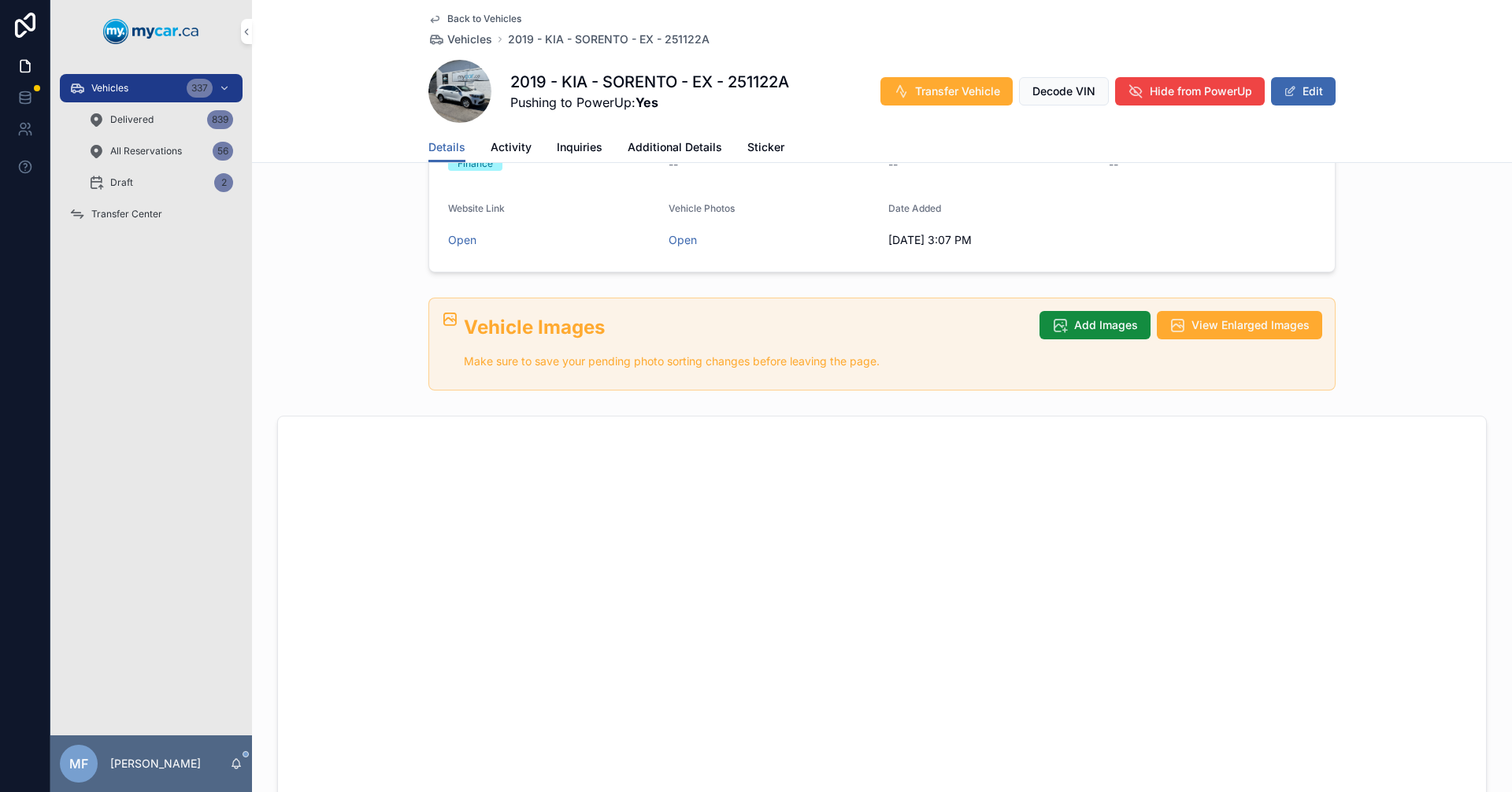
scroll to position [0, 0]
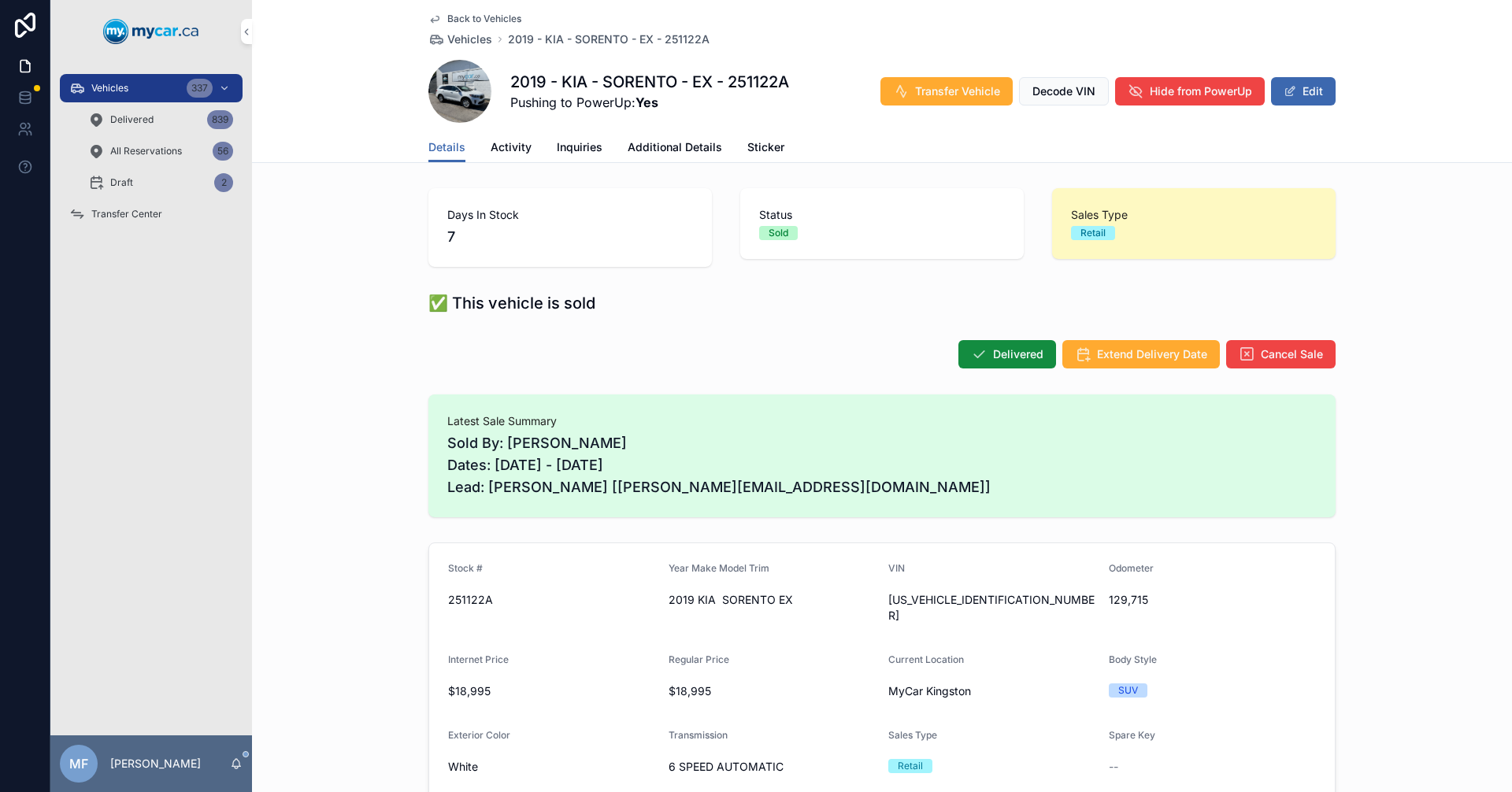
click at [463, 22] on span "Back to Vehicles" at bounding box center [484, 19] width 74 height 13
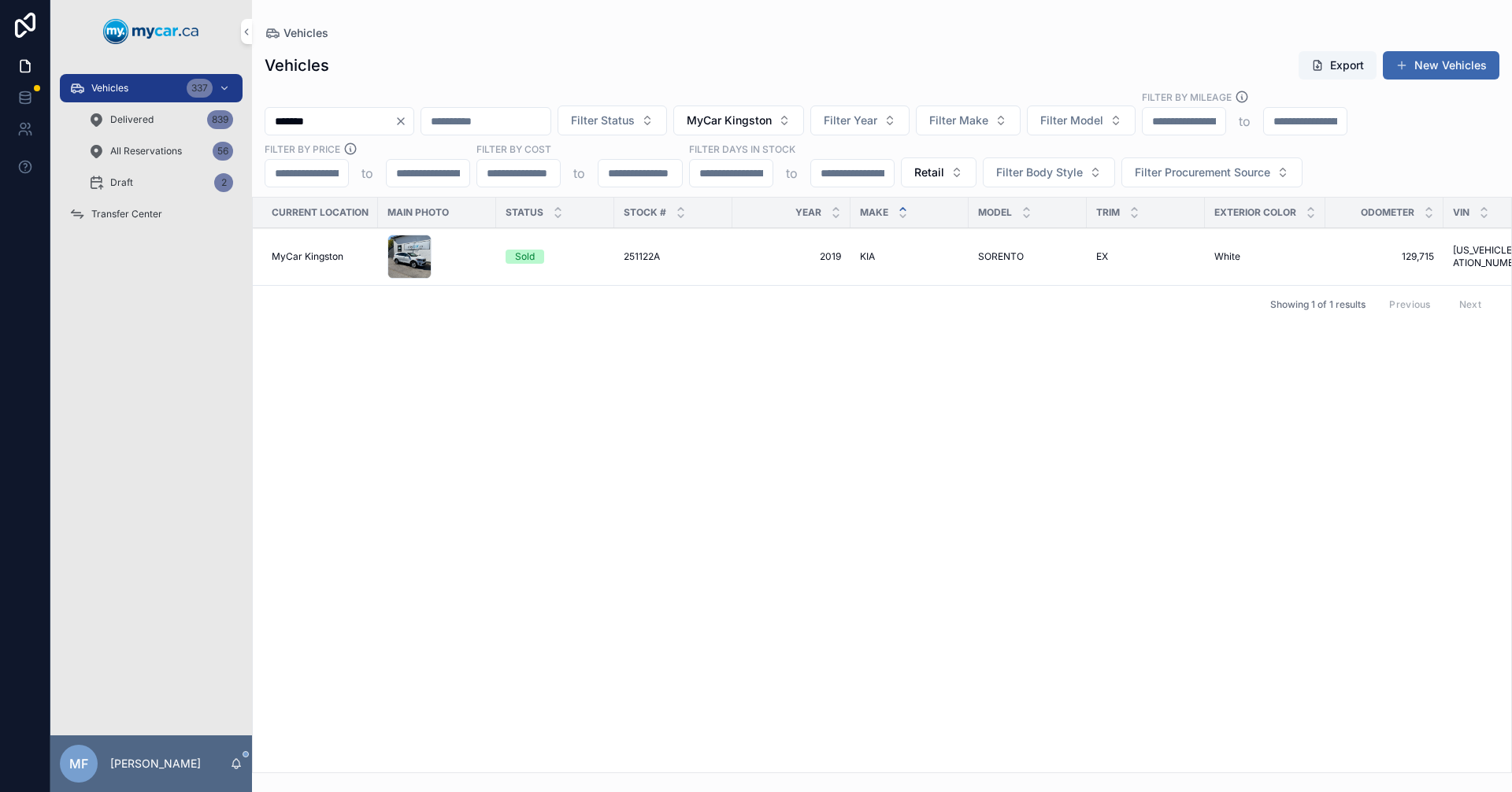
click at [315, 29] on span "Vehicles" at bounding box center [306, 33] width 45 height 16
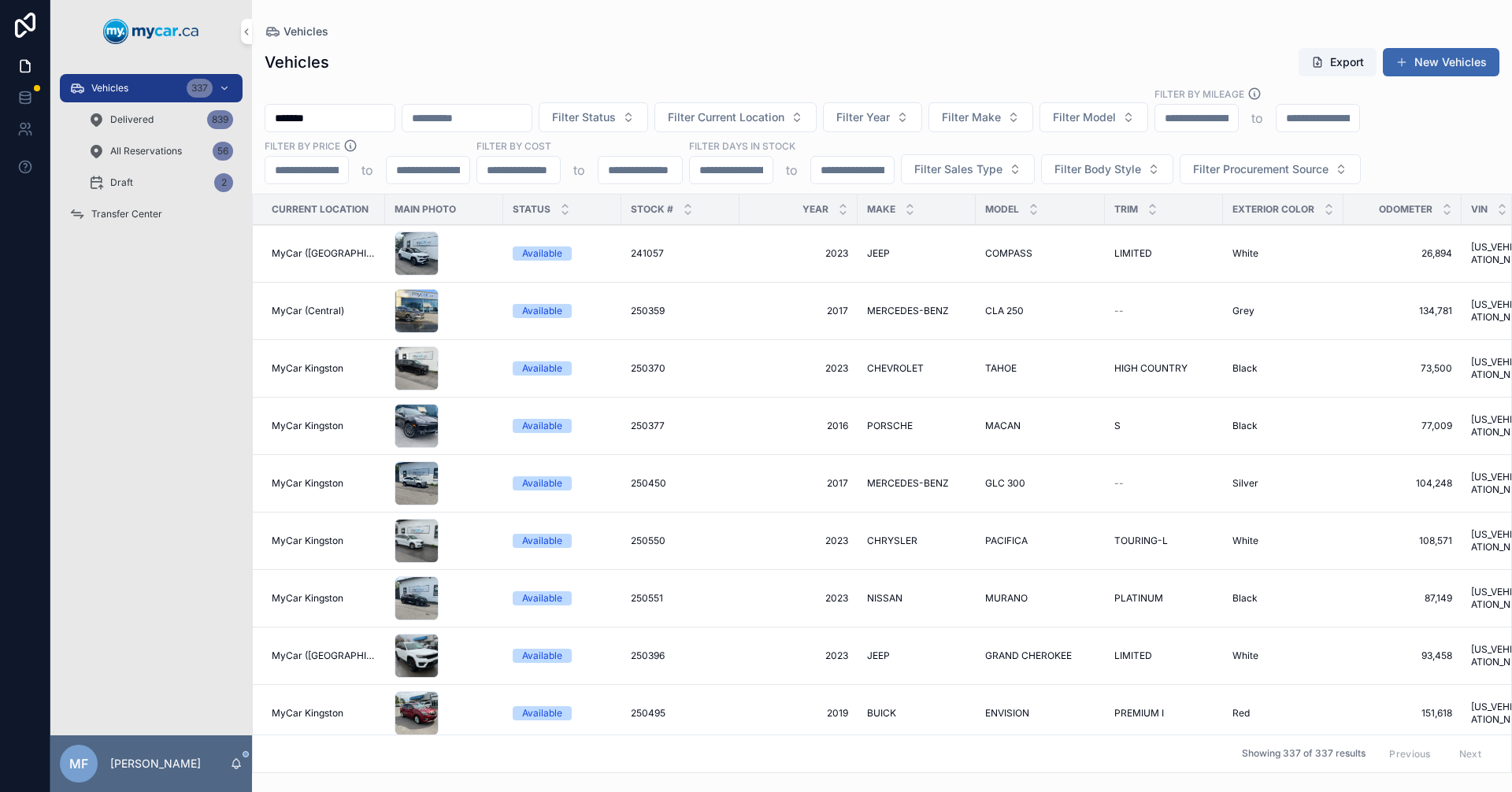
click at [801, 126] on button "Filter Current Location" at bounding box center [736, 117] width 162 height 30
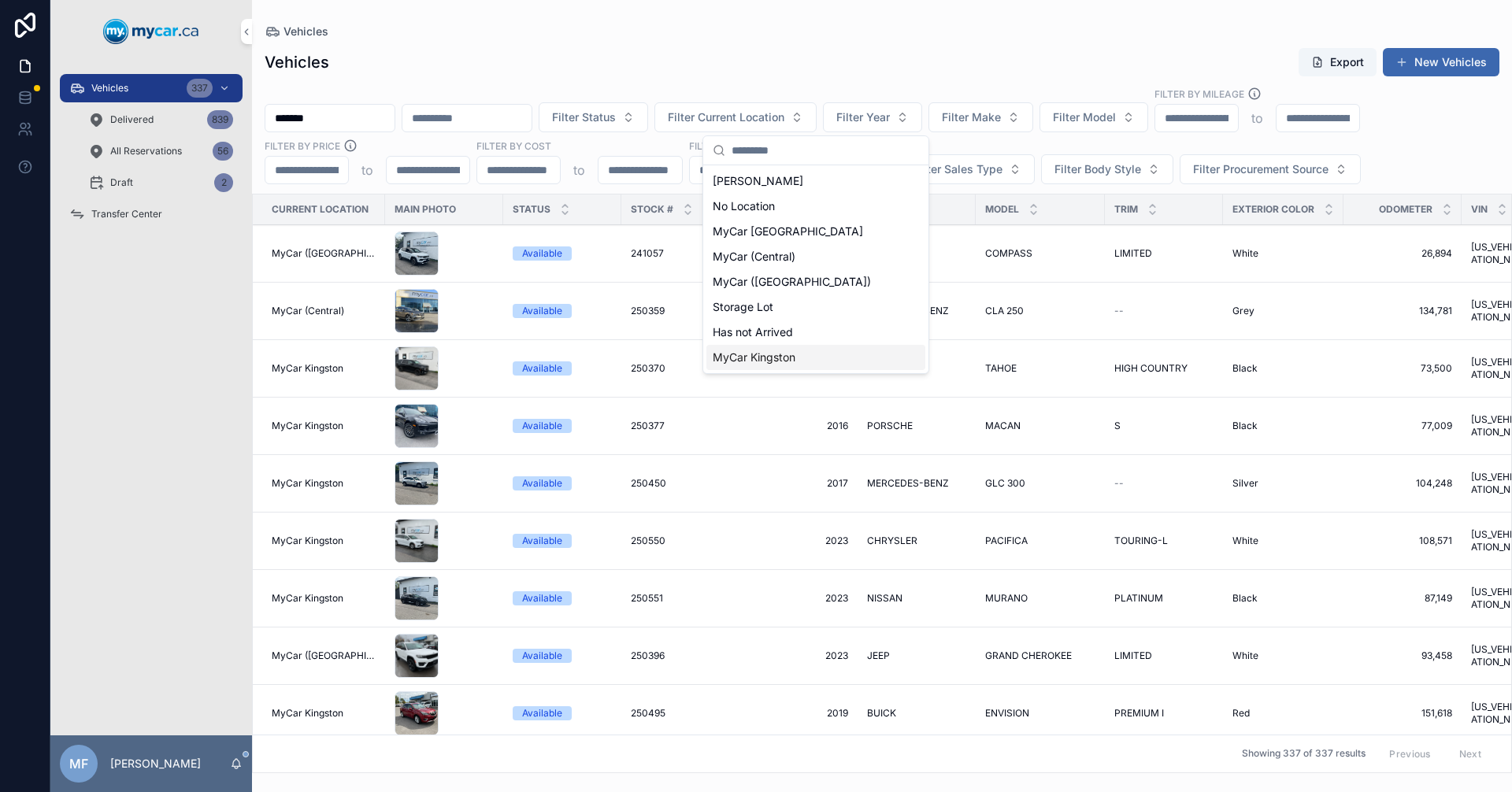
click at [780, 355] on span "MyCar Kingston" at bounding box center [754, 358] width 83 height 16
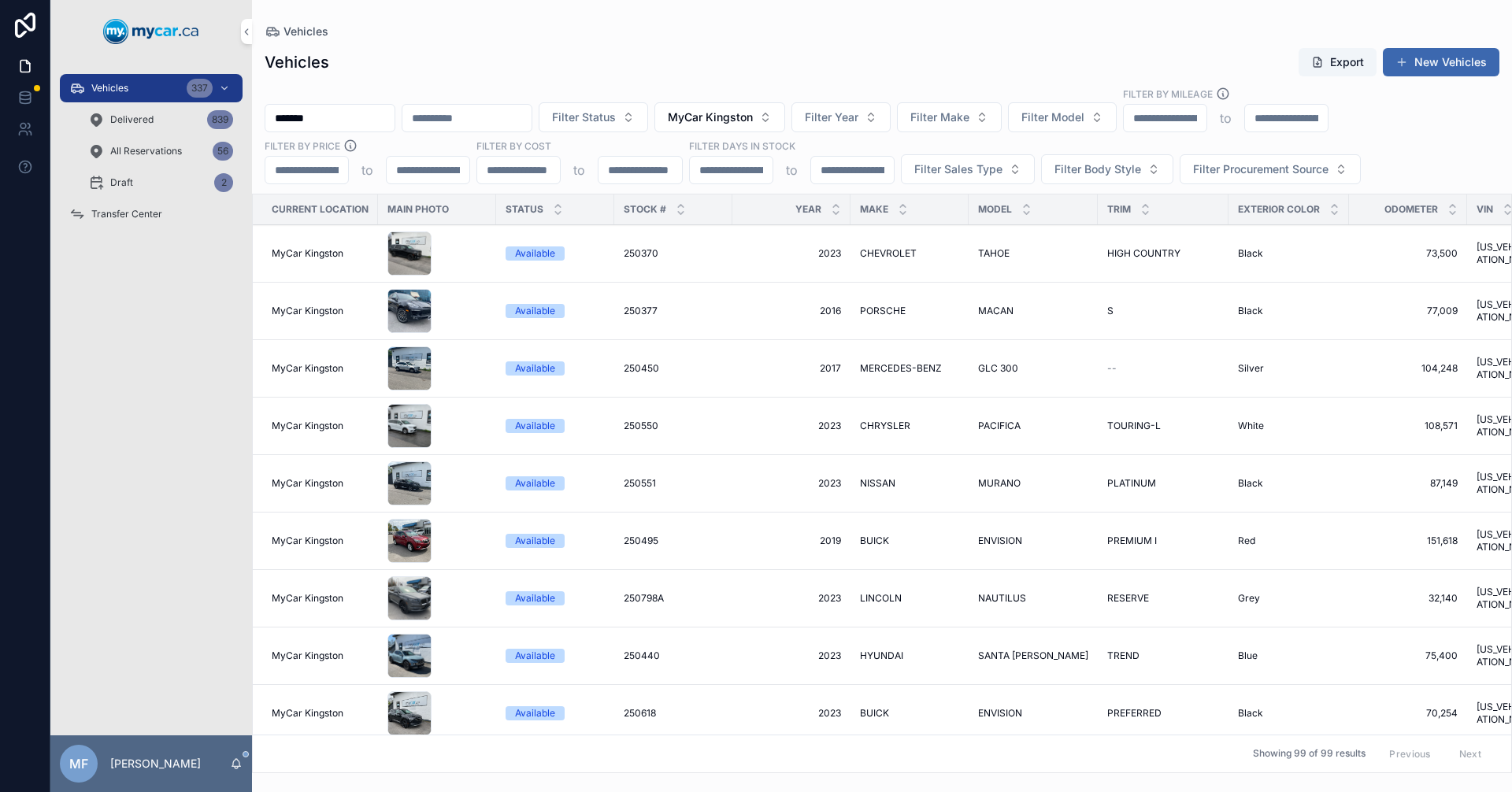
click at [955, 160] on button "Filter Sales Type" at bounding box center [968, 169] width 134 height 30
click at [874, 260] on div "Retail" at bounding box center [966, 258] width 219 height 25
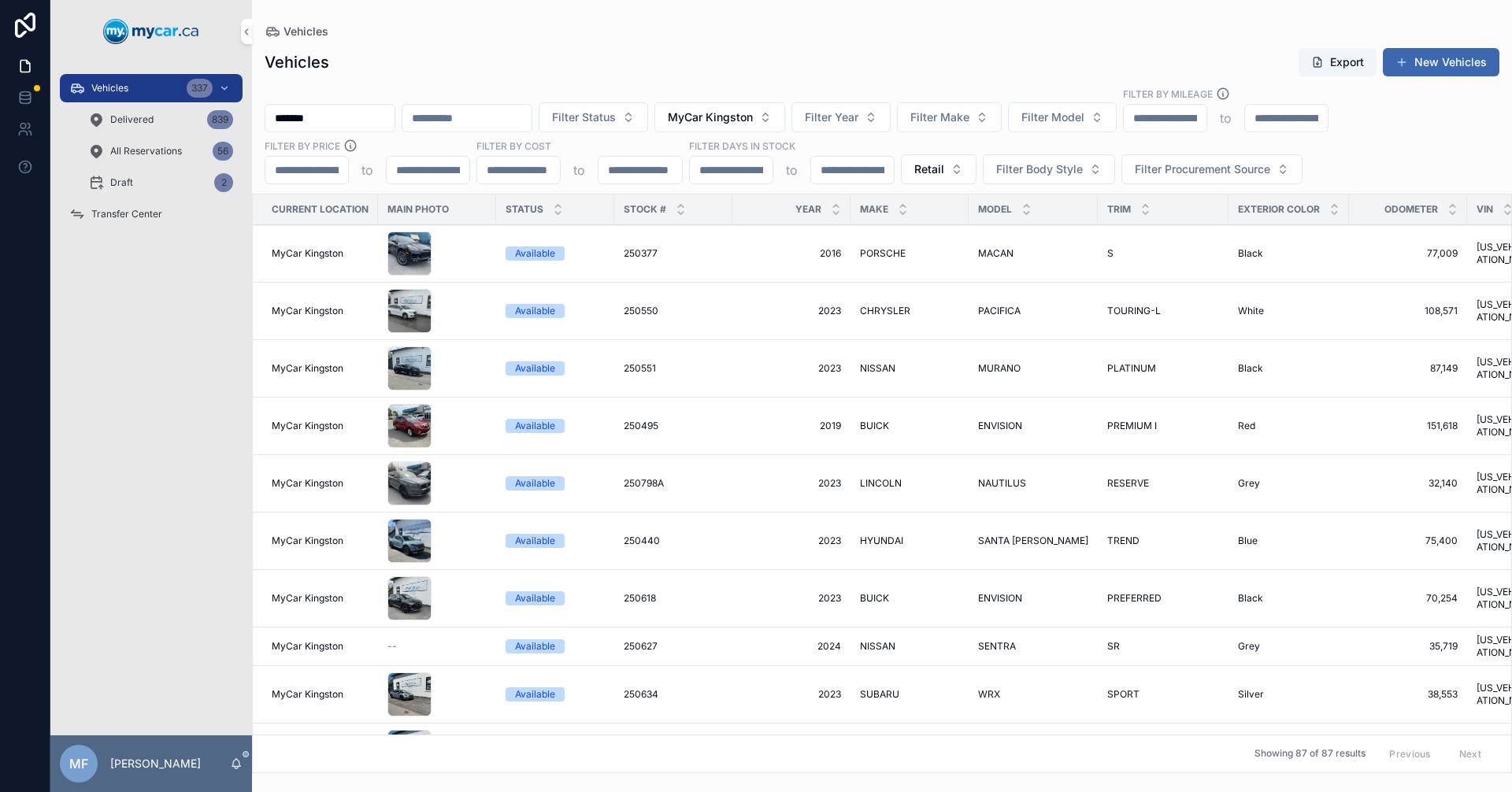
drag, startPoint x: 376, startPoint y: 114, endPoint x: 0, endPoint y: 54, distance: 380.8
click at [2, 63] on div "Vehicles 337 Delivered 839 All Reservations 56 Draft 2 Transfer Center MF [PERS…" at bounding box center [756, 396] width 1512 height 792
click at [658, 26] on div "Vehicles" at bounding box center [881, 31] width 1235 height 13
click at [903, 207] on icon "scrollable content" at bounding box center [902, 205] width 10 height 10
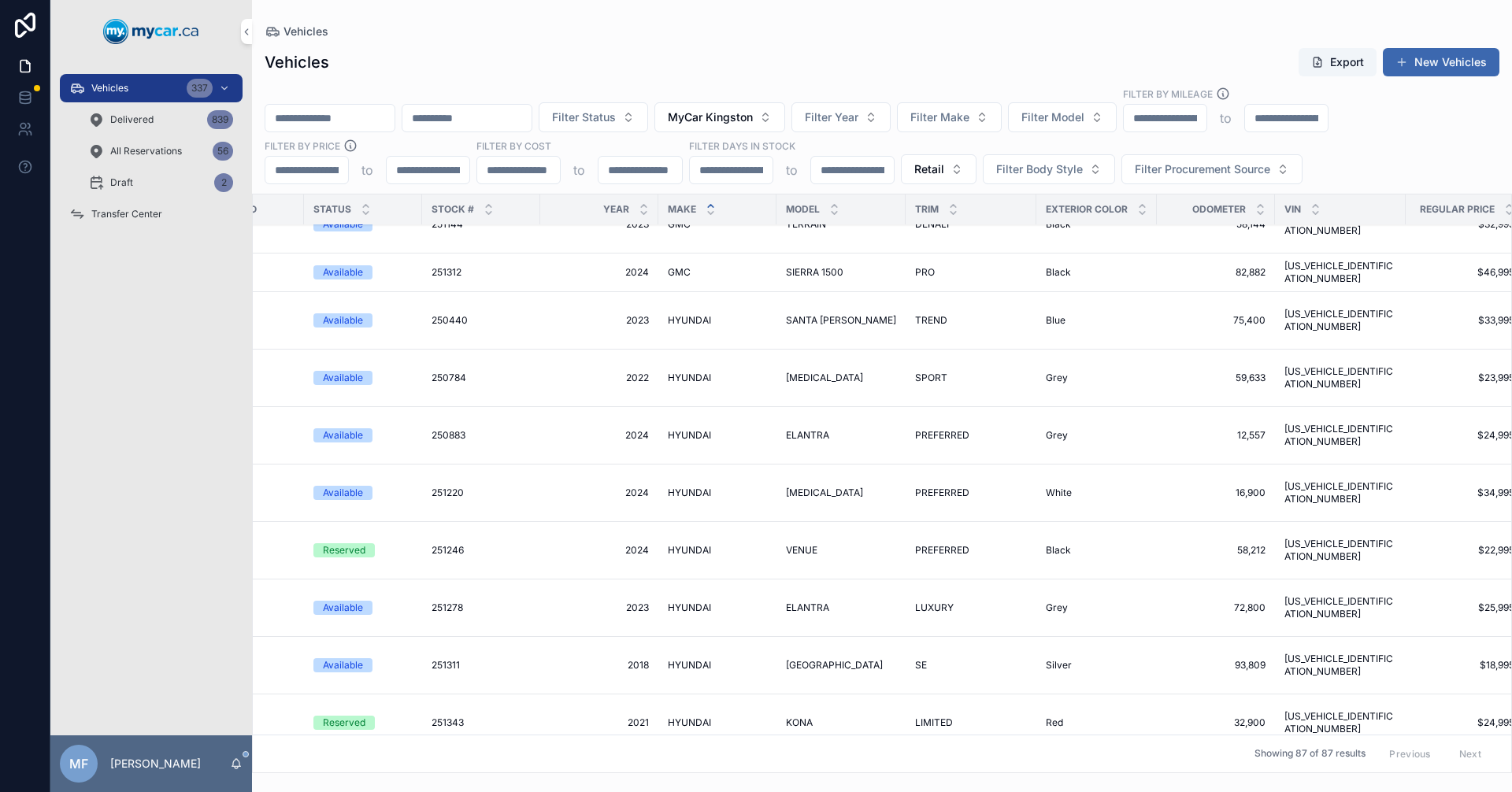
scroll to position [1811, 196]
drag, startPoint x: 1381, startPoint y: 434, endPoint x: 1252, endPoint y: 421, distance: 129.7
click at [1252, 421] on tr "MyCar Kingston Available 250883 250883 2024 2024 HYUNDAI HYUNDAI ELANTRA ELANTR…" at bounding box center [906, 436] width 1699 height 58
drag, startPoint x: 1365, startPoint y: 492, endPoint x: 1338, endPoint y: 476, distance: 31.4
click at [1338, 476] on td "[US_VEHICLE_IDENTIFICATION_NUMBER] [US_VEHICLE_IDENTIFICATION_NUMBER]" at bounding box center [1336, 494] width 130 height 58
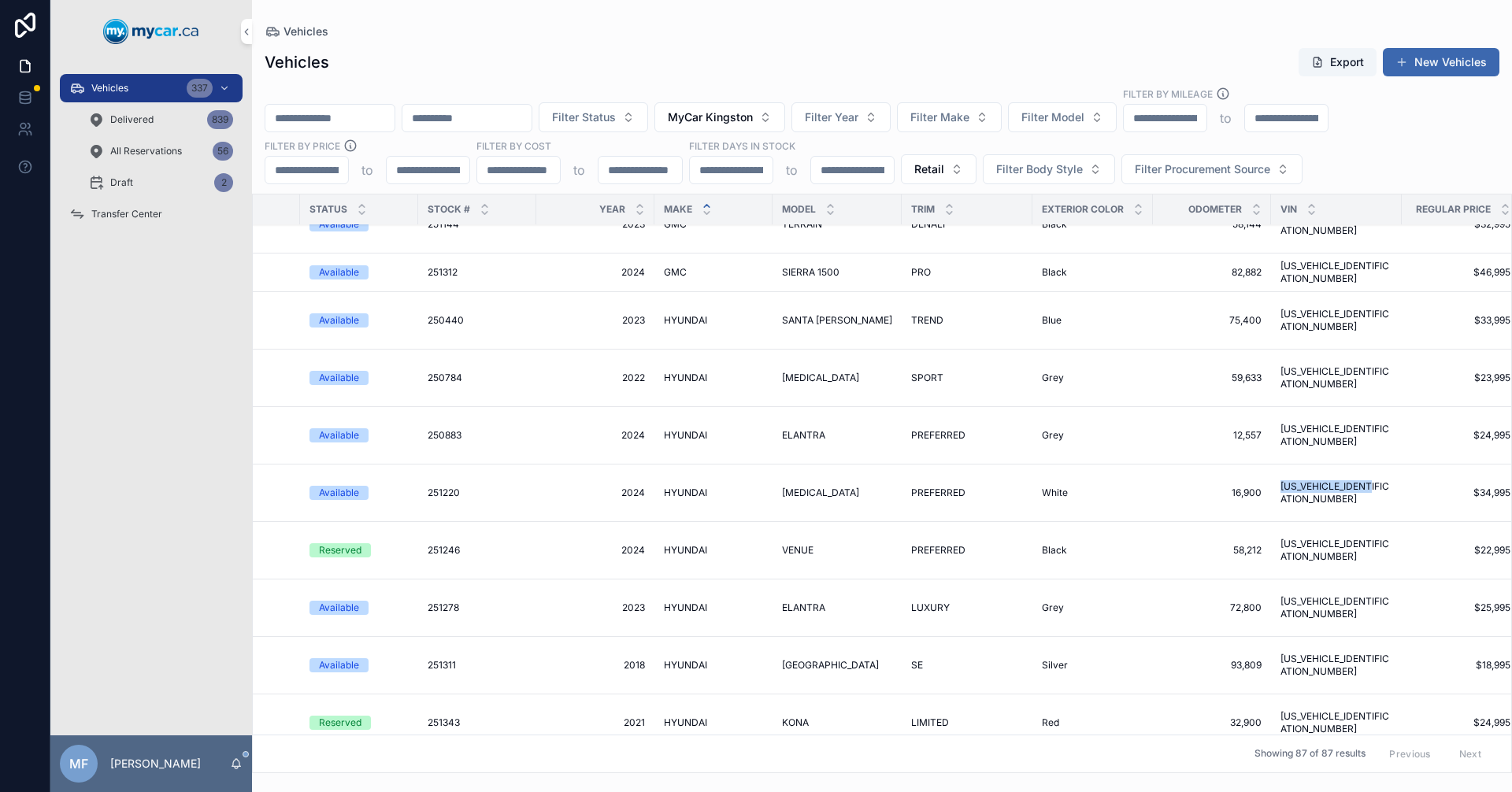
drag, startPoint x: 1374, startPoint y: 493, endPoint x: 1271, endPoint y: 489, distance: 103.1
click at [1271, 489] on td "[US_VEHICLE_IDENTIFICATION_NUMBER] [US_VEHICLE_IDENTIFICATION_NUMBER]" at bounding box center [1336, 494] width 130 height 58
drag, startPoint x: 1268, startPoint y: 528, endPoint x: 1381, endPoint y: 549, distance: 114.9
click at [1381, 549] on td "[US_VEHICLE_IDENTIFICATION_NUMBER] [US_VEHICLE_IDENTIFICATION_NUMBER]" at bounding box center [1336, 550] width 130 height 58
drag, startPoint x: 1386, startPoint y: 606, endPoint x: 1266, endPoint y: 604, distance: 120.0
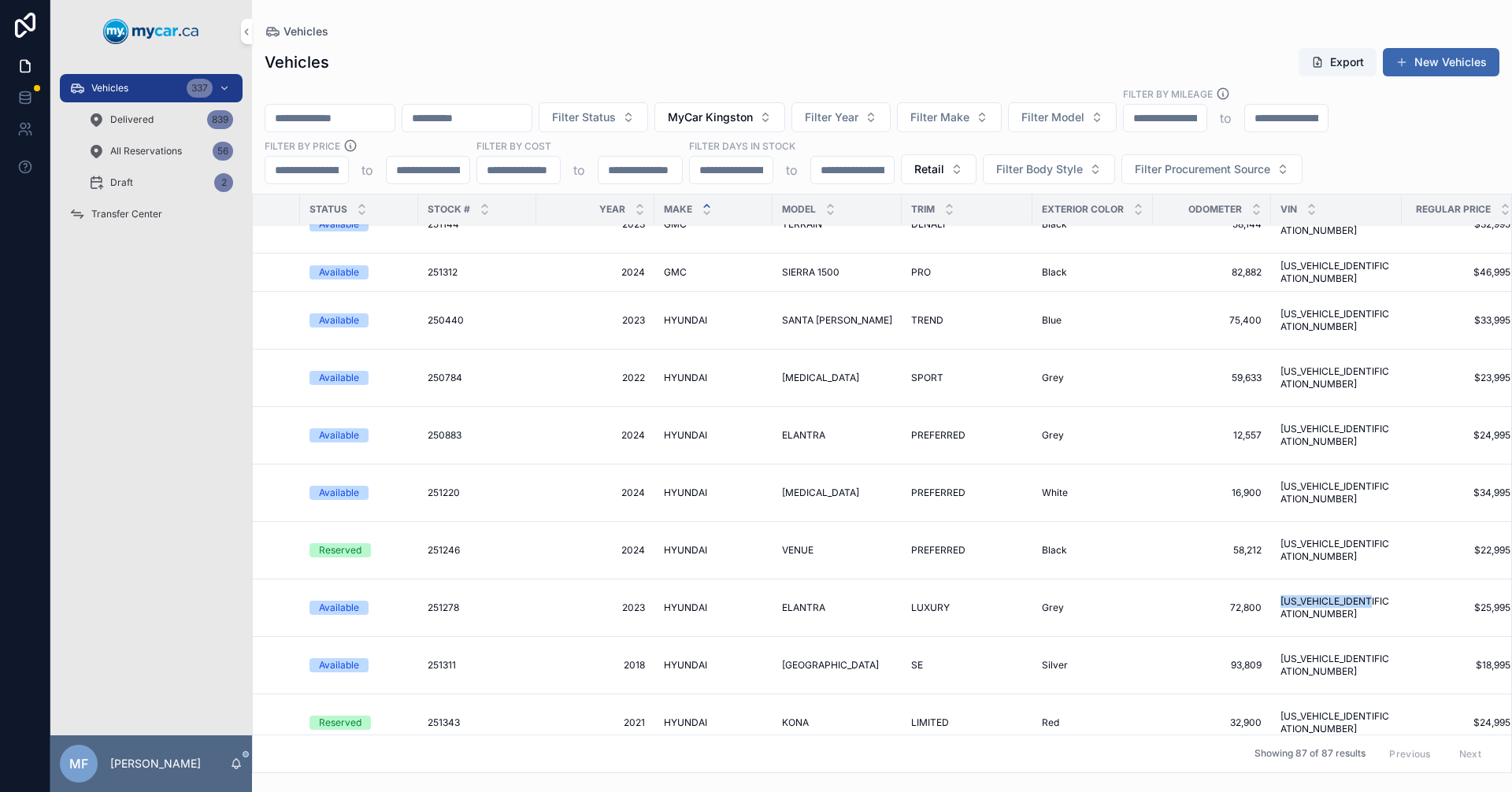
click at [1271, 604] on td "[US_VEHICLE_IDENTIFICATION_NUMBER] [US_VEHICLE_IDENTIFICATION_NUMBER]" at bounding box center [1336, 608] width 130 height 58
drag, startPoint x: 1375, startPoint y: 661, endPoint x: 1260, endPoint y: 655, distance: 115.2
click at [1271, 655] on td "[US_VEHICLE_IDENTIFICATION_NUMBER] [US_VEHICLE_IDENTIFICATION_NUMBER]" at bounding box center [1336, 665] width 130 height 58
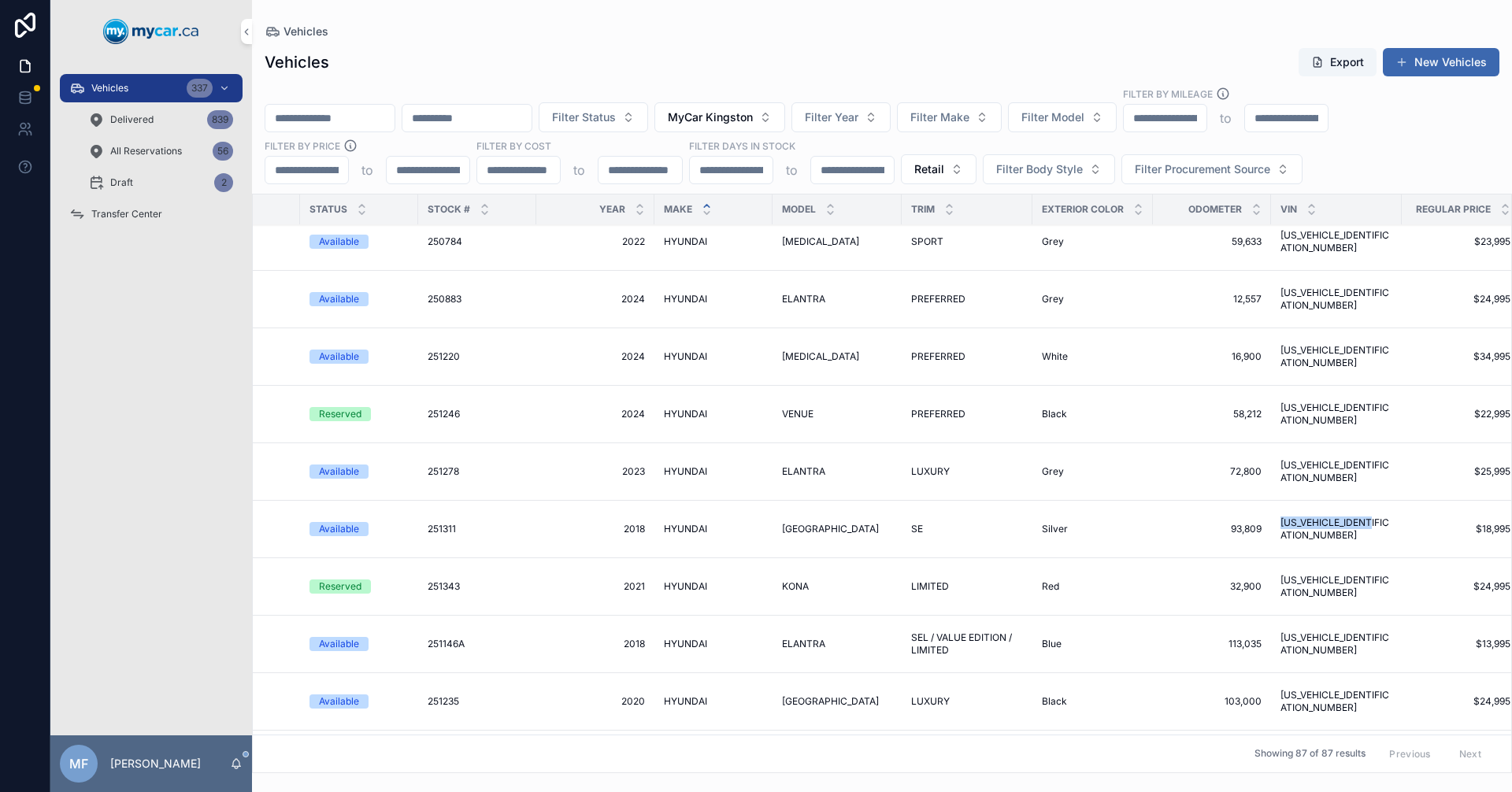
scroll to position [1968, 196]
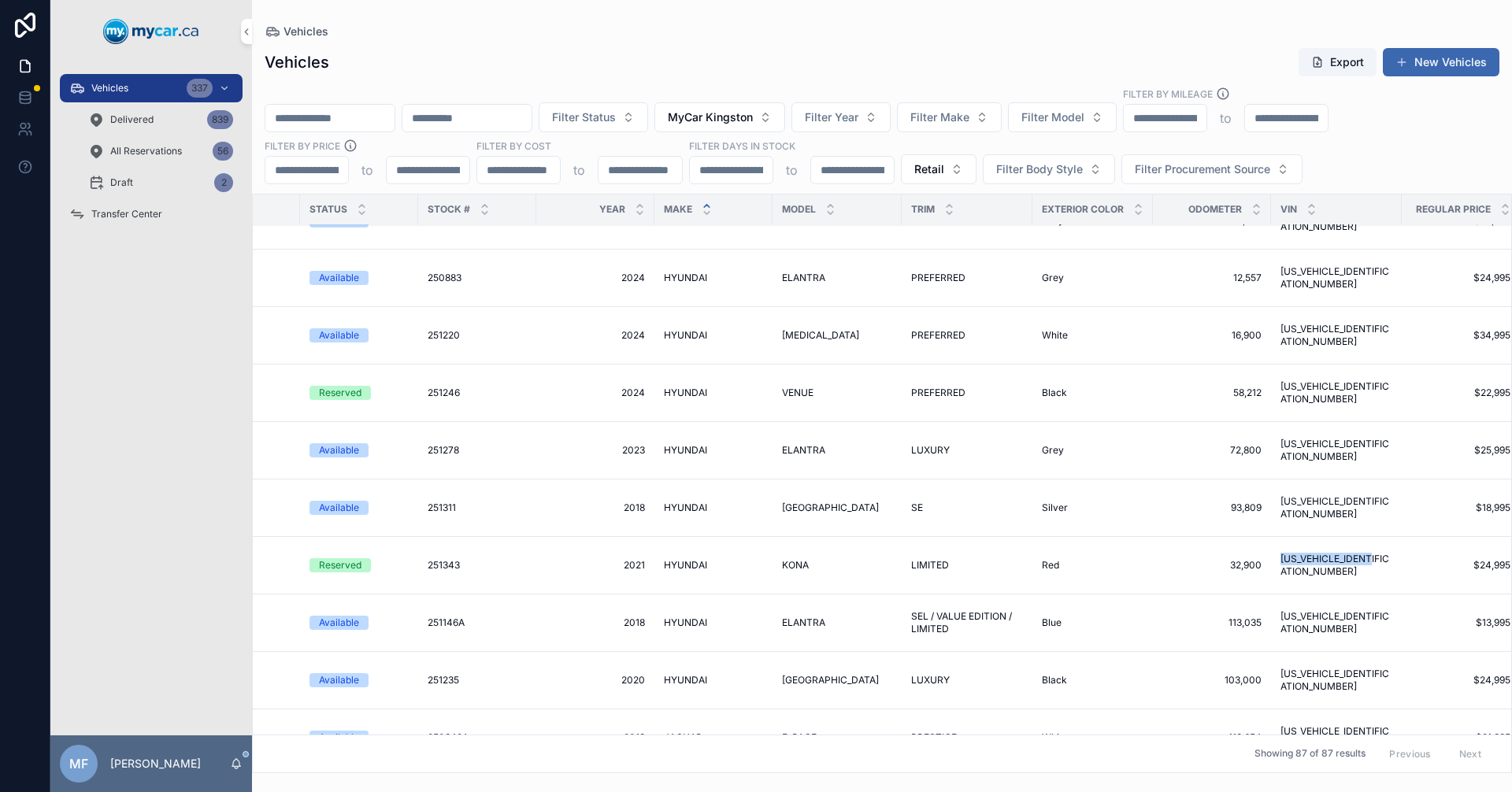
drag, startPoint x: 1380, startPoint y: 565, endPoint x: 1268, endPoint y: 556, distance: 112.4
click at [1271, 556] on td "[US_VEHICLE_IDENTIFICATION_NUMBER] [US_VEHICLE_IDENTIFICATION_NUMBER]" at bounding box center [1336, 565] width 130 height 58
drag, startPoint x: 1375, startPoint y: 623, endPoint x: 1271, endPoint y: 618, distance: 104.1
click at [1271, 618] on td "[US_VEHICLE_IDENTIFICATION_NUMBER] [US_VEHICLE_IDENTIFICATION_NUMBER]" at bounding box center [1336, 623] width 130 height 58
drag, startPoint x: 1374, startPoint y: 684, endPoint x: 1266, endPoint y: 673, distance: 108.6
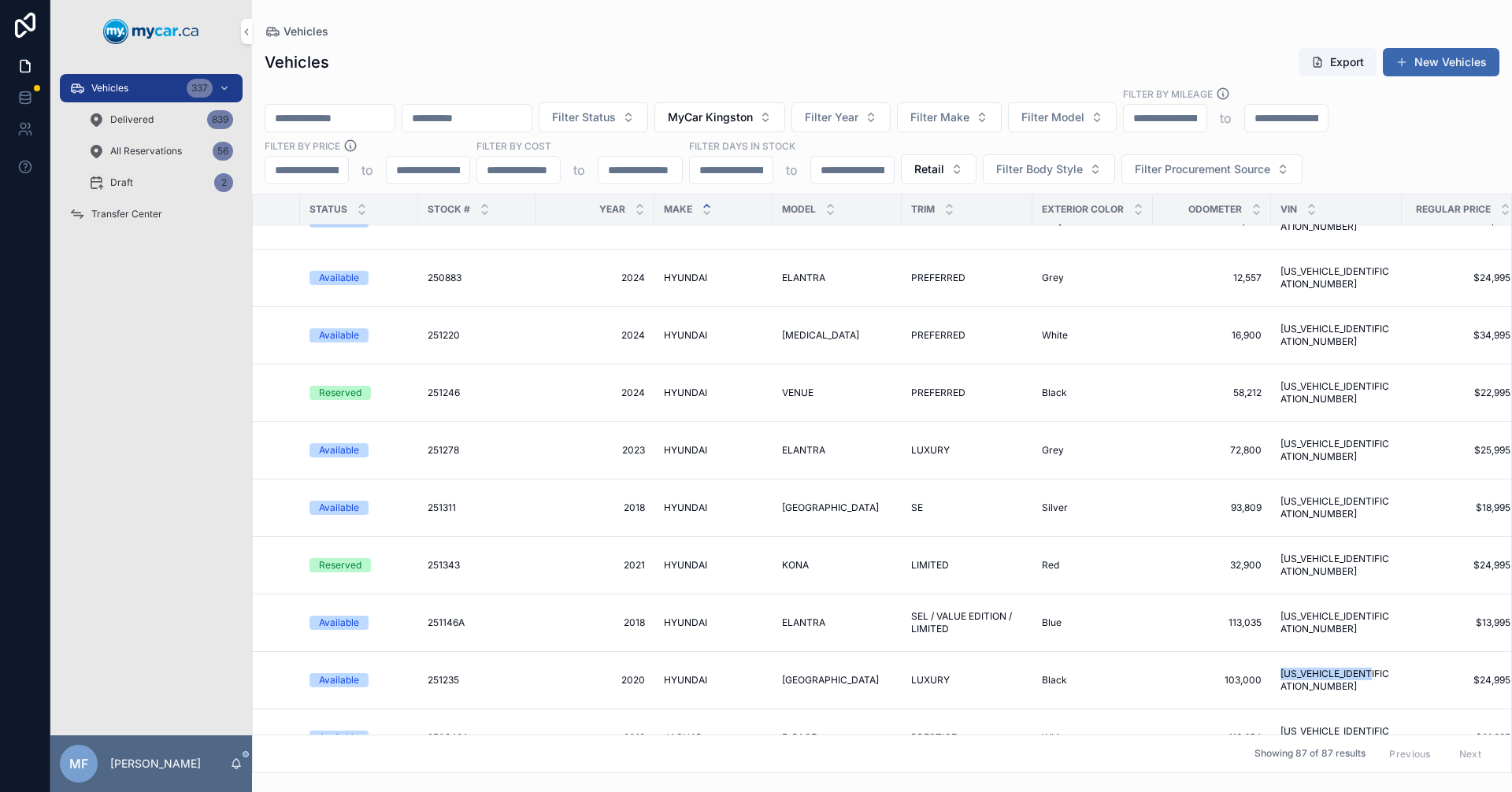
click at [1271, 673] on td "[US_VEHICLE_IDENTIFICATION_NUMBER] [US_VEHICLE_IDENTIFICATION_NUMBER]" at bounding box center [1336, 681] width 130 height 58
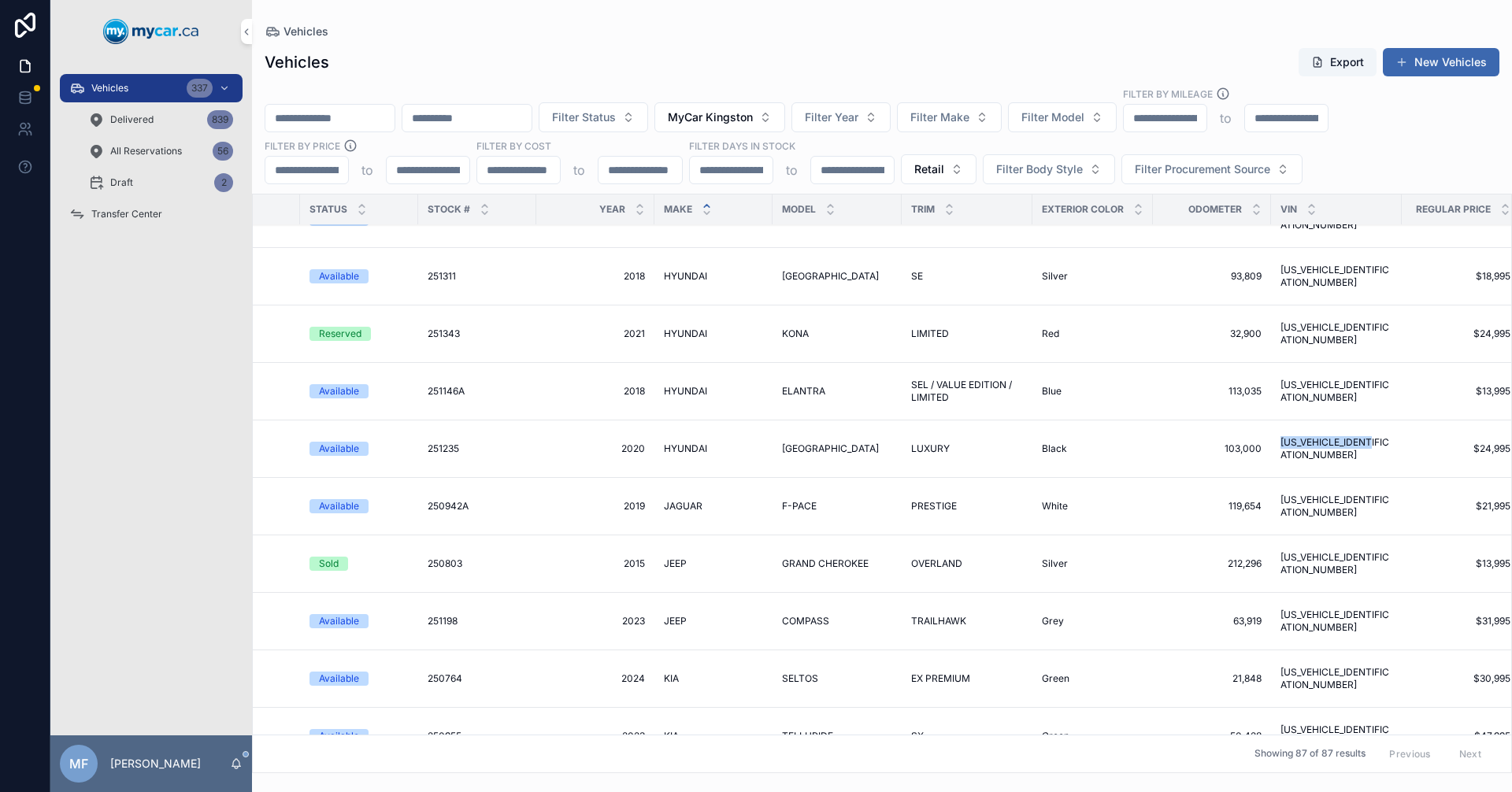
scroll to position [2203, 196]
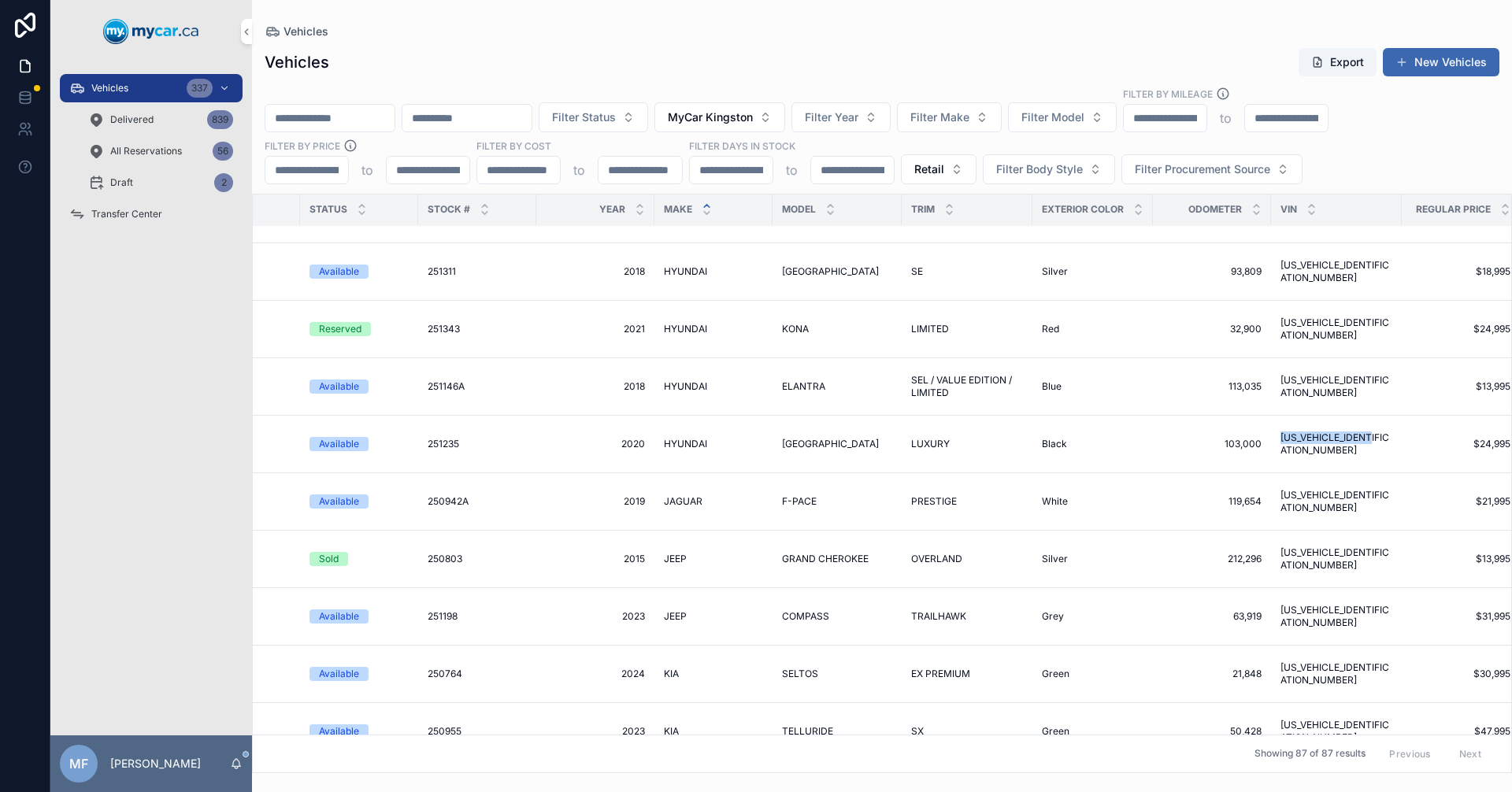
click at [1325, 489] on span "[US_VEHICLE_IDENTIFICATION_NUMBER]" at bounding box center [1337, 502] width 112 height 25
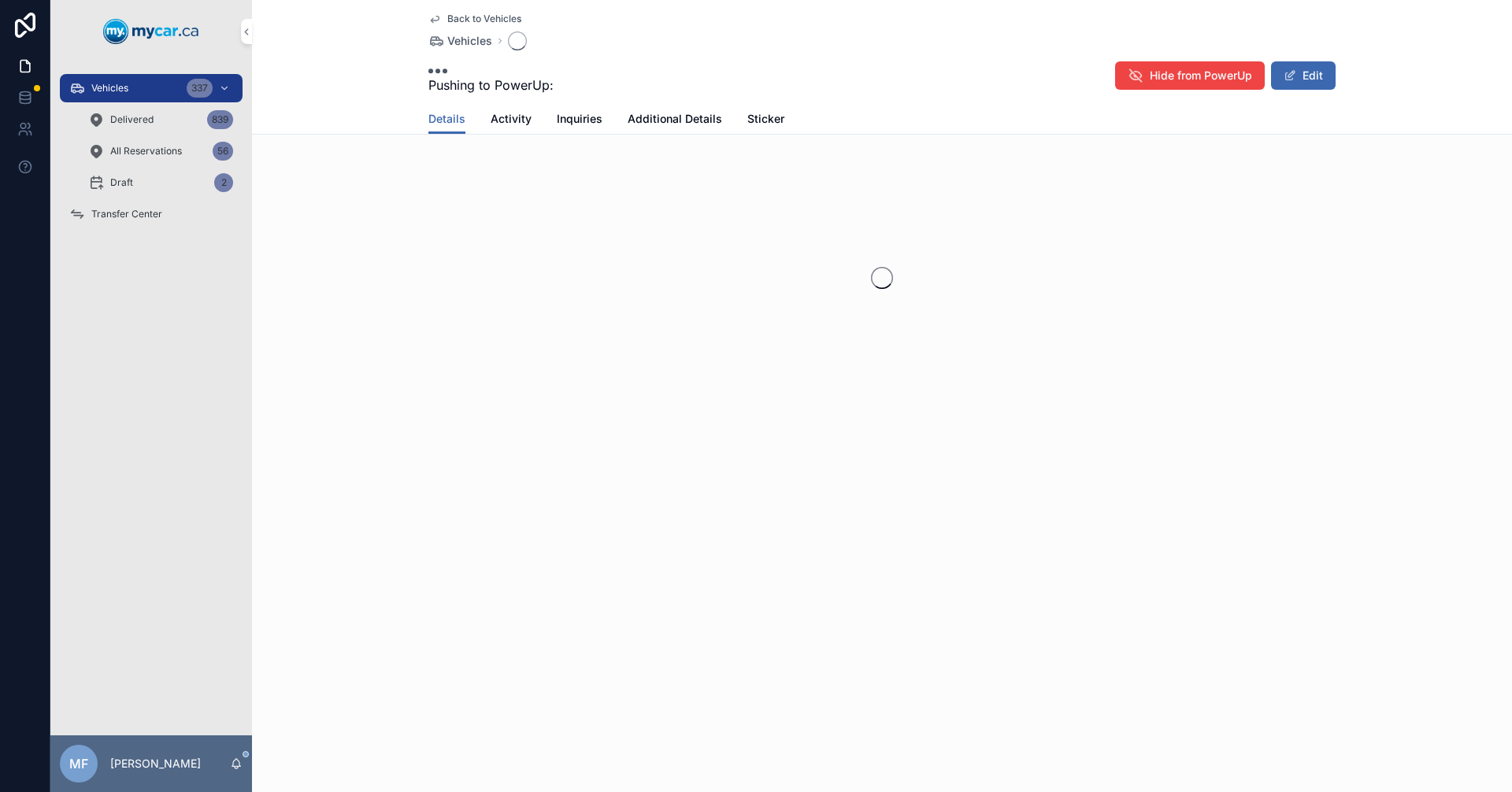
click at [1325, 487] on div "Back to Vehicles Vehicles Pushing to PowerUp: Hide from PowerUp Edit Details De…" at bounding box center [881, 251] width 1260 height 503
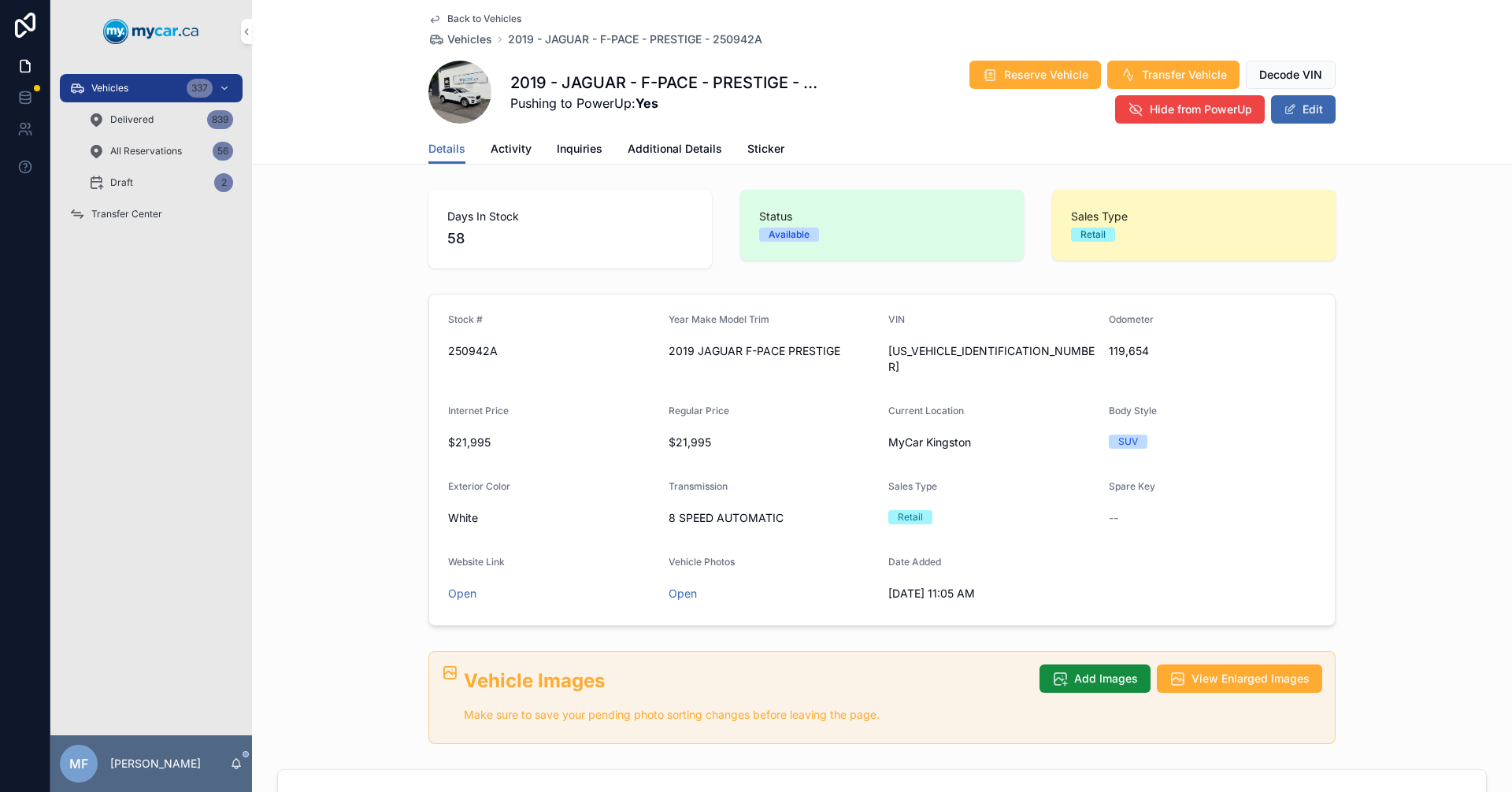
click at [450, 16] on span "Back to Vehicles" at bounding box center [484, 19] width 74 height 13
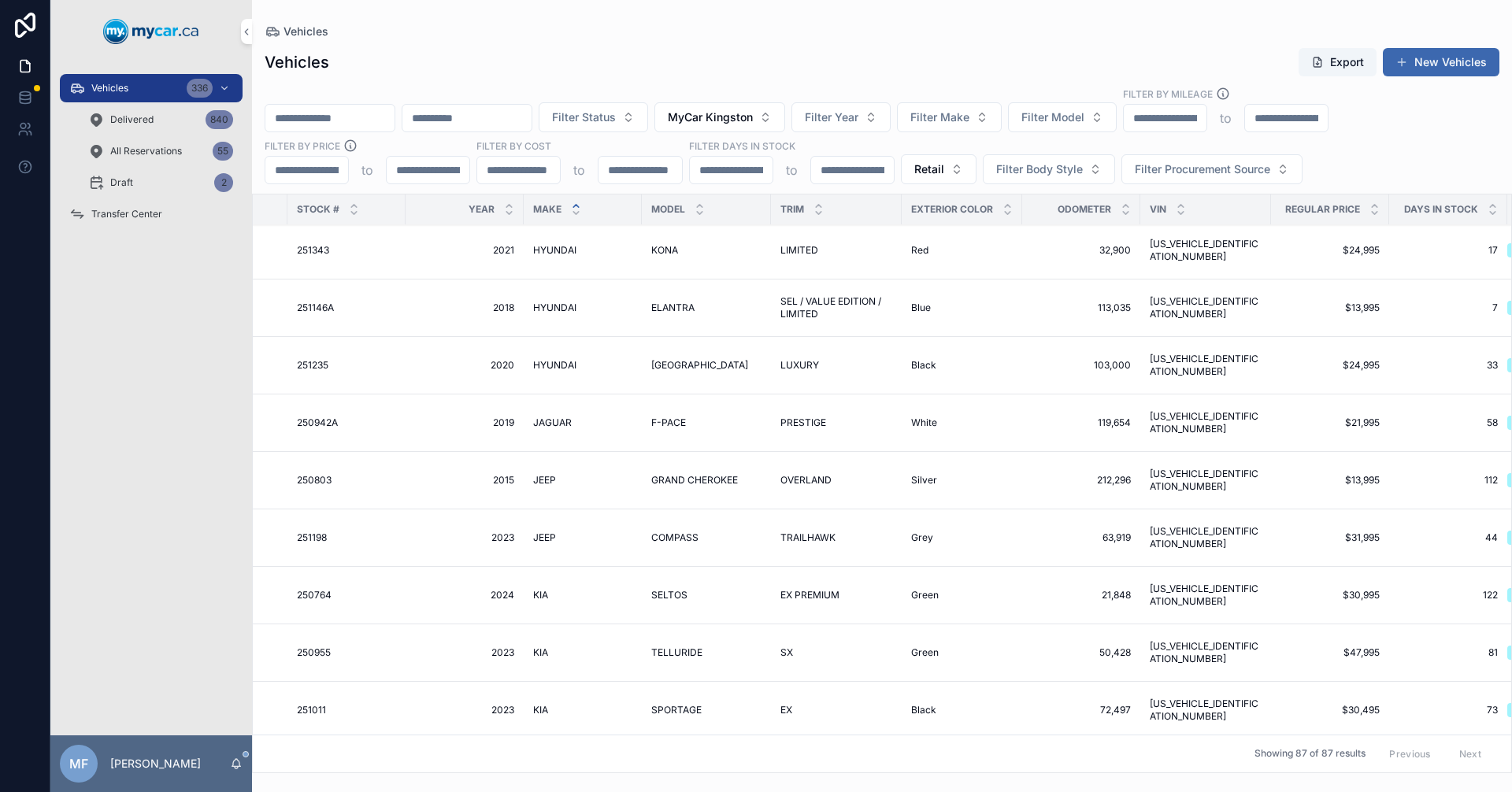
scroll to position [2283, 312]
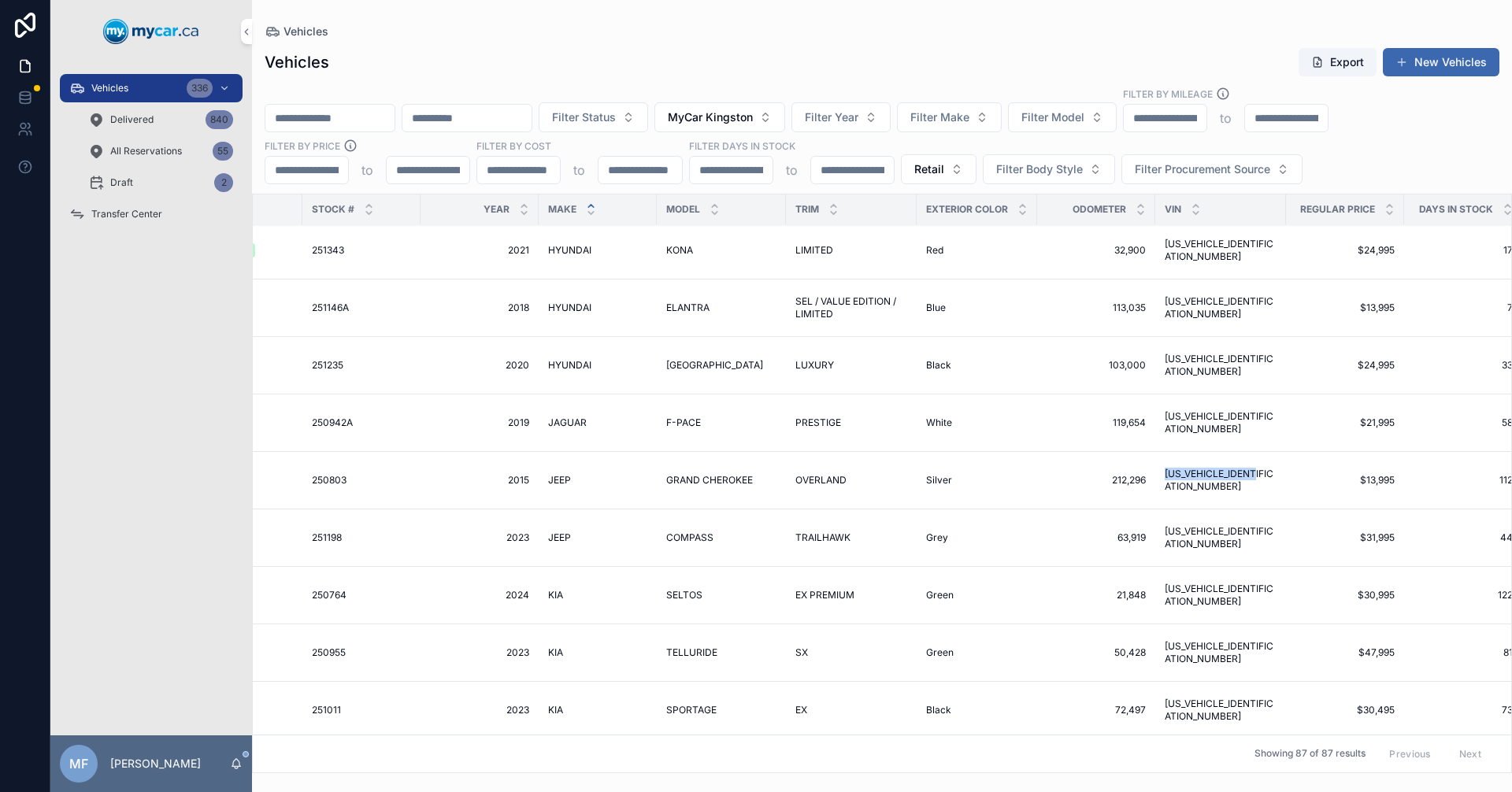
drag, startPoint x: 1266, startPoint y: 485, endPoint x: 1146, endPoint y: 477, distance: 120.3
click at [1155, 477] on td "[US_VEHICLE_IDENTIFICATION_NUMBER] [US_VEHICLE_IDENTIFICATION_NUMBER]" at bounding box center [1220, 481] width 130 height 58
drag, startPoint x: 1257, startPoint y: 534, endPoint x: 1155, endPoint y: 531, distance: 102.0
click at [1155, 531] on td "[US_VEHICLE_IDENTIFICATION_NUMBER] [US_VEHICLE_IDENTIFICATION_NUMBER]" at bounding box center [1220, 538] width 130 height 58
click at [1263, 595] on td "[US_VEHICLE_IDENTIFICATION_NUMBER] [US_VEHICLE_IDENTIFICATION_NUMBER]" at bounding box center [1220, 595] width 130 height 58
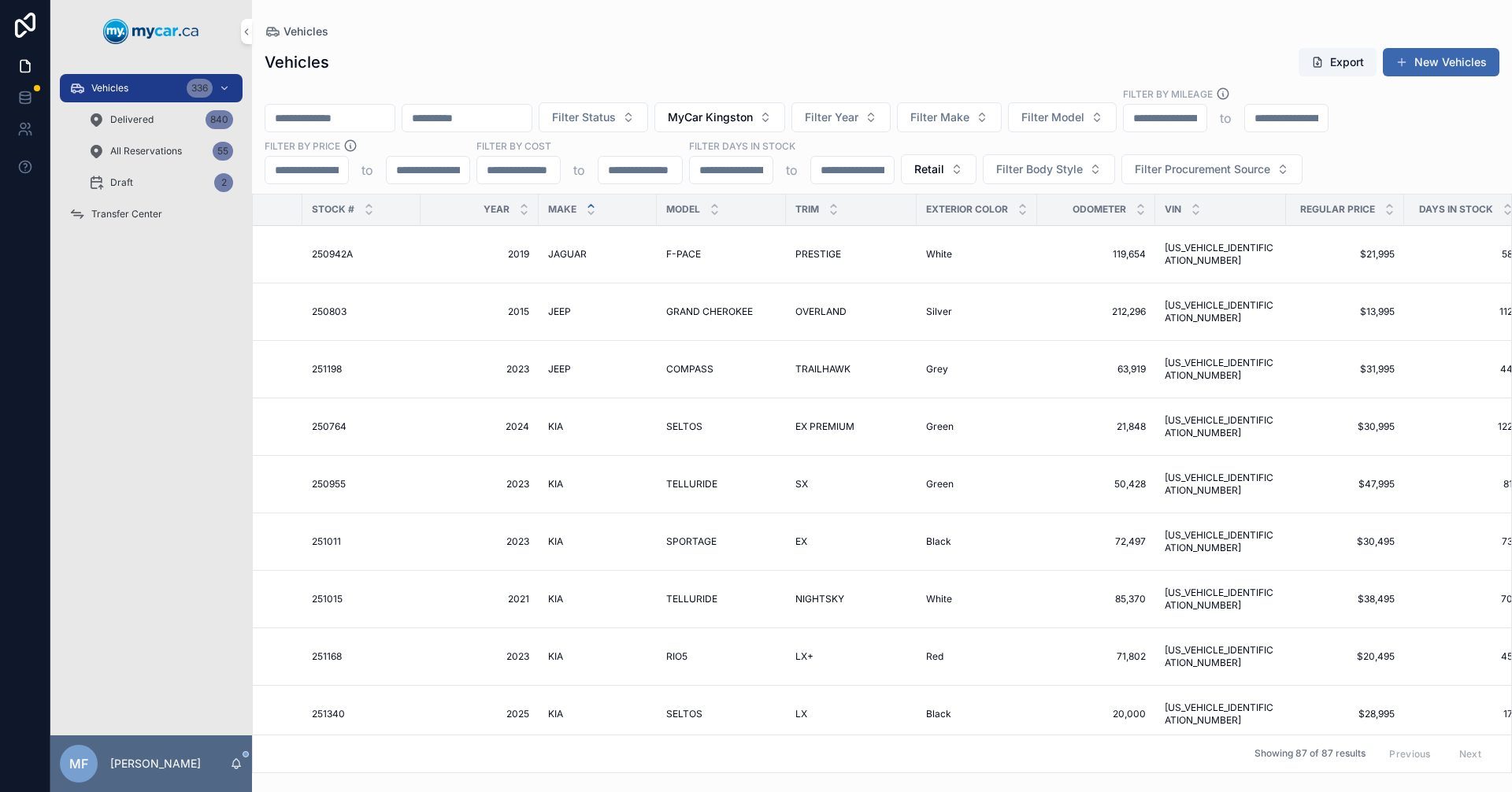
scroll to position [2519, 312]
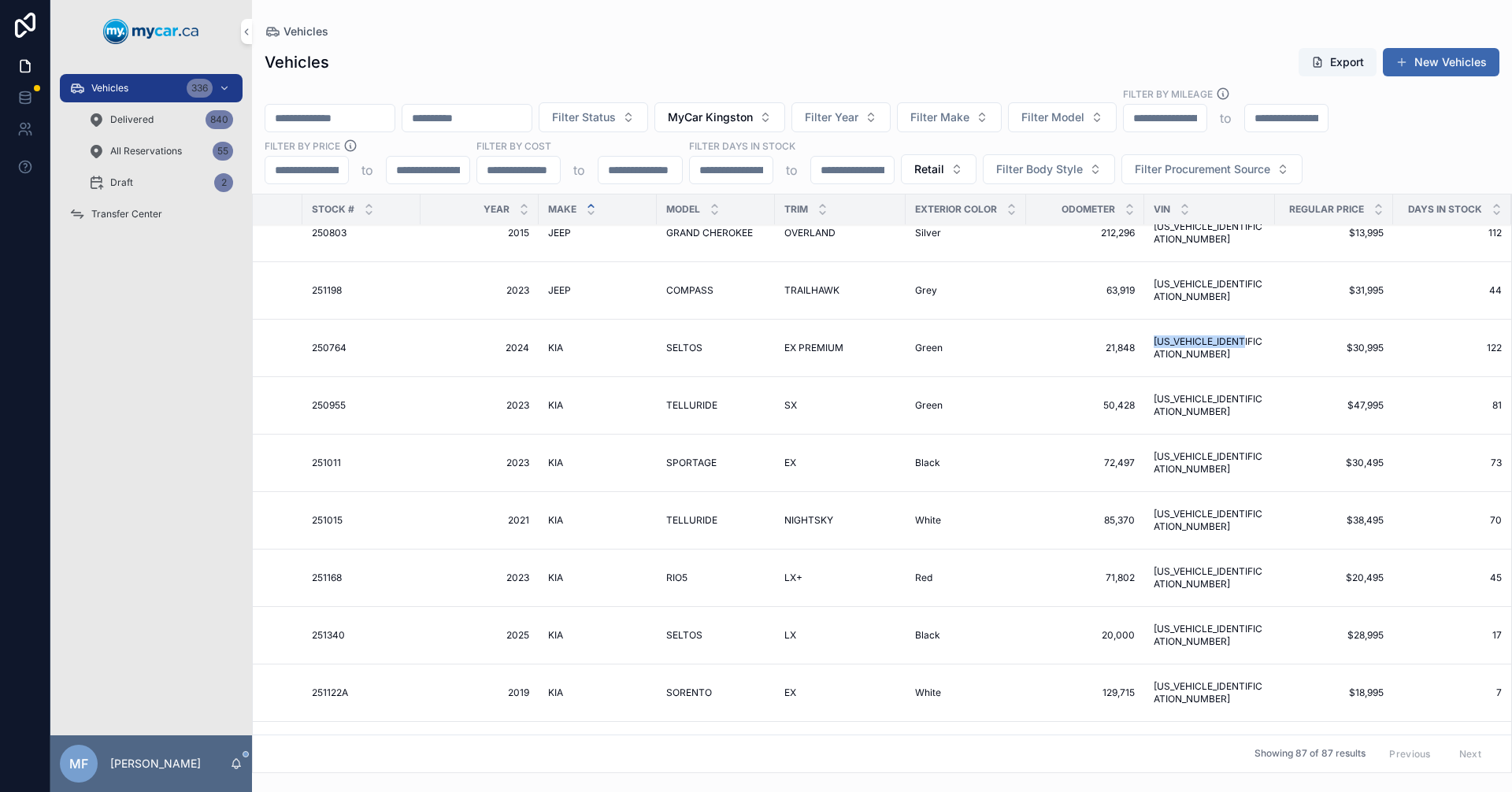
drag, startPoint x: 1262, startPoint y: 362, endPoint x: 1149, endPoint y: 355, distance: 113.2
click at [1149, 355] on td "[US_VEHICLE_IDENTIFICATION_NUMBER] [US_VEHICLE_IDENTIFICATION_NUMBER]" at bounding box center [1209, 348] width 130 height 58
drag, startPoint x: 1262, startPoint y: 415, endPoint x: 1145, endPoint y: 412, distance: 117.0
click at [1145, 412] on td "[US_VEHICLE_IDENTIFICATION_NUMBER] [US_VEHICLE_IDENTIFICATION_NUMBER]" at bounding box center [1209, 405] width 130 height 58
drag, startPoint x: 1252, startPoint y: 474, endPoint x: 1151, endPoint y: 473, distance: 101.0
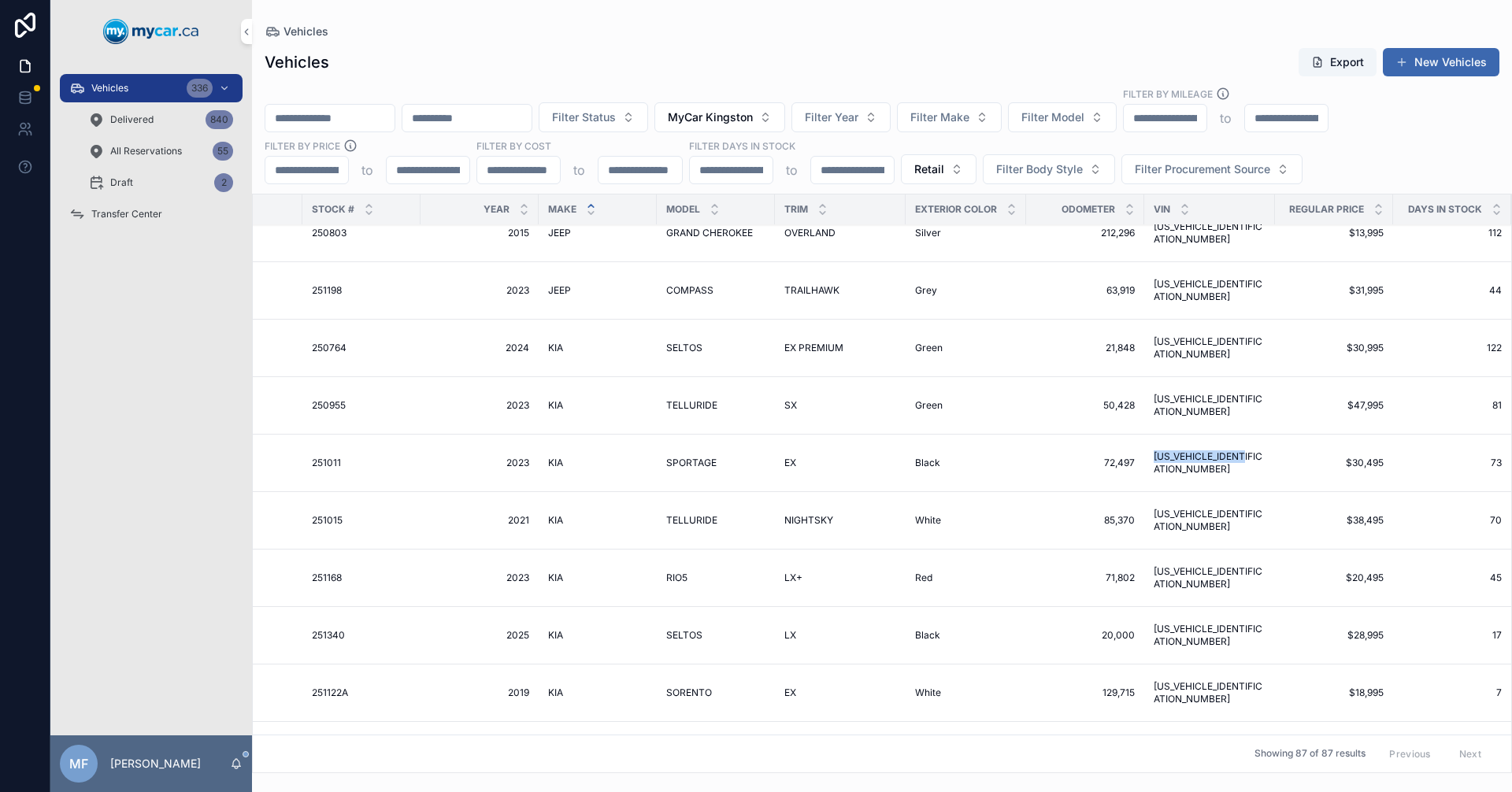
click at [1151, 473] on td "[US_VEHICLE_IDENTIFICATION_NUMBER] [US_VEHICLE_IDENTIFICATION_NUMBER]" at bounding box center [1209, 463] width 130 height 58
drag, startPoint x: 1273, startPoint y: 534, endPoint x: 1145, endPoint y: 524, distance: 128.4
click at [1145, 524] on tr "MyCar Kingston Available 251015 251015 2021 2021 KIA KIA TELLURIDE TELLURIDE NI…" at bounding box center [784, 521] width 1688 height 58
drag, startPoint x: 1257, startPoint y: 586, endPoint x: 1156, endPoint y: 580, distance: 101.2
click at [1156, 580] on td "[US_VEHICLE_IDENTIFICATION_NUMBER] [US_VEHICLE_IDENTIFICATION_NUMBER]" at bounding box center [1209, 578] width 130 height 58
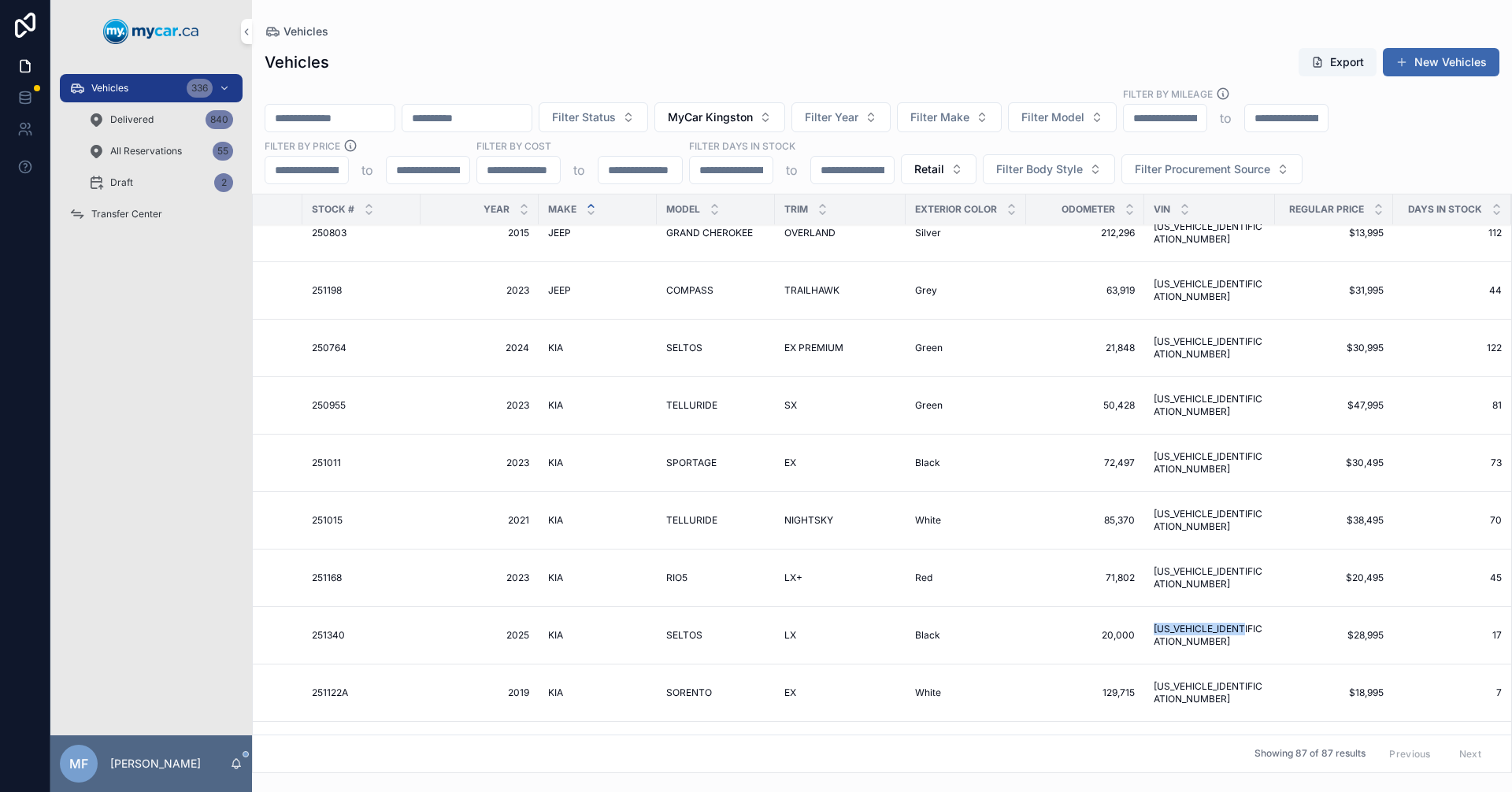
drag, startPoint x: 1266, startPoint y: 645, endPoint x: 1132, endPoint y: 642, distance: 134.0
click at [1132, 642] on tr "MyCar Kingston Available 251340 251340 2025 2025 KIA KIA SELTOS SELTOS LX LX Bl…" at bounding box center [784, 636] width 1688 height 58
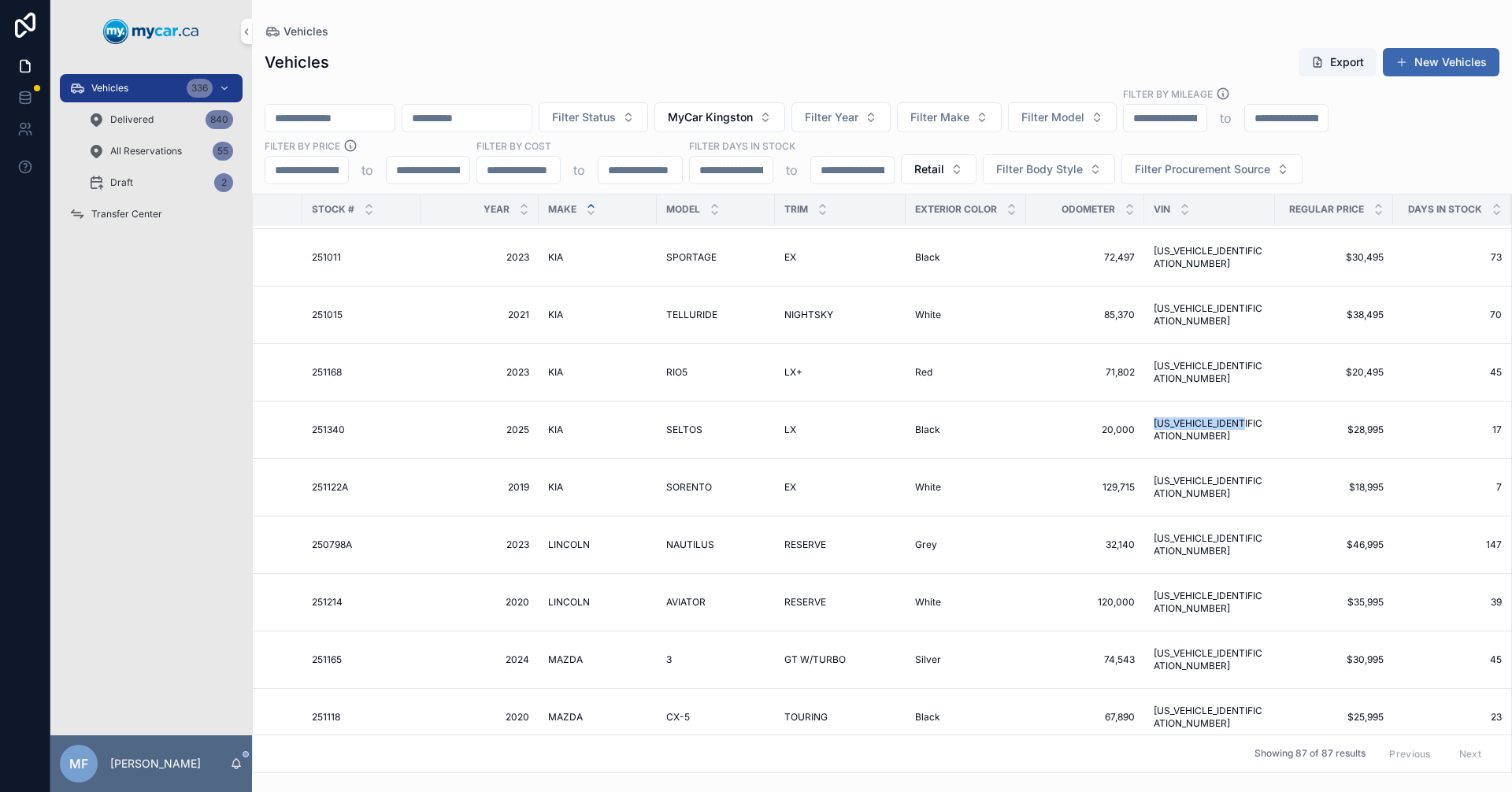
scroll to position [2754, 312]
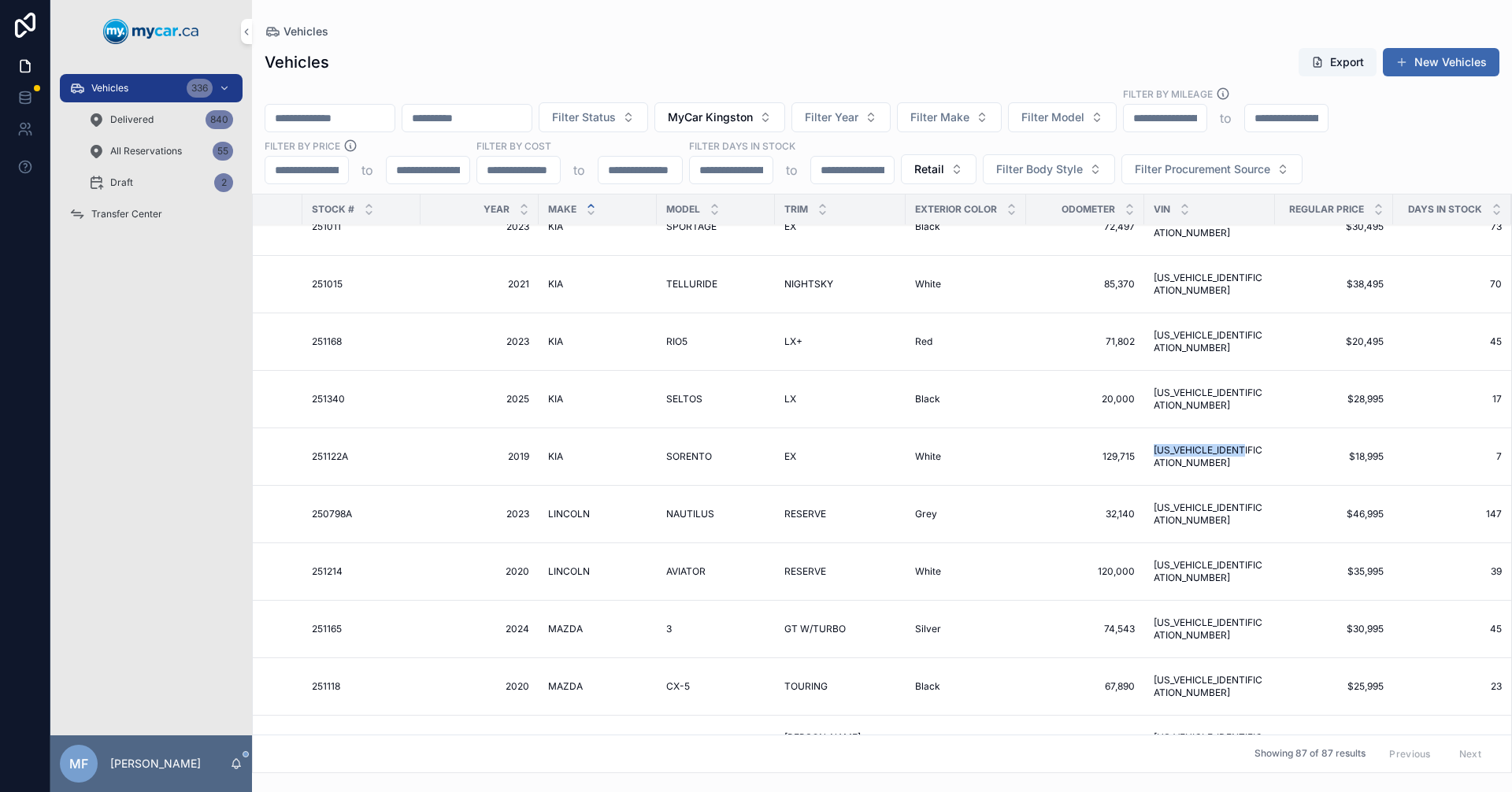
drag, startPoint x: 1259, startPoint y: 465, endPoint x: 1146, endPoint y: 453, distance: 113.6
click at [1146, 453] on td "[US_VEHICLE_IDENTIFICATION_NUMBER] [US_VEHICLE_IDENTIFICATION_NUMBER]" at bounding box center [1209, 457] width 130 height 58
drag, startPoint x: 1254, startPoint y: 528, endPoint x: 1154, endPoint y: 515, distance: 100.8
click at [1154, 515] on td "[US_VEHICLE_IDENTIFICATION_NUMBER] [US_VEHICLE_IDENTIFICATION_NUMBER]" at bounding box center [1209, 514] width 130 height 58
drag, startPoint x: 1259, startPoint y: 587, endPoint x: 1141, endPoint y: 574, distance: 118.7
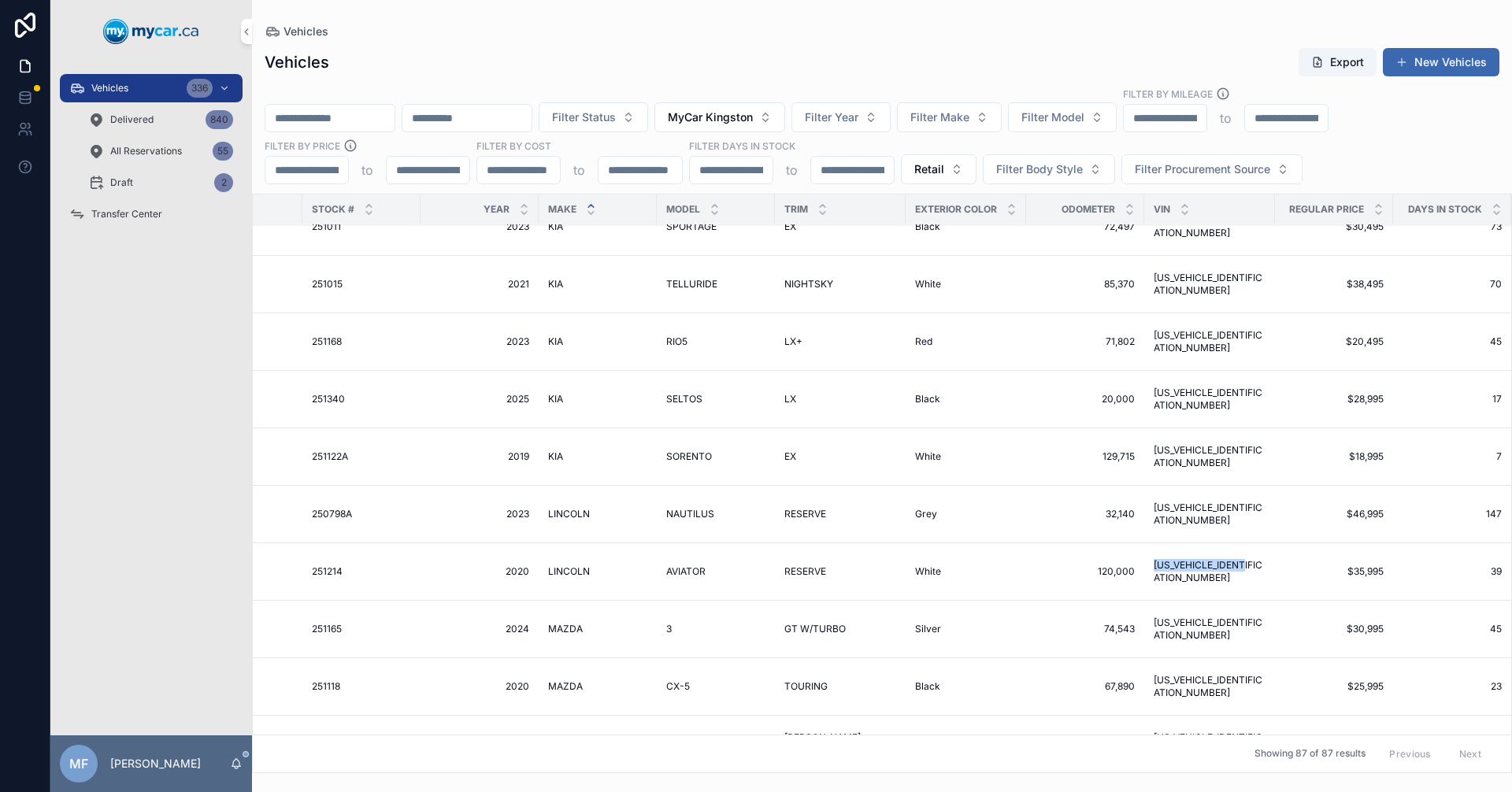
click at [1141, 574] on tr "MyCar Kingston Available 251214 251214 2020 2020 [PERSON_NAME] AVIATOR [GEOGRAP…" at bounding box center [784, 572] width 1688 height 58
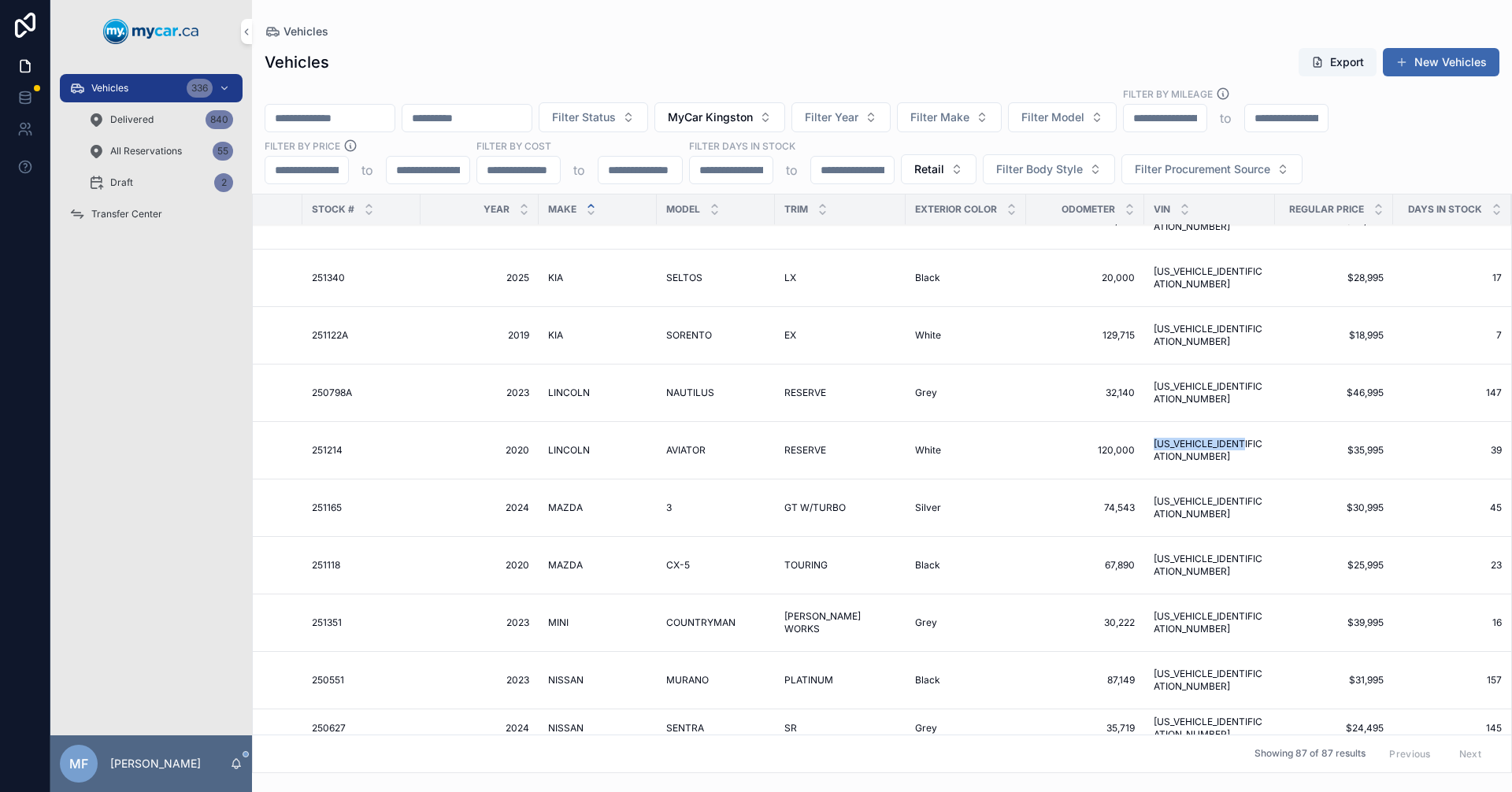
scroll to position [2912, 312]
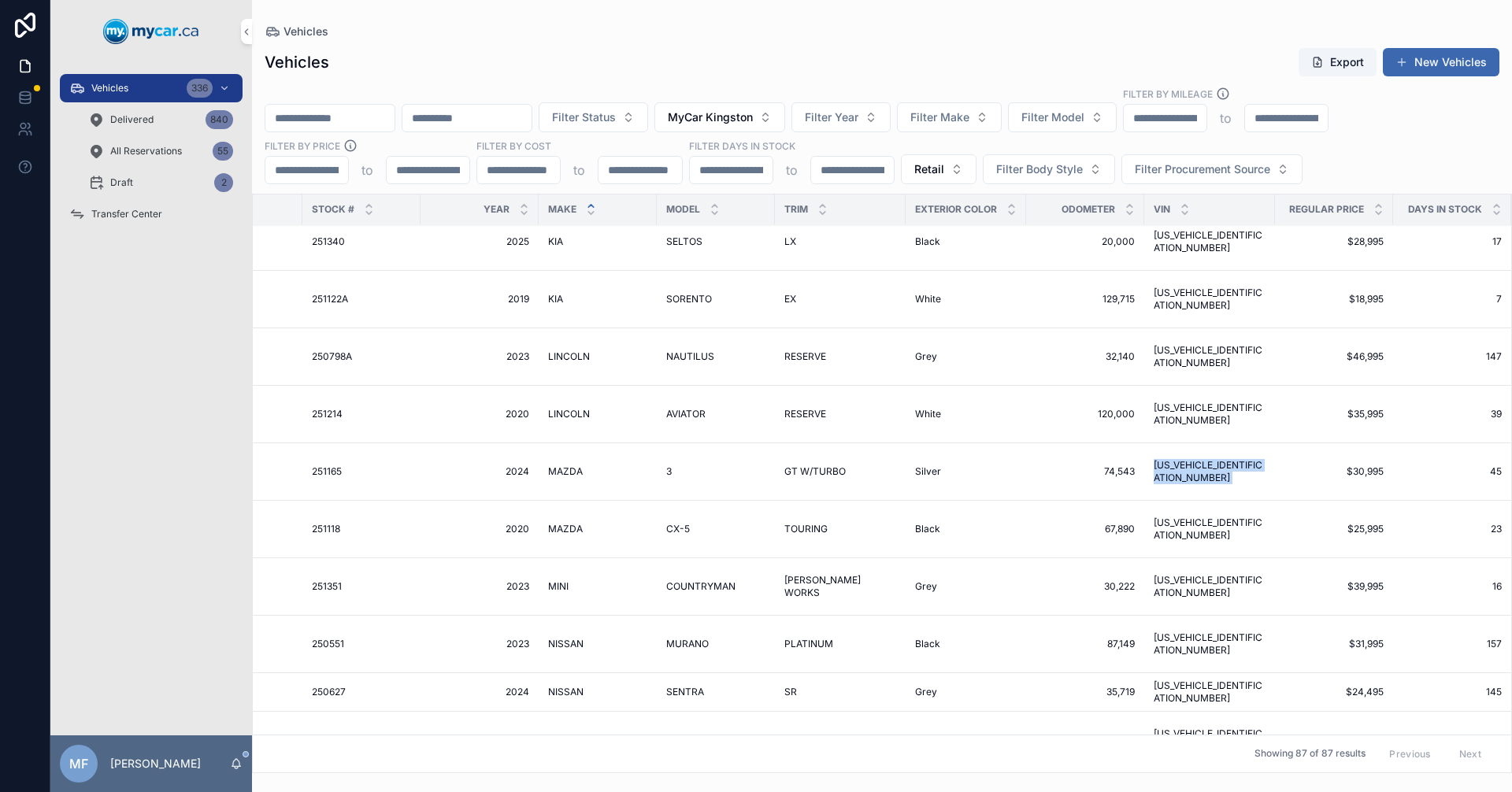
drag, startPoint x: 1189, startPoint y: 479, endPoint x: 1154, endPoint y: 485, distance: 35.5
click at [1154, 485] on tr "MyCar Kingston Available 251165 251165 2024 2024 MAZDA MAZDA 3 3 GT W/TURBO GT …" at bounding box center [784, 472] width 1688 height 58
drag, startPoint x: 1262, startPoint y: 547, endPoint x: 1137, endPoint y: 521, distance: 127.7
click at [1137, 521] on tr "MyCar Kingston Sold 251118 251118 2020 2020 MAZDA MAZDA CX-5 CX-5 TOURING TOURI…" at bounding box center [784, 529] width 1688 height 58
drag, startPoint x: 1268, startPoint y: 601, endPoint x: 1146, endPoint y: 586, distance: 122.9
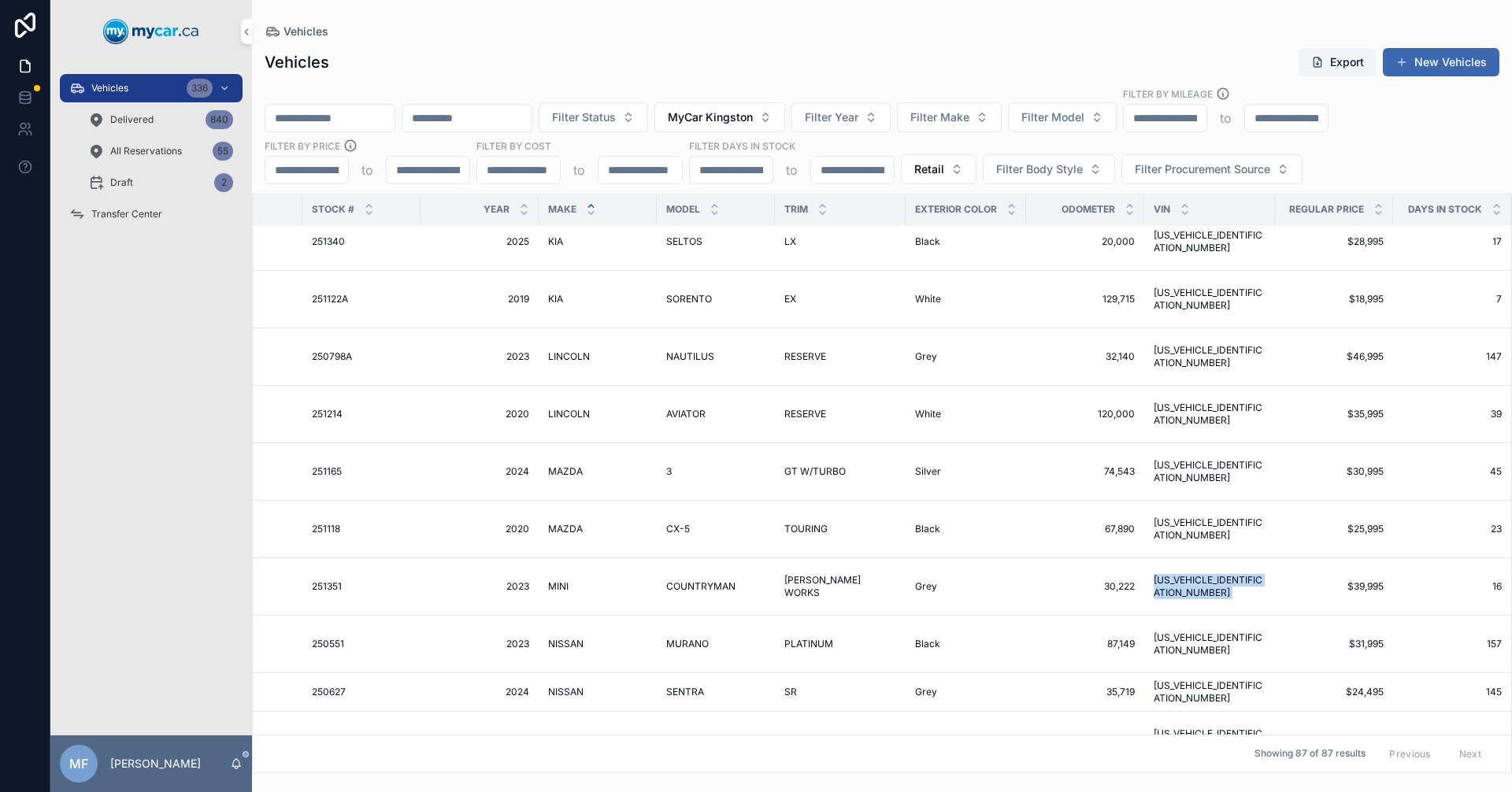
click at [1146, 586] on tr "MyCar Kingston Sold 251351 251351 2023 2023 MINI MINI COUNTRYMAN COUNTRYMAN [PE…" at bounding box center [784, 587] width 1688 height 58
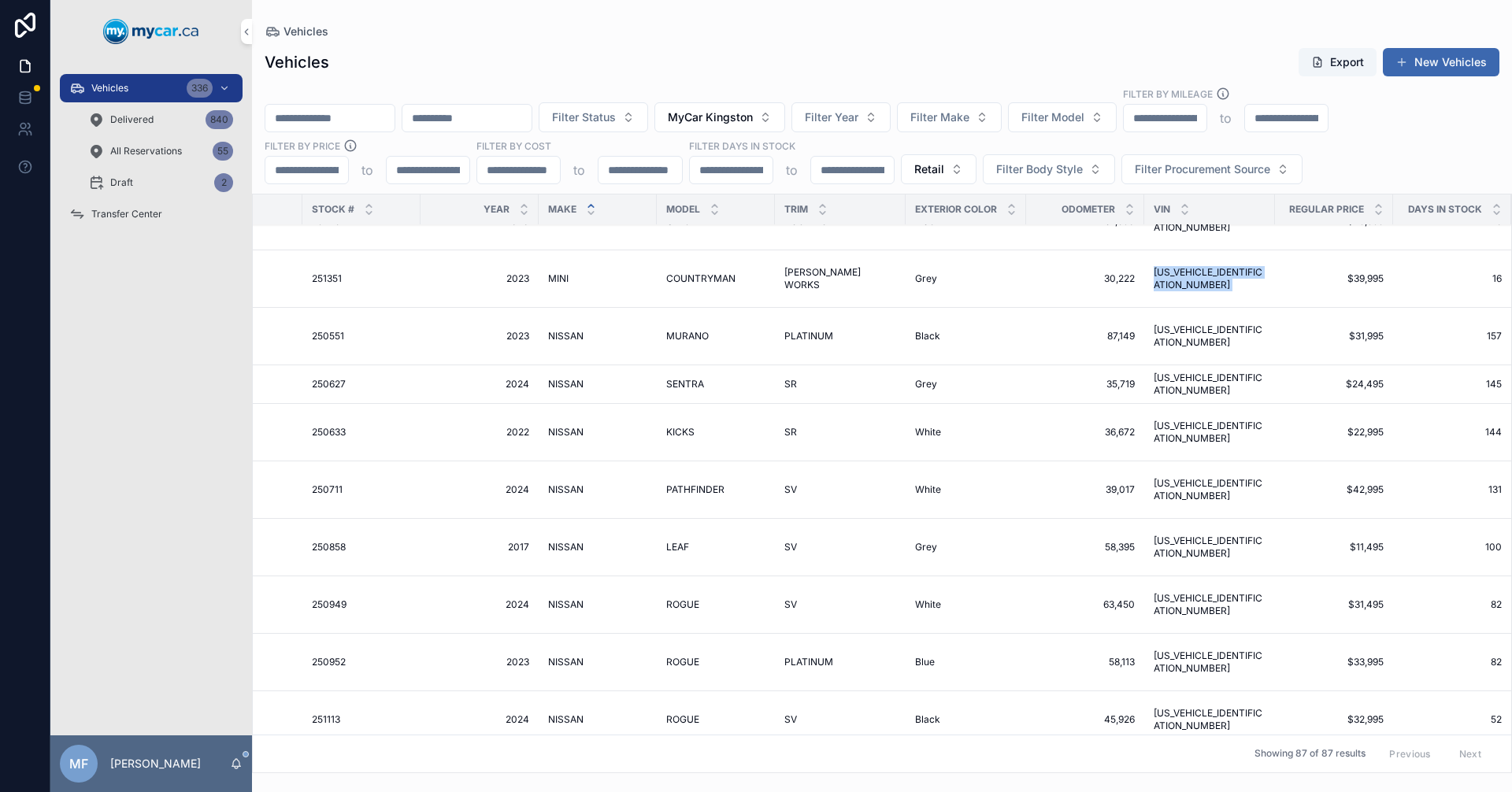
scroll to position [3227, 312]
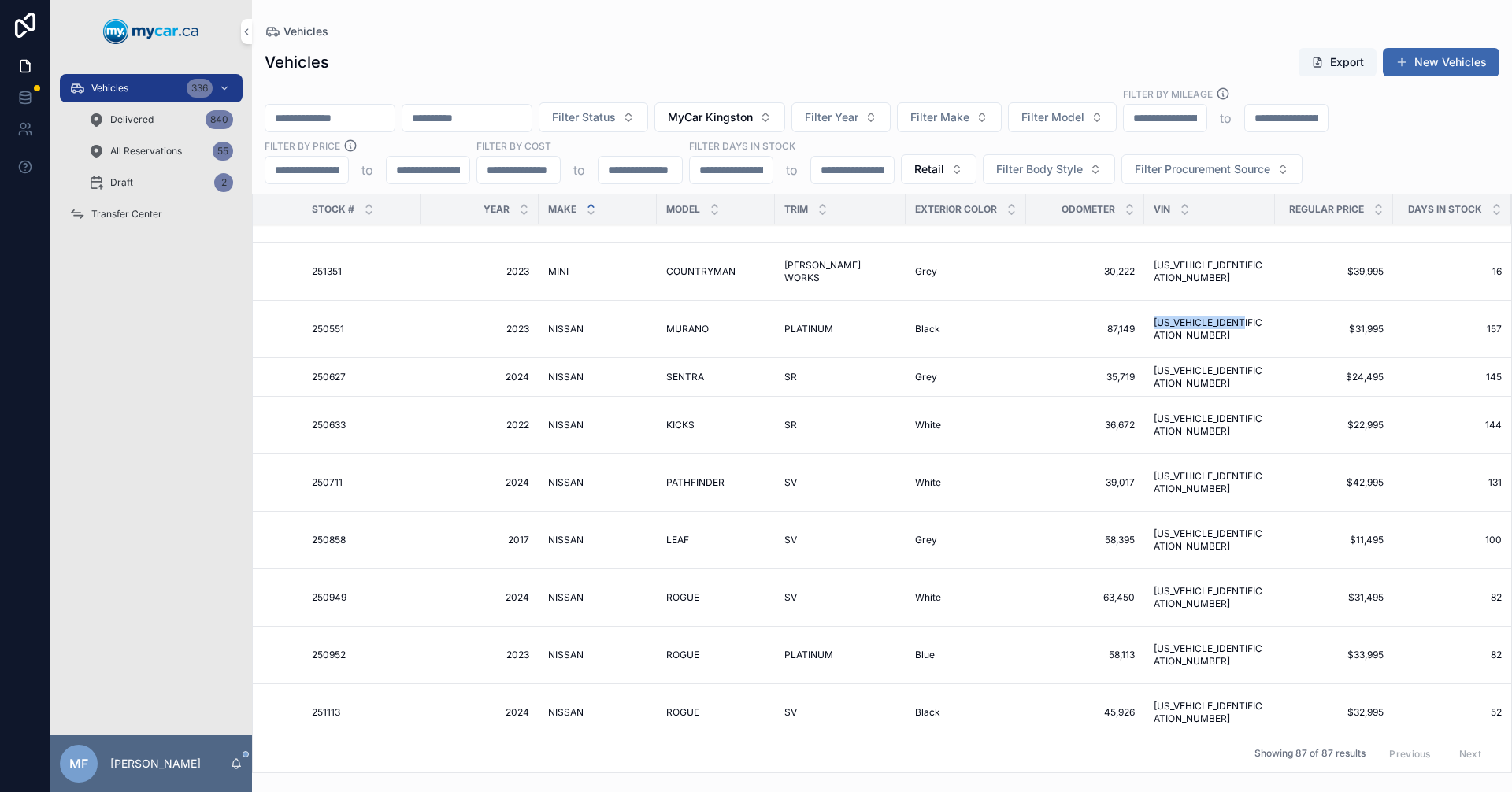
drag, startPoint x: 1250, startPoint y: 345, endPoint x: 1140, endPoint y: 334, distance: 110.5
click at [1144, 334] on td "[US_VEHICLE_IDENTIFICATION_NUMBER] [US_VEHICLE_IDENTIFICATION_NUMBER]" at bounding box center [1209, 329] width 130 height 58
drag, startPoint x: 1249, startPoint y: 378, endPoint x: 1146, endPoint y: 380, distance: 103.0
click at [1146, 380] on td "[US_VEHICLE_IDENTIFICATION_NUMBER] [US_VEHICLE_IDENTIFICATION_NUMBER]" at bounding box center [1209, 377] width 130 height 39
drag, startPoint x: 1256, startPoint y: 427, endPoint x: 1147, endPoint y: 423, distance: 109.1
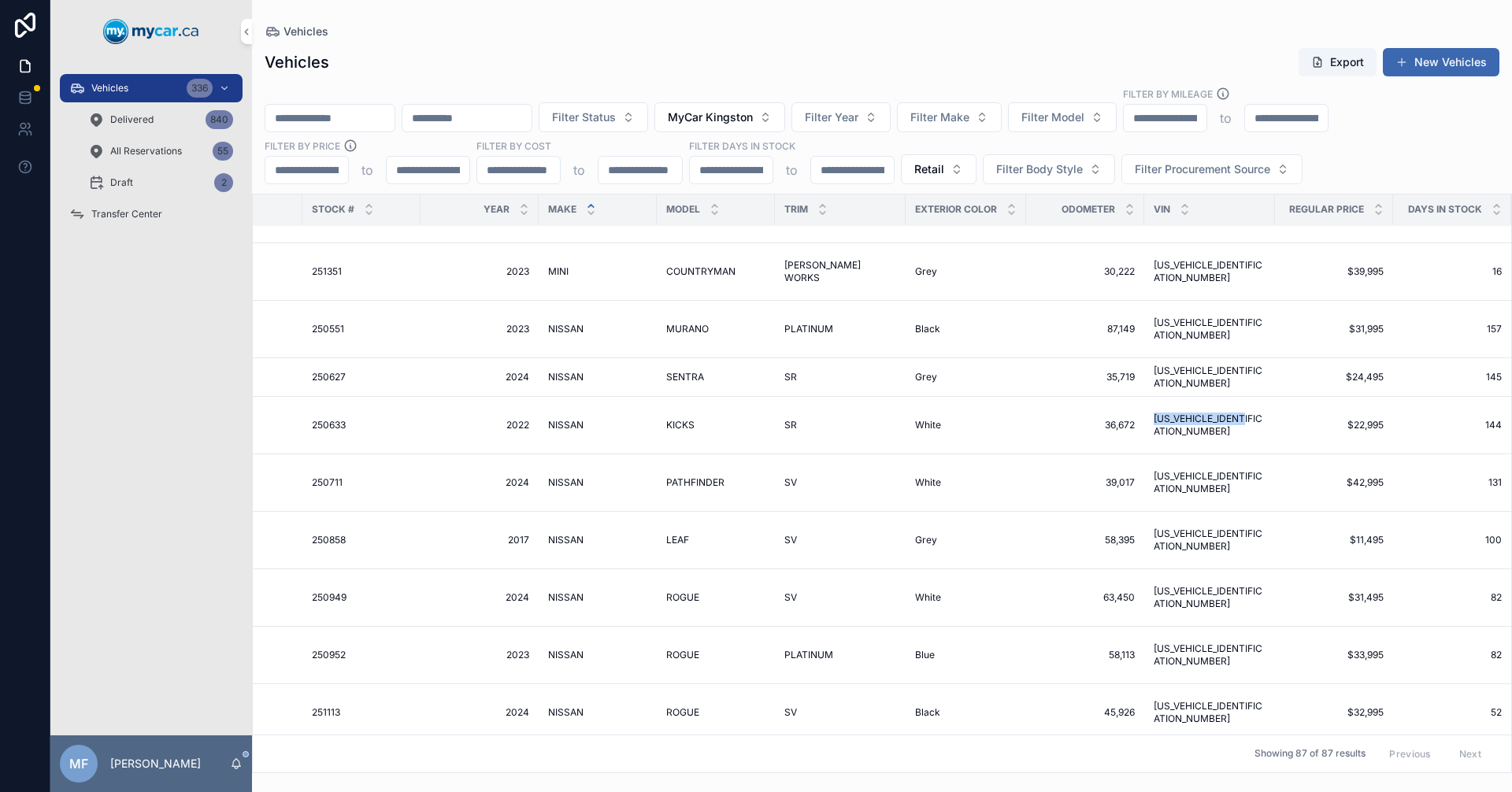
click at [1147, 423] on td "[US_VEHICLE_IDENTIFICATION_NUMBER] [US_VEHICLE_IDENTIFICATION_NUMBER]" at bounding box center [1209, 425] width 130 height 58
drag, startPoint x: 1255, startPoint y: 486, endPoint x: 1149, endPoint y: 487, distance: 106.0
click at [1149, 487] on td "[US_VEHICLE_IDENTIFICATION_NUMBER] [US_VEHICLE_IDENTIFICATION_NUMBER]" at bounding box center [1209, 483] width 130 height 58
drag, startPoint x: 1254, startPoint y: 543, endPoint x: 1144, endPoint y: 533, distance: 110.5
click at [1144, 533] on td "[US_VEHICLE_IDENTIFICATION_NUMBER] [US_VEHICLE_IDENTIFICATION_NUMBER]" at bounding box center [1209, 540] width 130 height 58
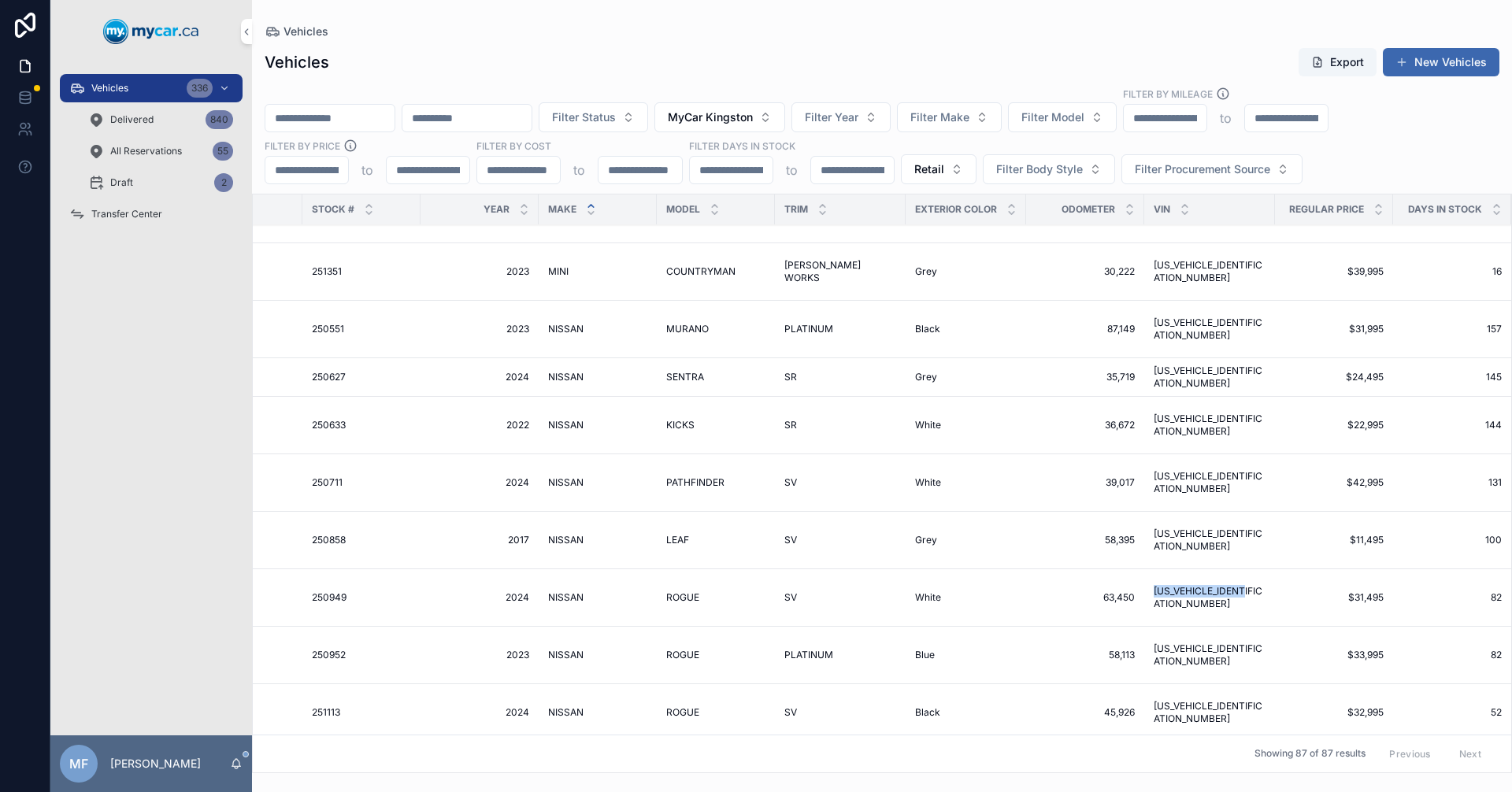
drag, startPoint x: 1254, startPoint y: 597, endPoint x: 1129, endPoint y: 588, distance: 125.3
click at [1129, 588] on tr "MyCar Kingston Available 250949 250949 2024 2024 NISSAN NISSAN ROGUE ROGUE SV […" at bounding box center [784, 598] width 1688 height 58
click at [1212, 596] on td "[US_VEHICLE_IDENTIFICATION_NUMBER] [US_VEHICLE_IDENTIFICATION_NUMBER]" at bounding box center [1209, 598] width 130 height 58
drag, startPoint x: 1255, startPoint y: 598, endPoint x: 1150, endPoint y: 592, distance: 105.2
click at [1150, 592] on td "[US_VEHICLE_IDENTIFICATION_NUMBER] [US_VEHICLE_IDENTIFICATION_NUMBER]" at bounding box center [1209, 598] width 130 height 58
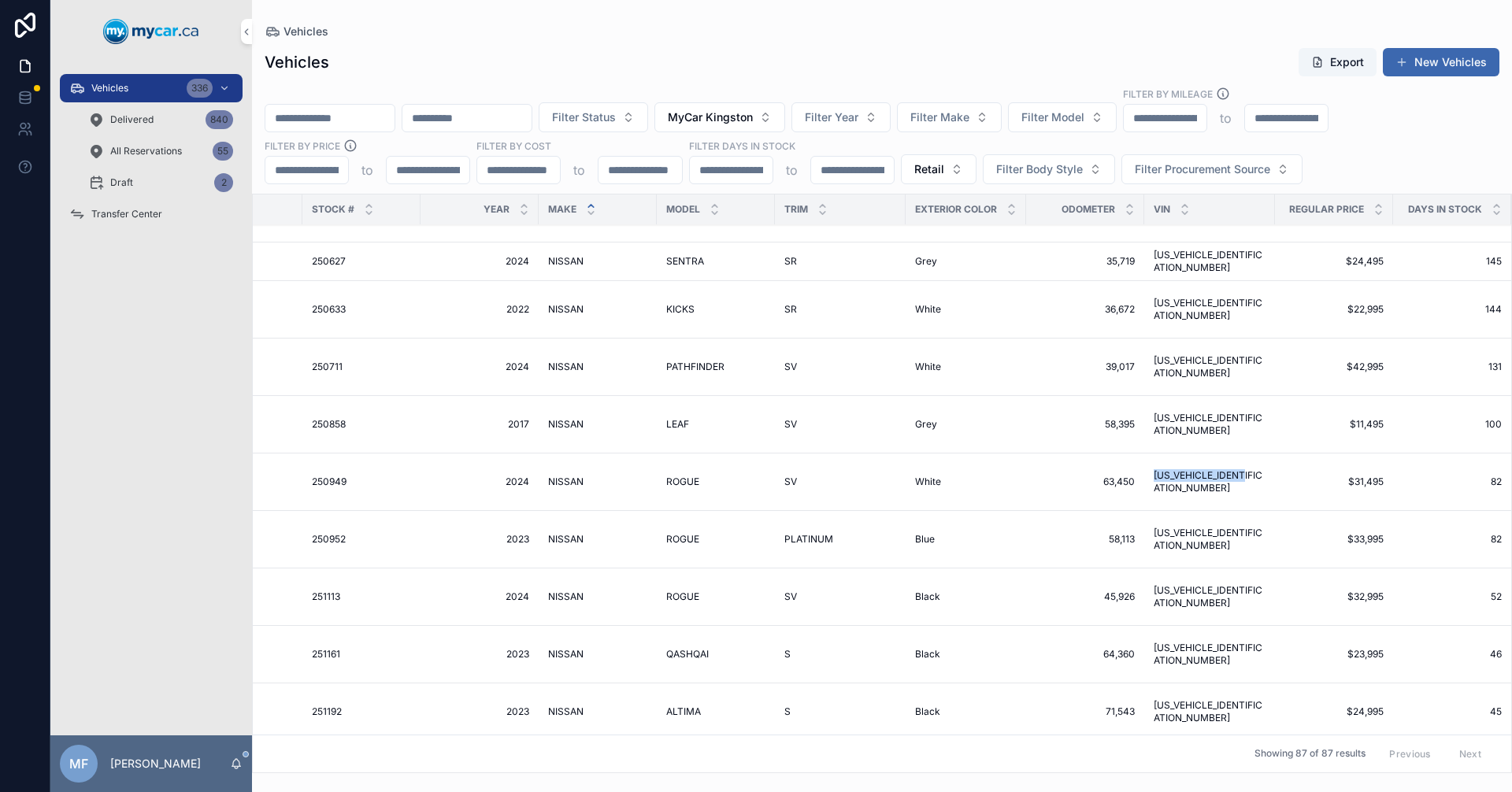
scroll to position [3385, 312]
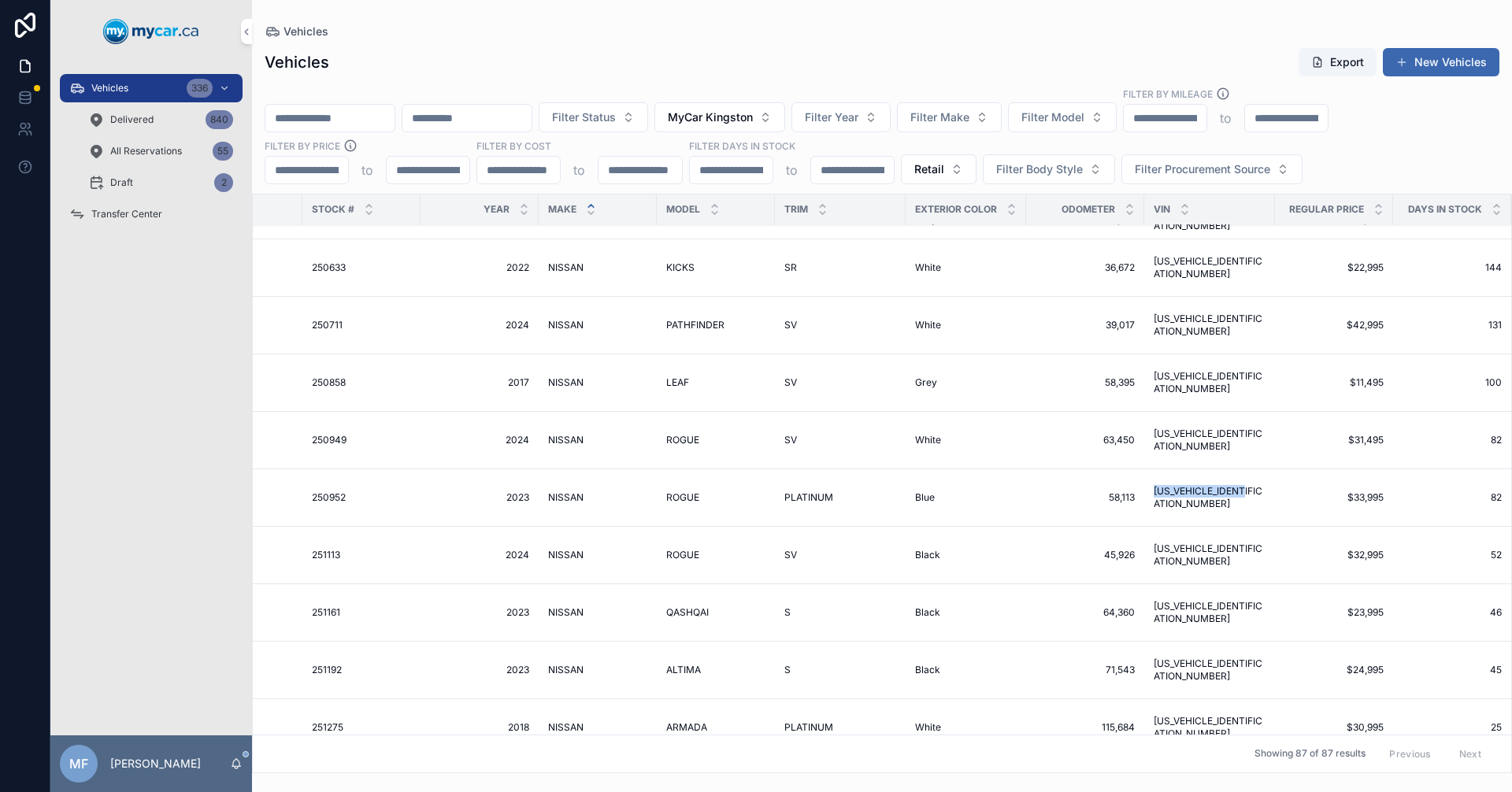
drag, startPoint x: 1253, startPoint y: 496, endPoint x: 1141, endPoint y: 495, distance: 112.0
click at [1144, 495] on td "[US_VEHICLE_IDENTIFICATION_NUMBER] [US_VEHICLE_IDENTIFICATION_NUMBER]" at bounding box center [1209, 498] width 130 height 58
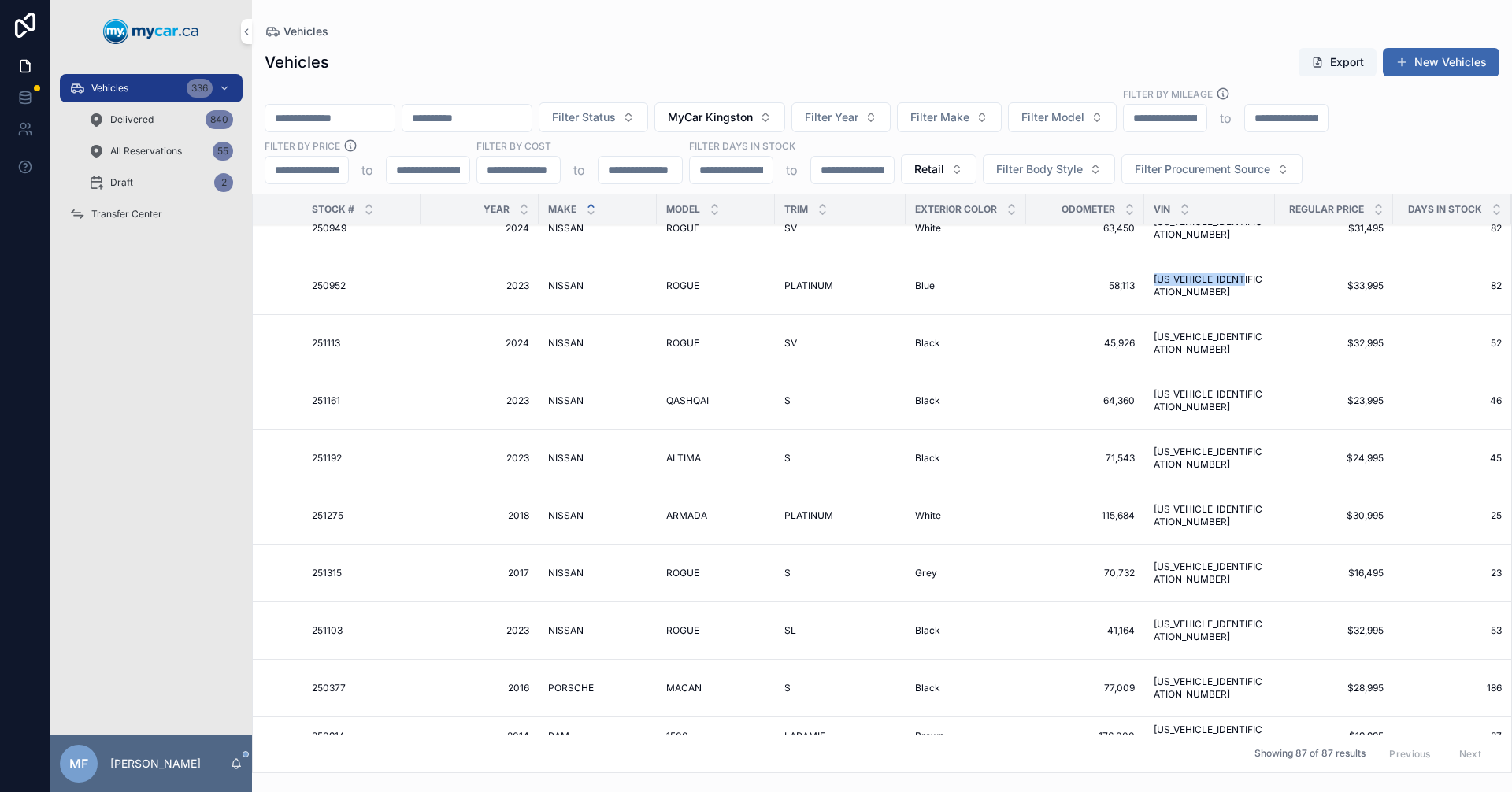
scroll to position [3620, 312]
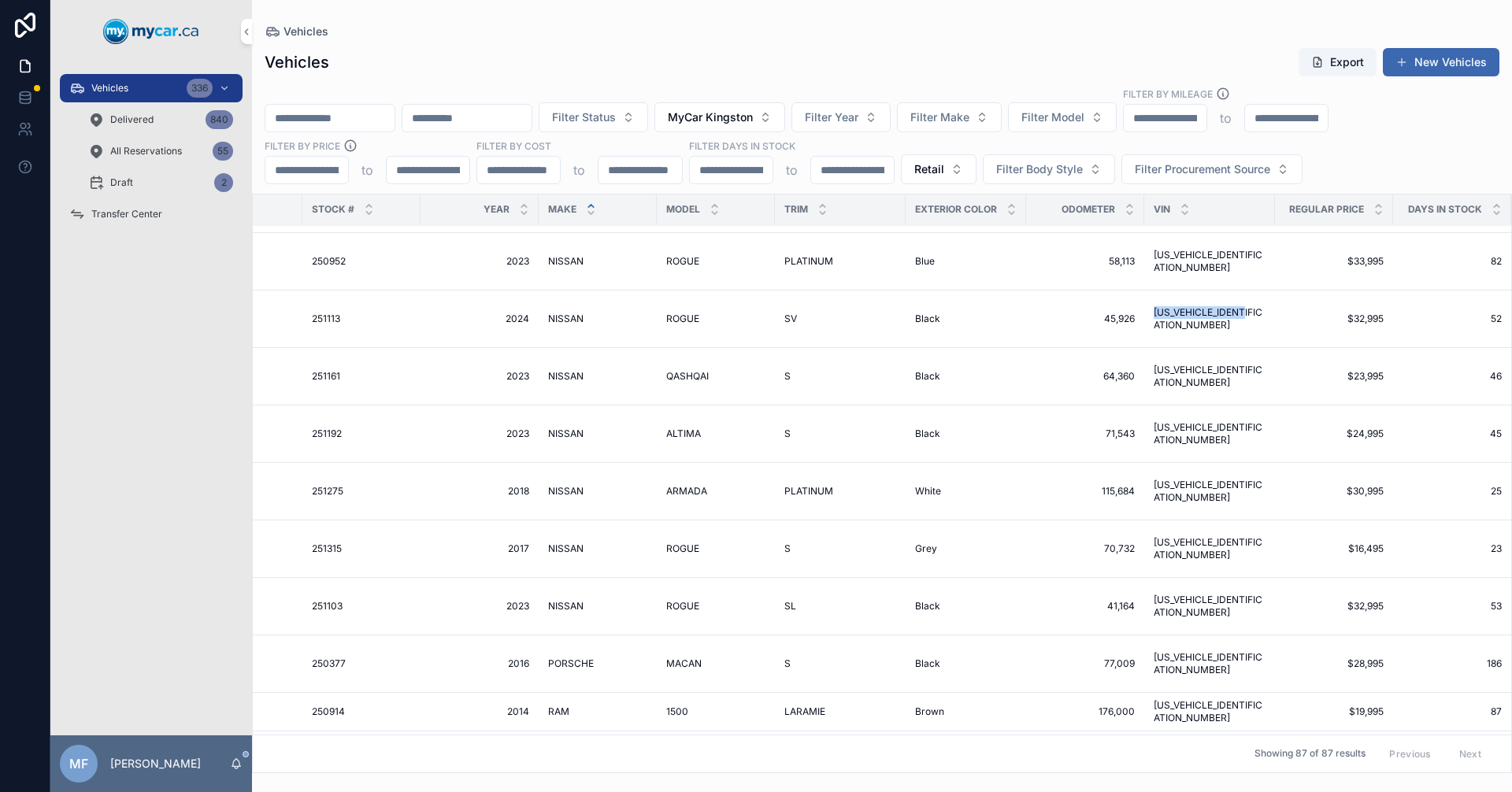
drag, startPoint x: 1256, startPoint y: 325, endPoint x: 1151, endPoint y: 314, distance: 105.6
click at [1151, 314] on td "[US_VEHICLE_IDENTIFICATION_NUMBER] [US_VEHICLE_IDENTIFICATION_NUMBER]" at bounding box center [1209, 319] width 130 height 58
drag, startPoint x: 1250, startPoint y: 376, endPoint x: 1151, endPoint y: 370, distance: 99.2
click at [1151, 370] on td "[US_VEHICLE_IDENTIFICATION_NUMBER] [US_VEHICLE_IDENTIFICATION_NUMBER]" at bounding box center [1209, 377] width 130 height 58
drag, startPoint x: 1256, startPoint y: 440, endPoint x: 1153, endPoint y: 407, distance: 108.2
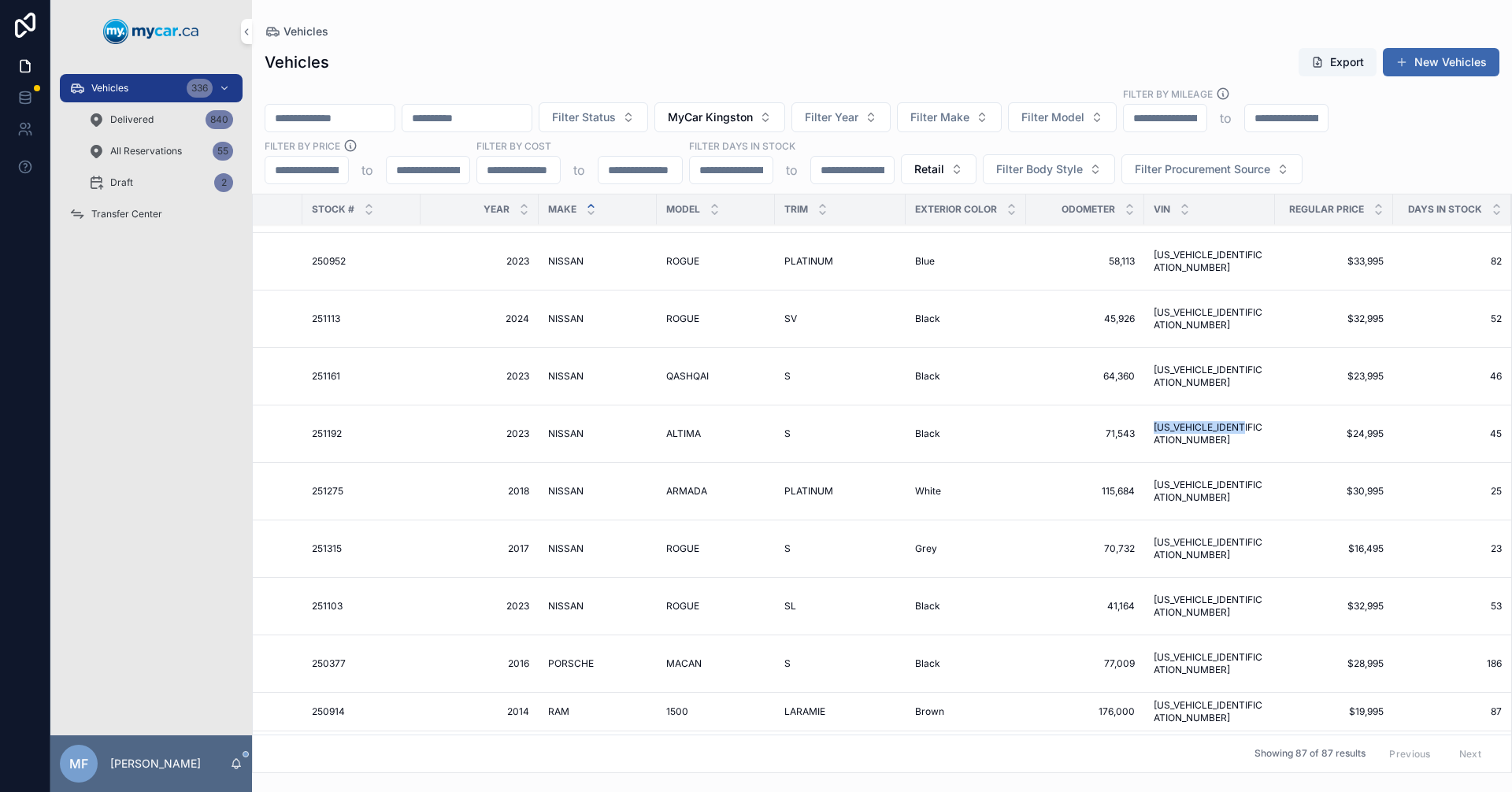
click at [1154, 430] on td "[US_VEHICLE_IDENTIFICATION_NUMBER] [US_VEHICLE_IDENTIFICATION_NUMBER]" at bounding box center [1209, 434] width 130 height 58
drag, startPoint x: 1256, startPoint y: 492, endPoint x: 1134, endPoint y: 484, distance: 122.3
click at [1134, 484] on tr "MyCar Kingston Available 251275 251275 2018 2018 NISSAN NISSAN ARMADA ARMADA PL…" at bounding box center [784, 492] width 1688 height 58
click at [1221, 495] on td "[US_VEHICLE_IDENTIFICATION_NUMBER] [US_VEHICLE_IDENTIFICATION_NUMBER]" at bounding box center [1209, 492] width 130 height 58
drag, startPoint x: 1260, startPoint y: 494, endPoint x: 1155, endPoint y: 487, distance: 105.2
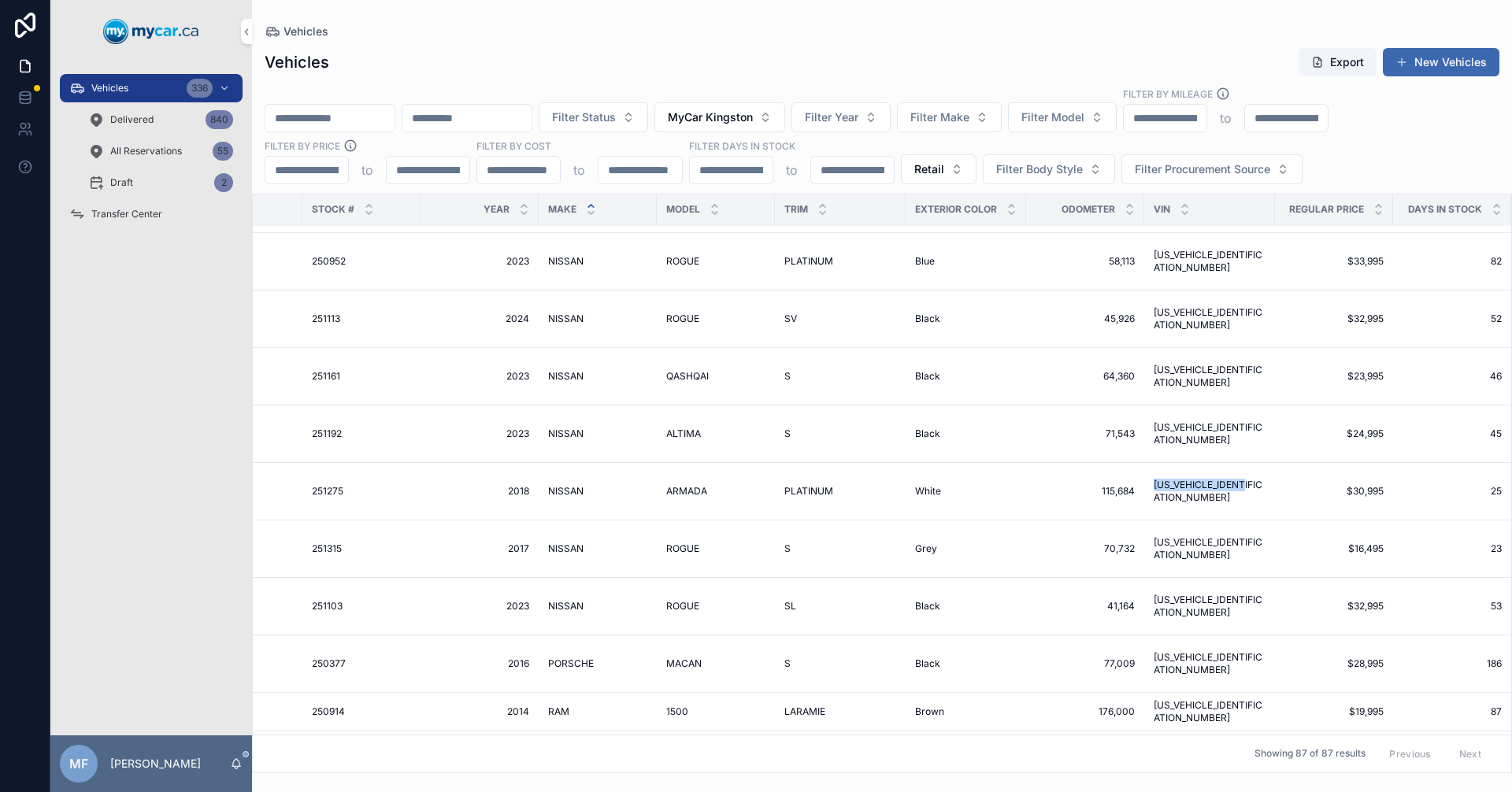
click at [1155, 487] on td "[US_VEHICLE_IDENTIFICATION_NUMBER] [US_VEHICLE_IDENTIFICATION_NUMBER]" at bounding box center [1209, 492] width 130 height 58
drag, startPoint x: 1257, startPoint y: 547, endPoint x: 1154, endPoint y: 550, distance: 103.0
click at [1150, 548] on td "[US_VEHICLE_IDENTIFICATION_NUMBER] [US_VEHICLE_IDENTIFICATION_NUMBER]" at bounding box center [1209, 549] width 130 height 58
drag, startPoint x: 1262, startPoint y: 602, endPoint x: 1152, endPoint y: 597, distance: 110.1
click at [1152, 597] on td "[US_VEHICLE_IDENTIFICATION_NUMBER] [US_VEHICLE_IDENTIFICATION_NUMBER]" at bounding box center [1209, 607] width 130 height 58
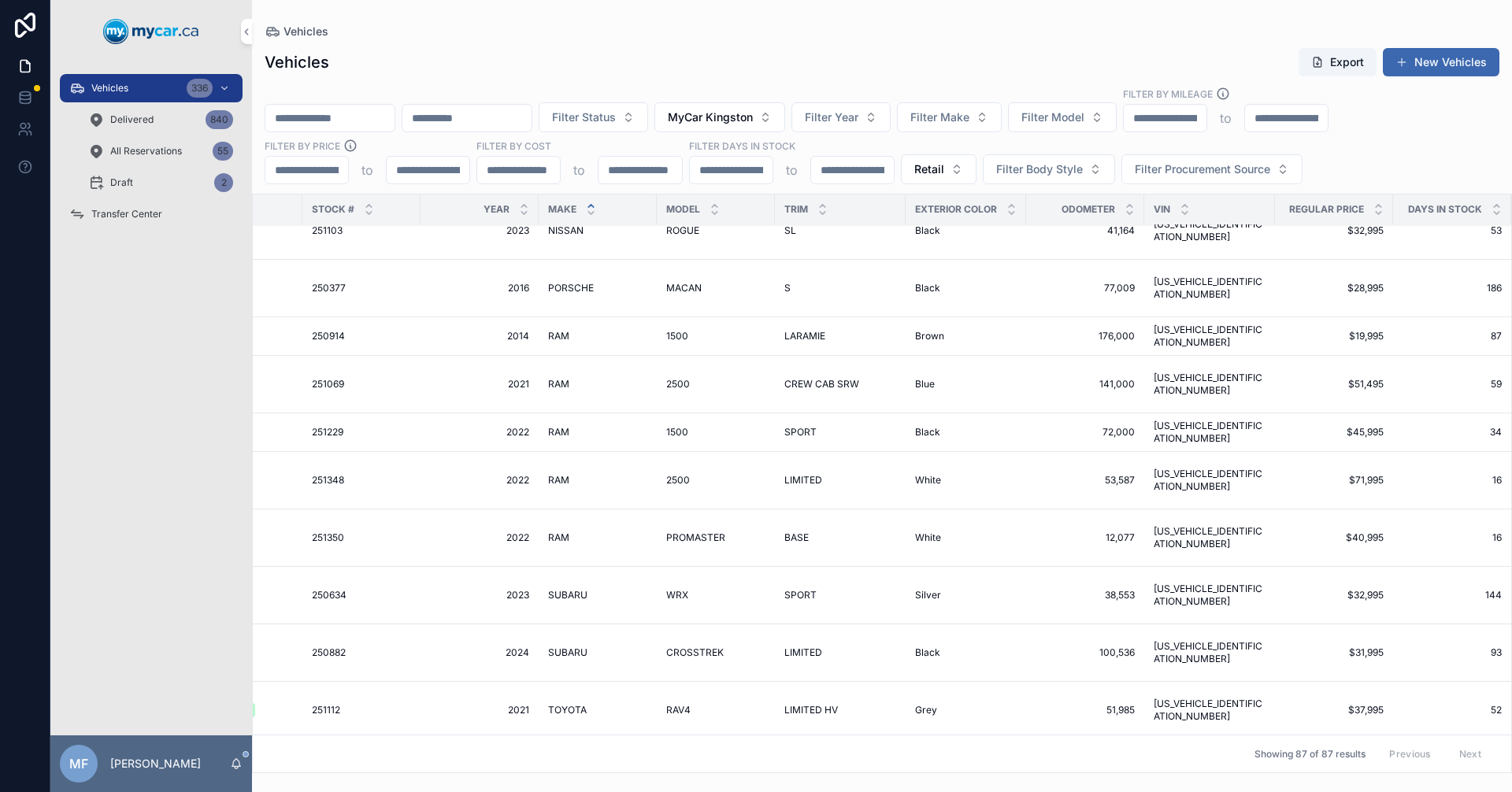
scroll to position [3909, 312]
